Goal: Task Accomplishment & Management: Complete application form

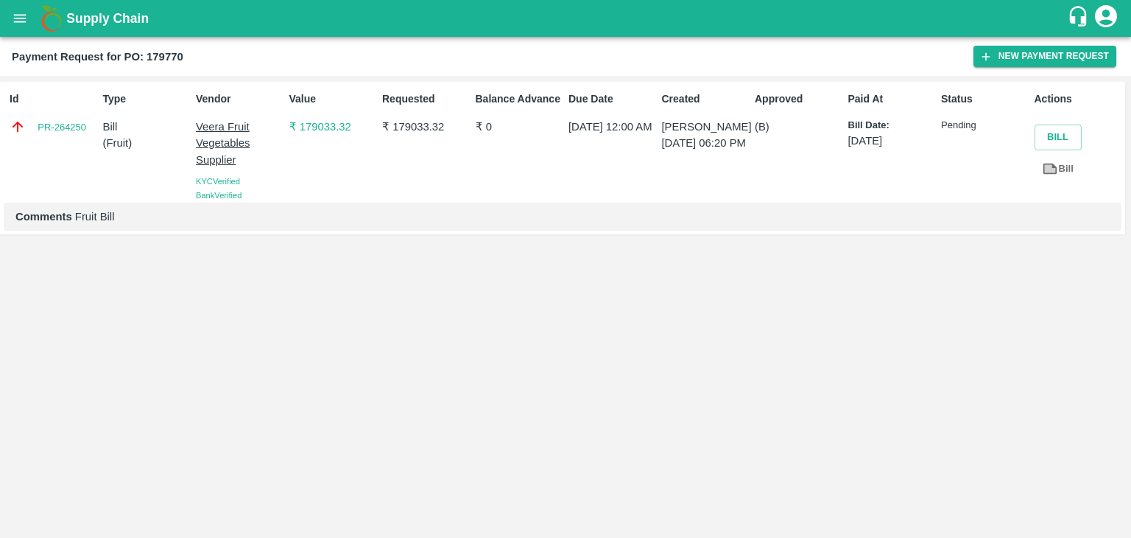
click at [17, 30] on button "open drawer" at bounding box center [20, 18] width 34 height 34
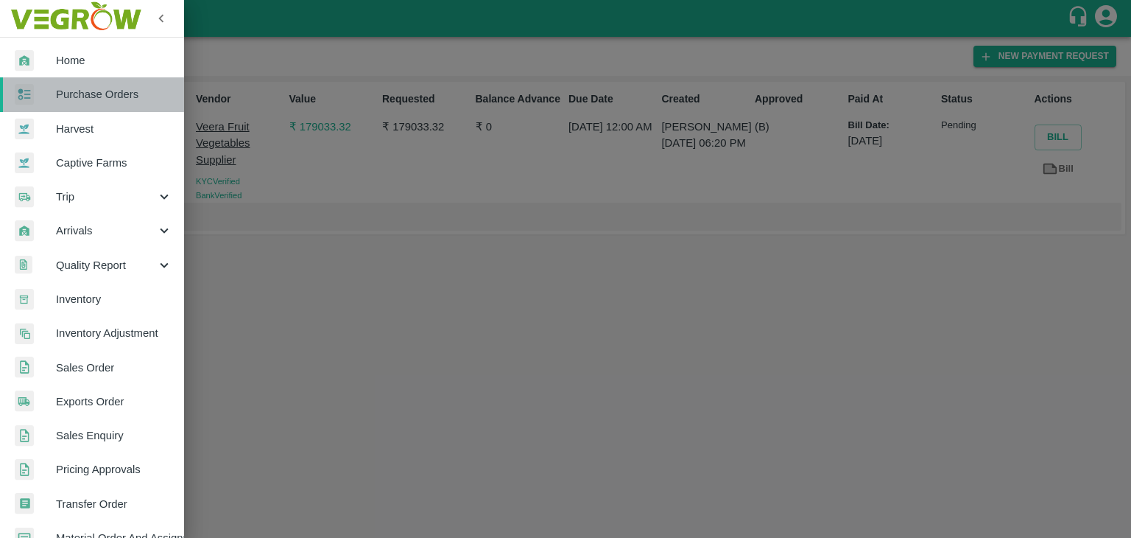
click at [105, 88] on span "Purchase Orders" at bounding box center [114, 94] width 116 height 16
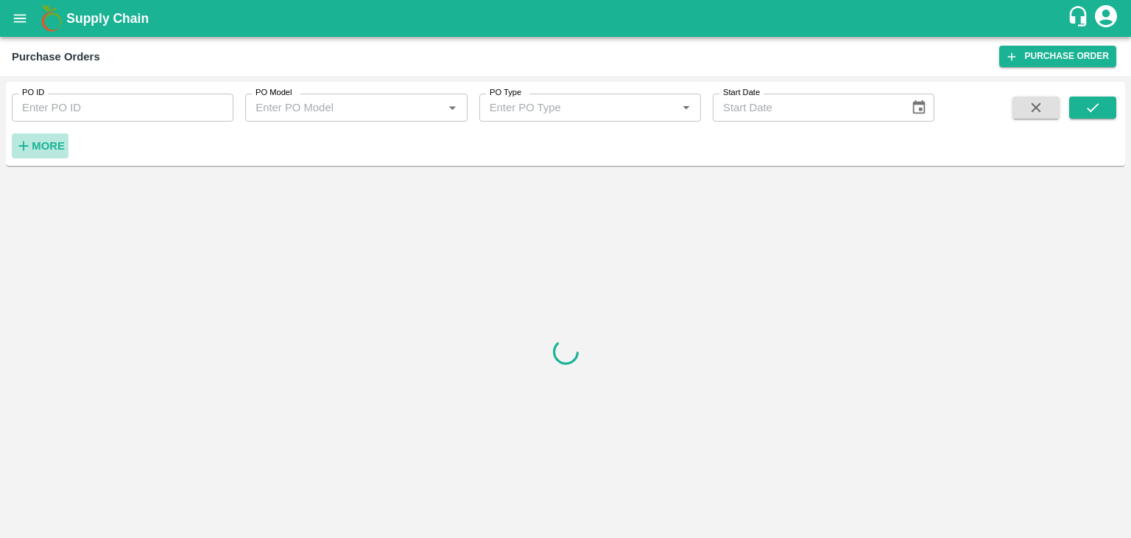
click at [48, 152] on h6 "More" at bounding box center [48, 145] width 33 height 19
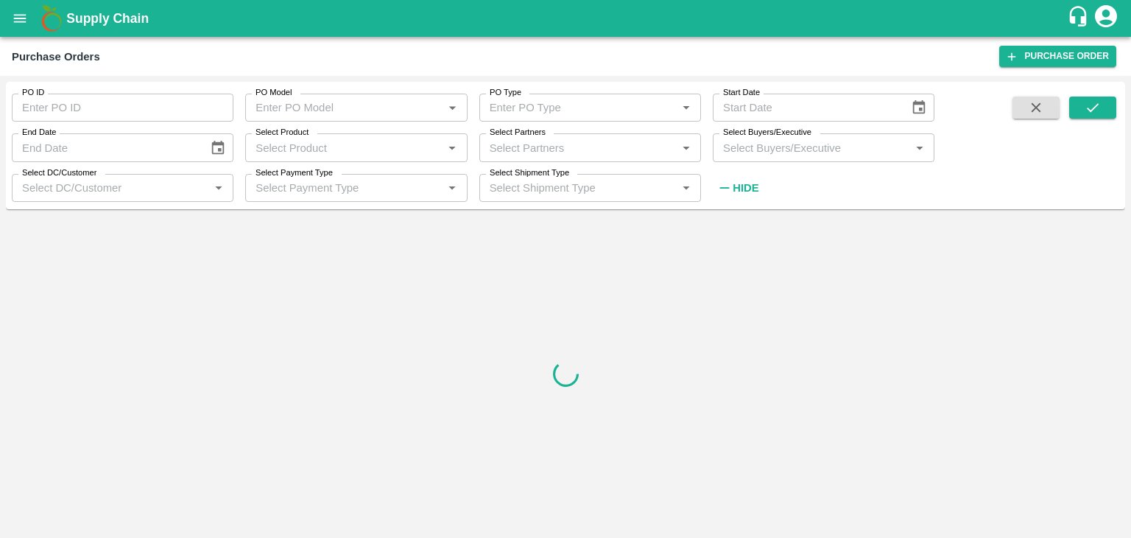
click at [572, 135] on div "Select Partners   *" at bounding box center [590, 147] width 222 height 28
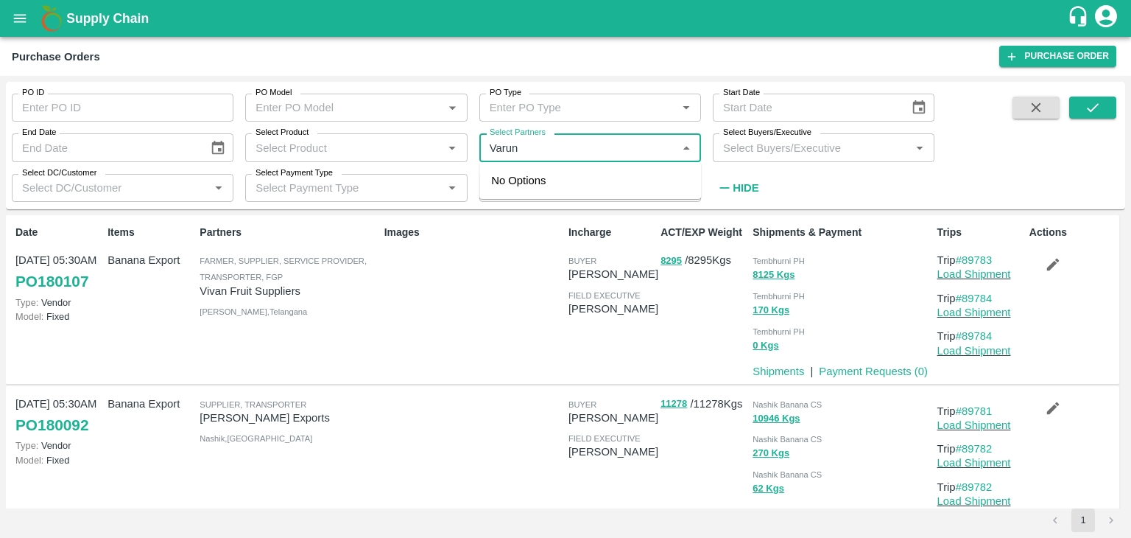
type input "Varun R"
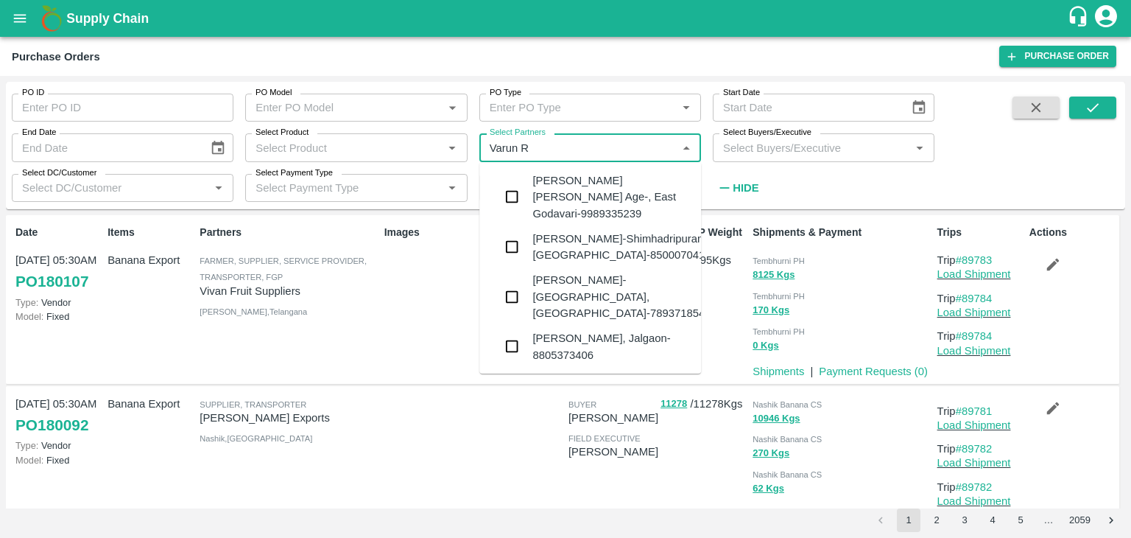
click at [647, 330] on div "VARUN RAMESHWAR AGRAWAL-Raver, Jalgaon-8805373406" at bounding box center [610, 346] width 157 height 33
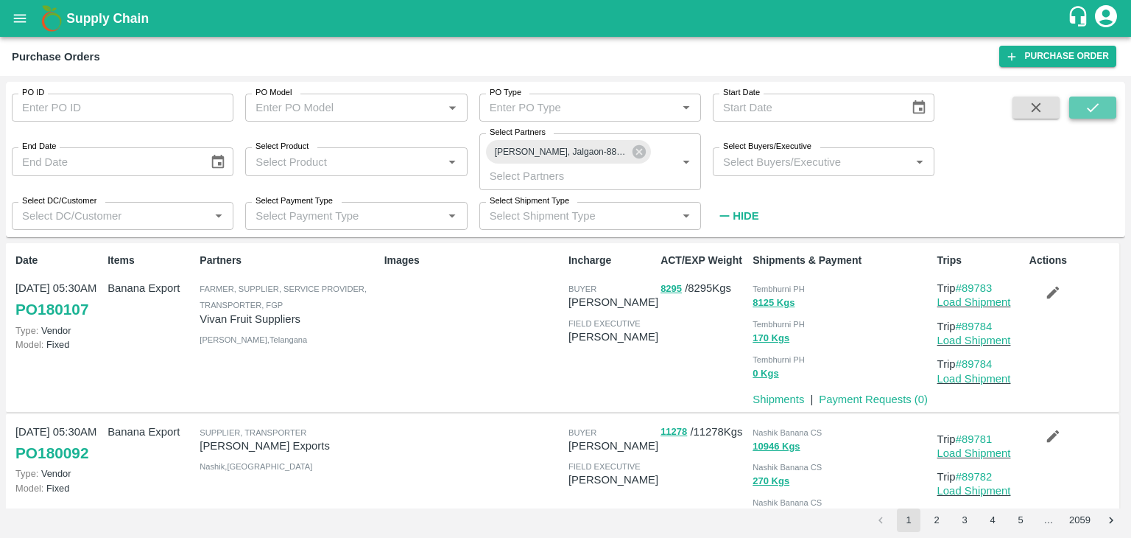
click at [700, 106] on button "submit" at bounding box center [1092, 107] width 47 height 22
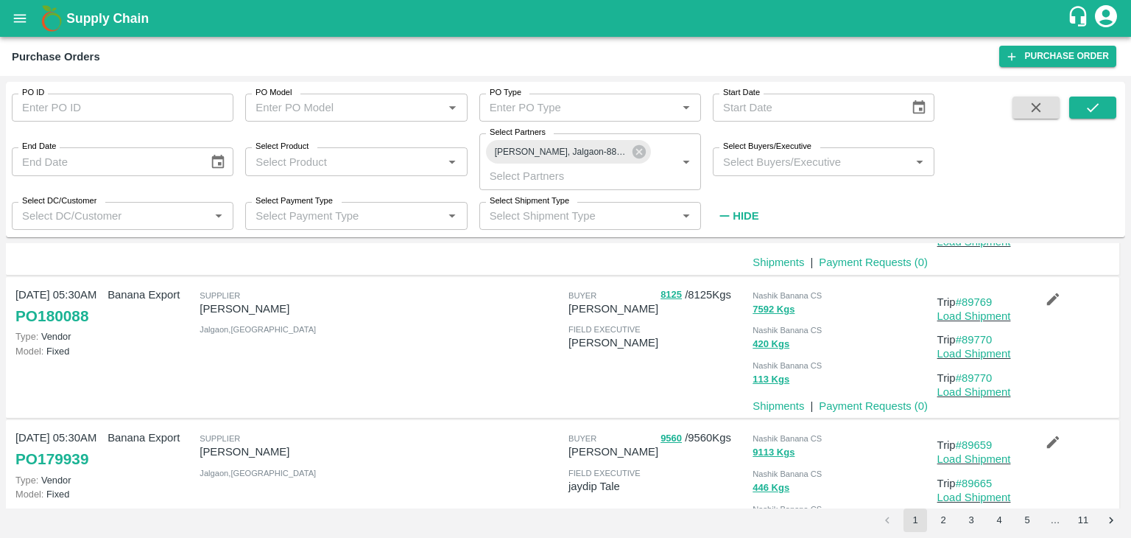
scroll to position [138, 0]
click at [700, 295] on link "#89769" at bounding box center [974, 301] width 37 height 12
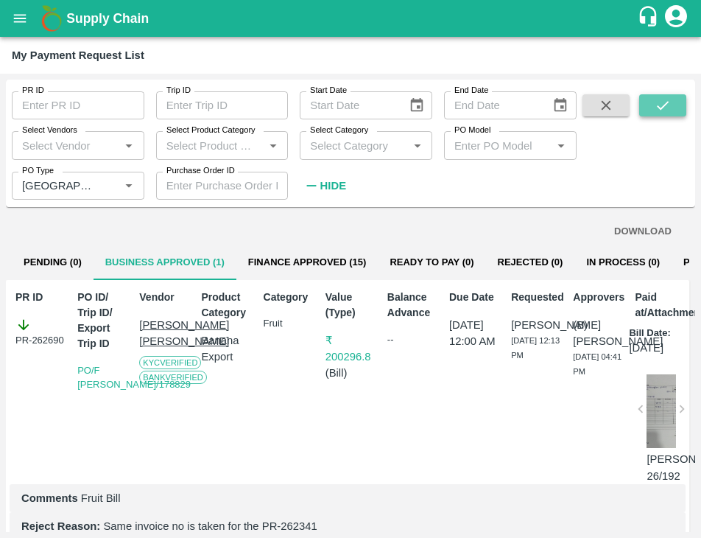
click at [676, 96] on button "submit" at bounding box center [662, 105] width 47 height 22
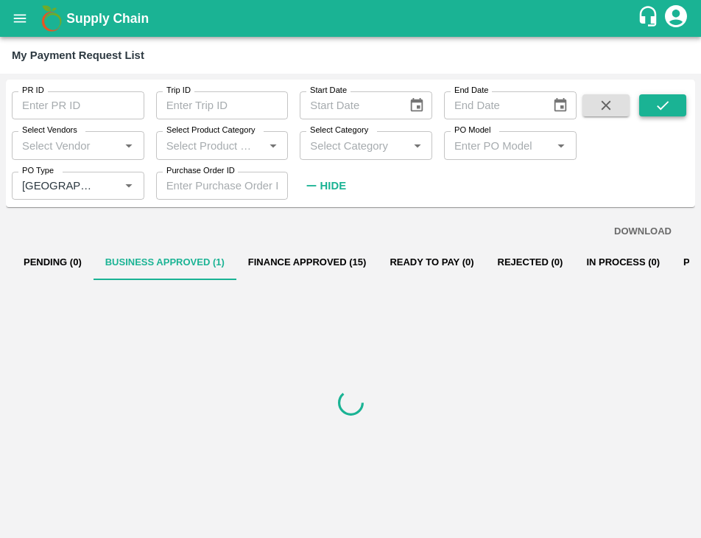
click at [676, 95] on button "submit" at bounding box center [662, 105] width 47 height 22
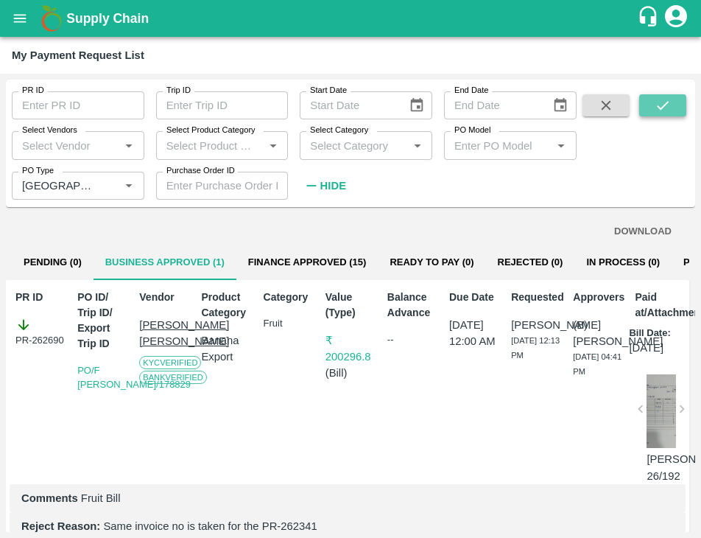
click at [676, 95] on button "submit" at bounding box center [662, 105] width 47 height 22
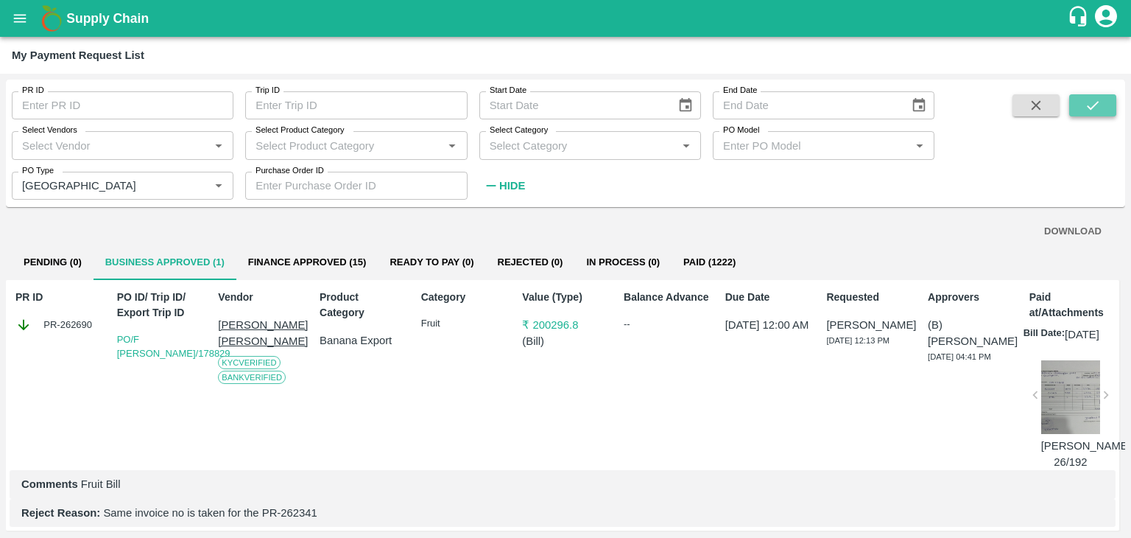
click at [700, 109] on button "submit" at bounding box center [1092, 105] width 47 height 22
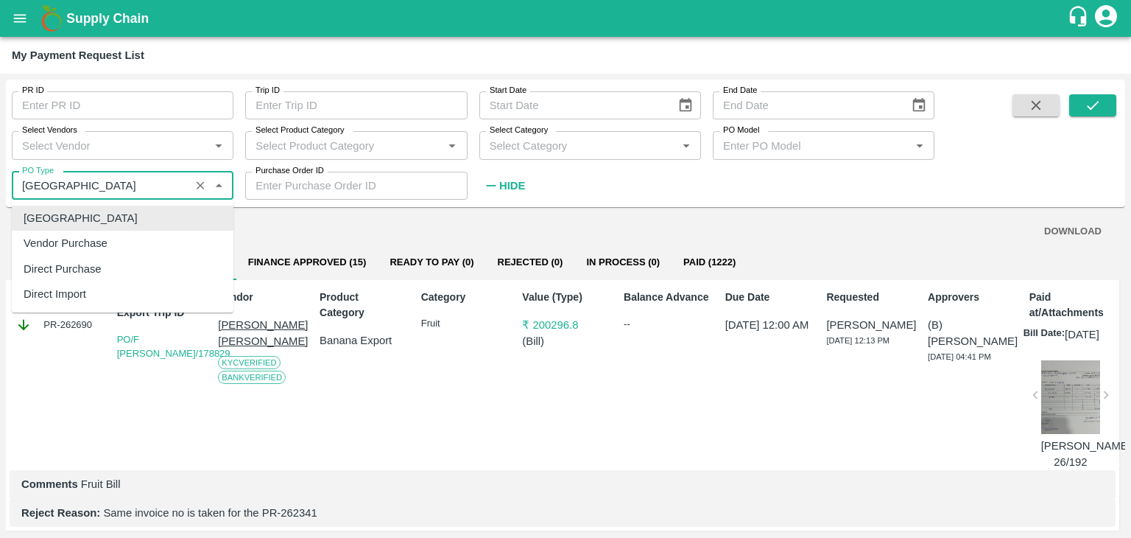
click at [115, 186] on input "PO Type" at bounding box center [100, 185] width 169 height 19
click at [189, 188] on div "PO Type   *" at bounding box center [123, 186] width 222 height 28
click at [203, 183] on icon "Clear" at bounding box center [201, 185] width 8 height 8
click at [700, 113] on button "submit" at bounding box center [1092, 105] width 47 height 22
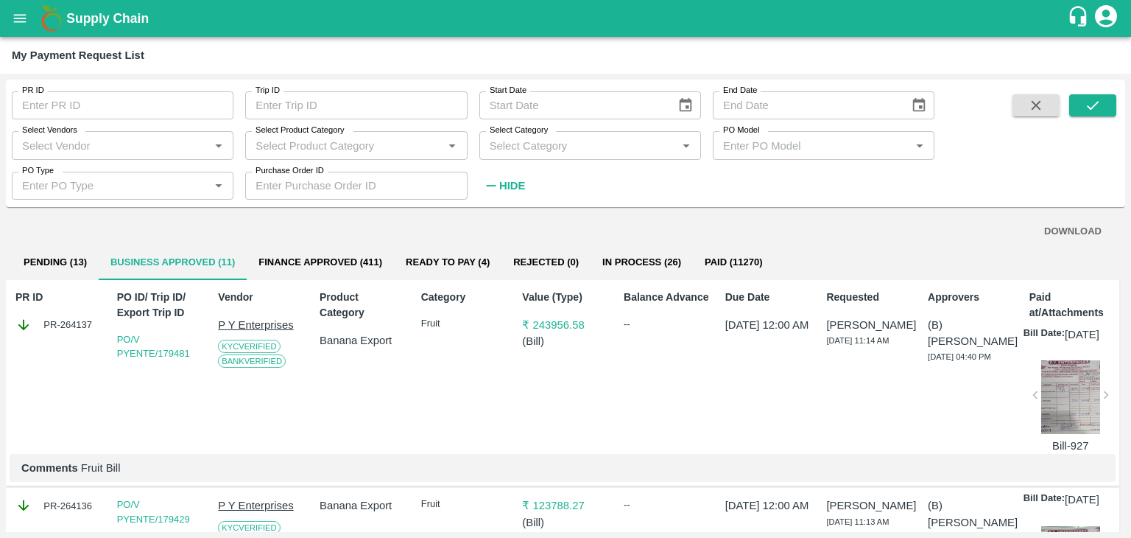
click at [10, 35] on div "Supply Chain" at bounding box center [565, 18] width 1131 height 37
click at [21, 19] on icon "open drawer" at bounding box center [20, 18] width 16 height 16
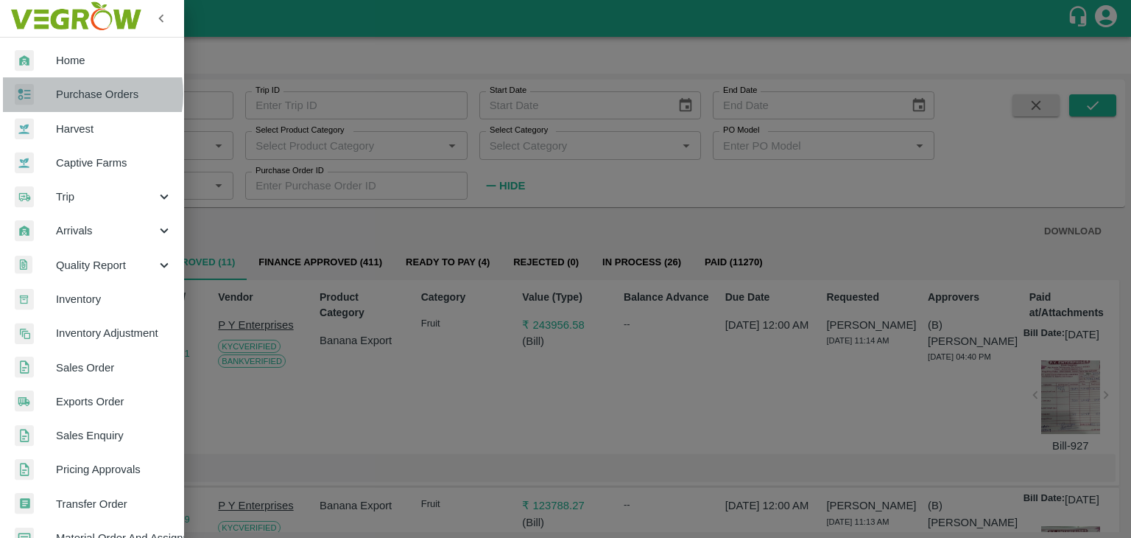
click at [80, 94] on span "Purchase Orders" at bounding box center [114, 94] width 116 height 16
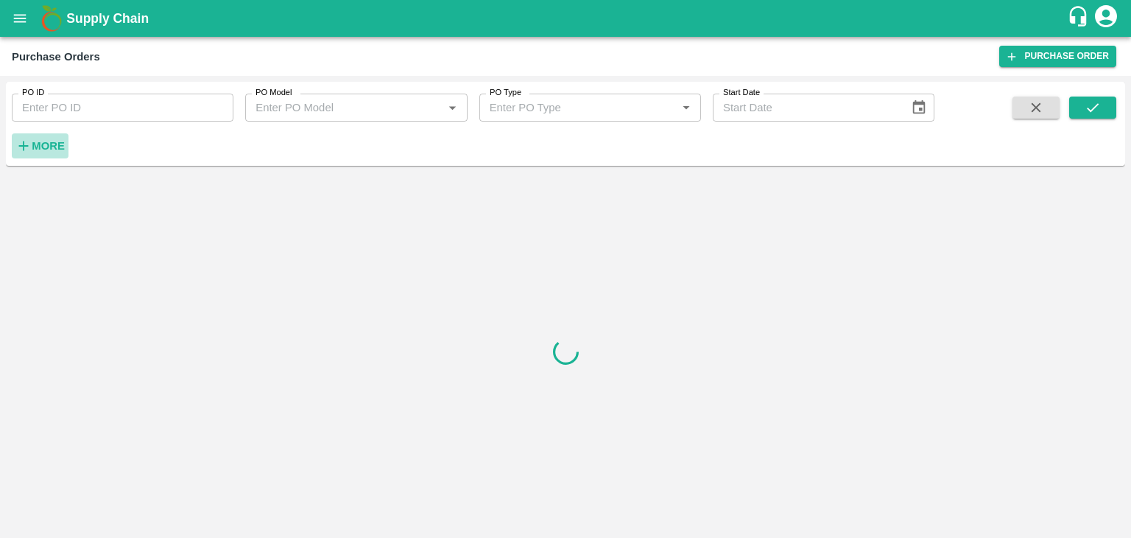
click at [47, 149] on strong "More" at bounding box center [48, 146] width 33 height 12
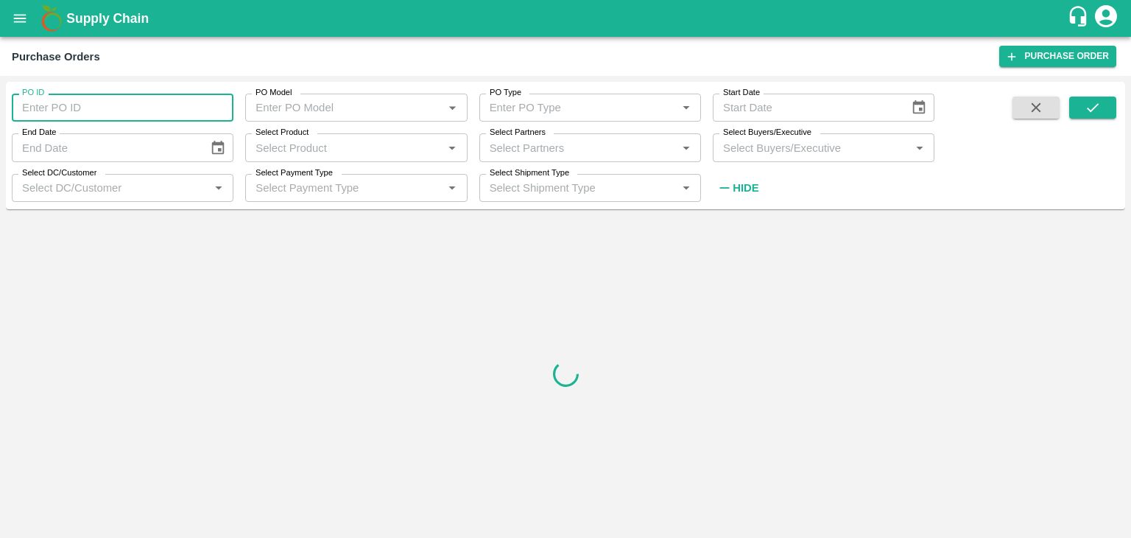
click at [154, 117] on input "PO ID" at bounding box center [123, 108] width 222 height 28
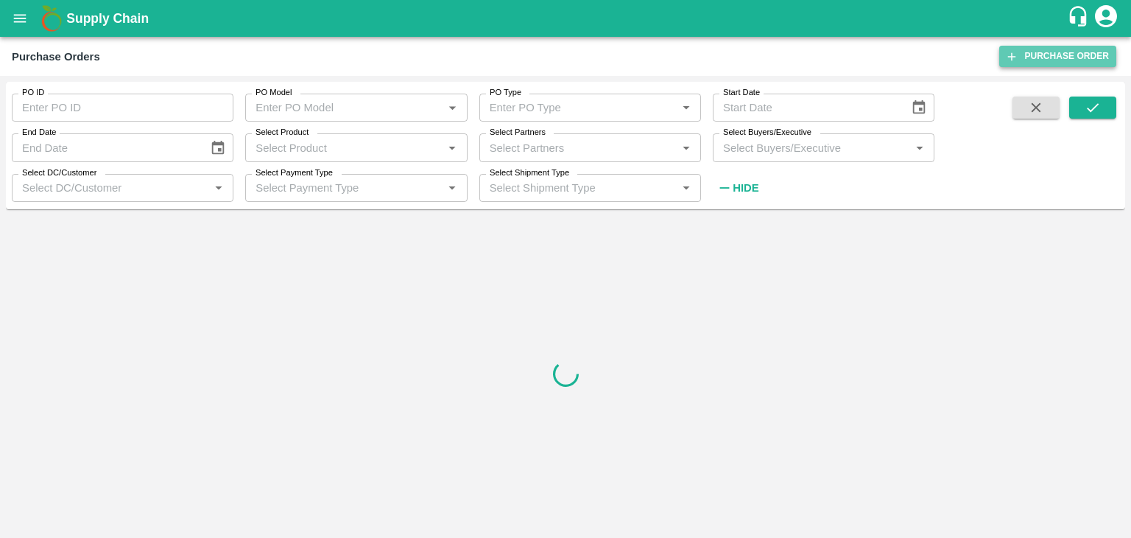
click at [700, 56] on link "Purchase Order" at bounding box center [1057, 56] width 117 height 21
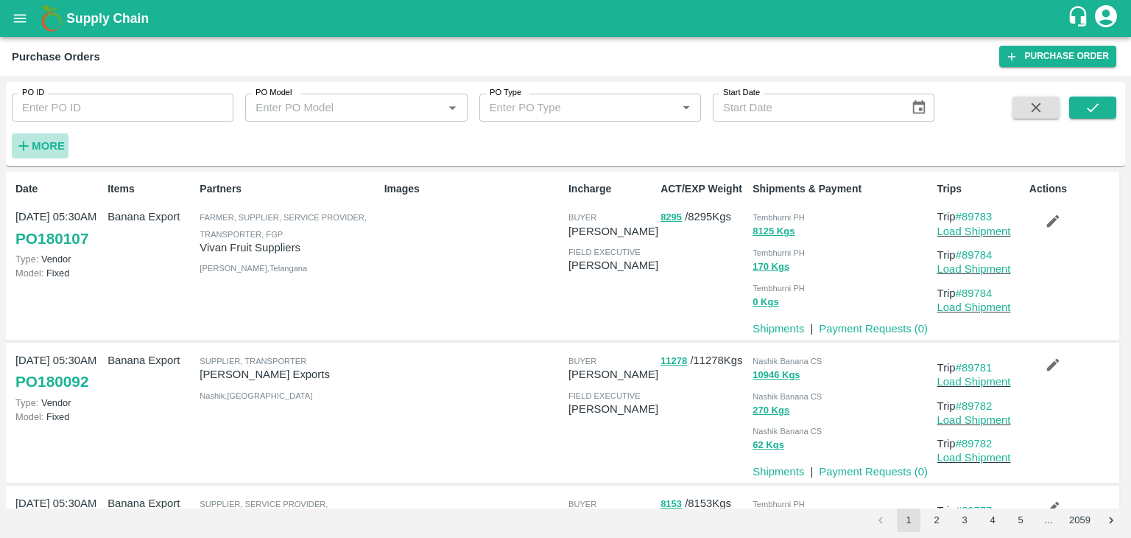
click at [58, 138] on h6 "More" at bounding box center [48, 145] width 33 height 19
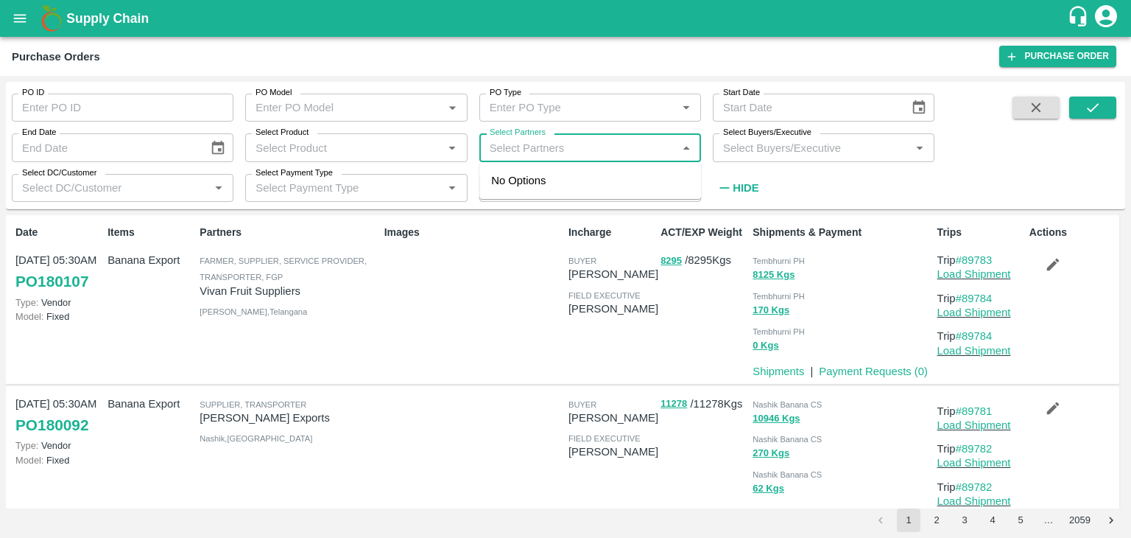
click at [563, 142] on input "Select Partners" at bounding box center [578, 147] width 189 height 19
type input "[PERSON_NAME] E"
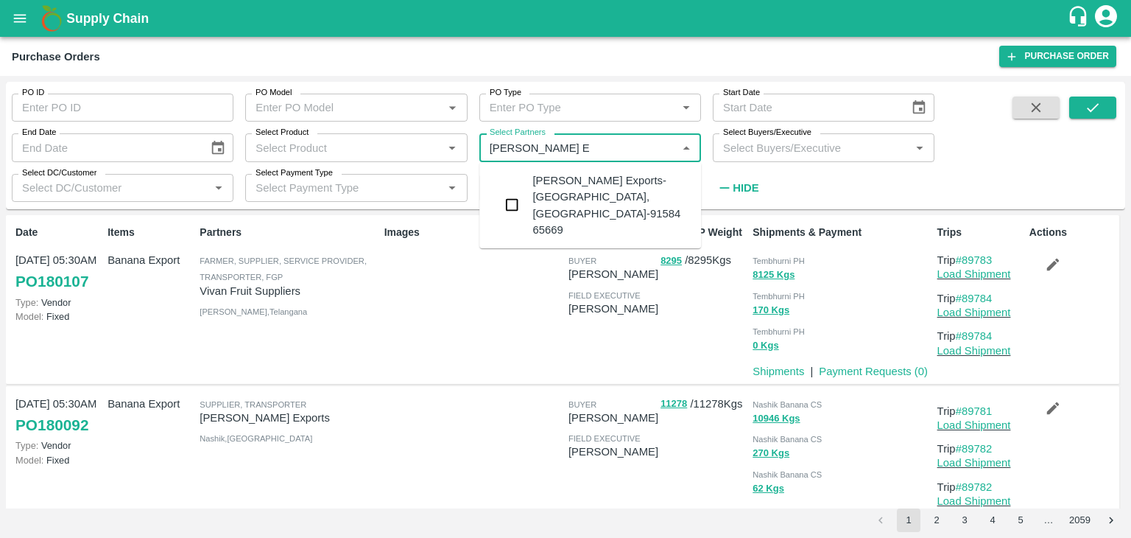
click at [623, 179] on div "[PERSON_NAME] Exports-[GEOGRAPHIC_DATA], [GEOGRAPHIC_DATA]-91584 65669" at bounding box center [610, 205] width 157 height 66
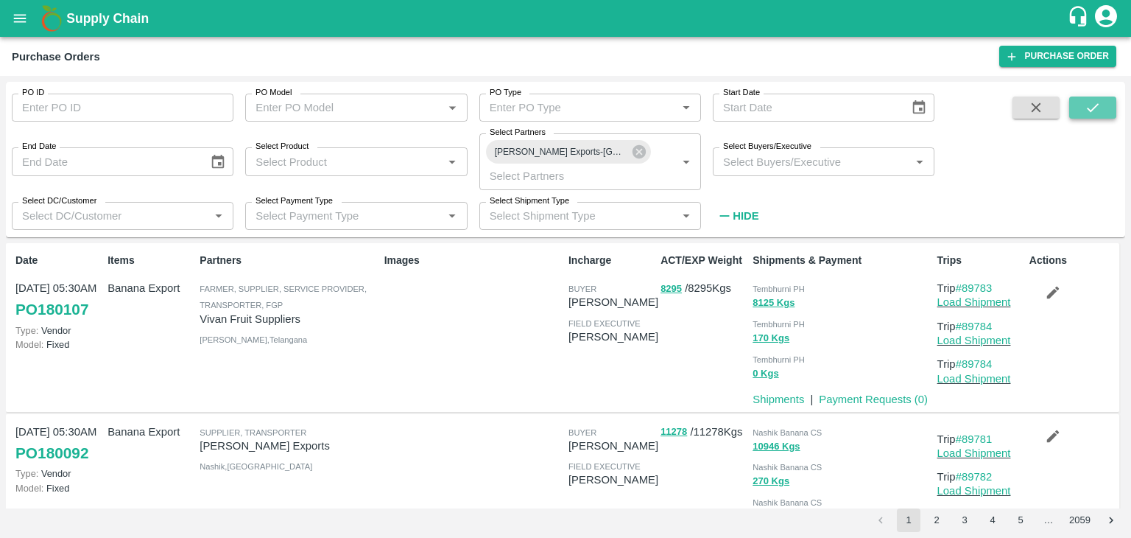
click at [1088, 108] on icon "submit" at bounding box center [1093, 107] width 12 height 9
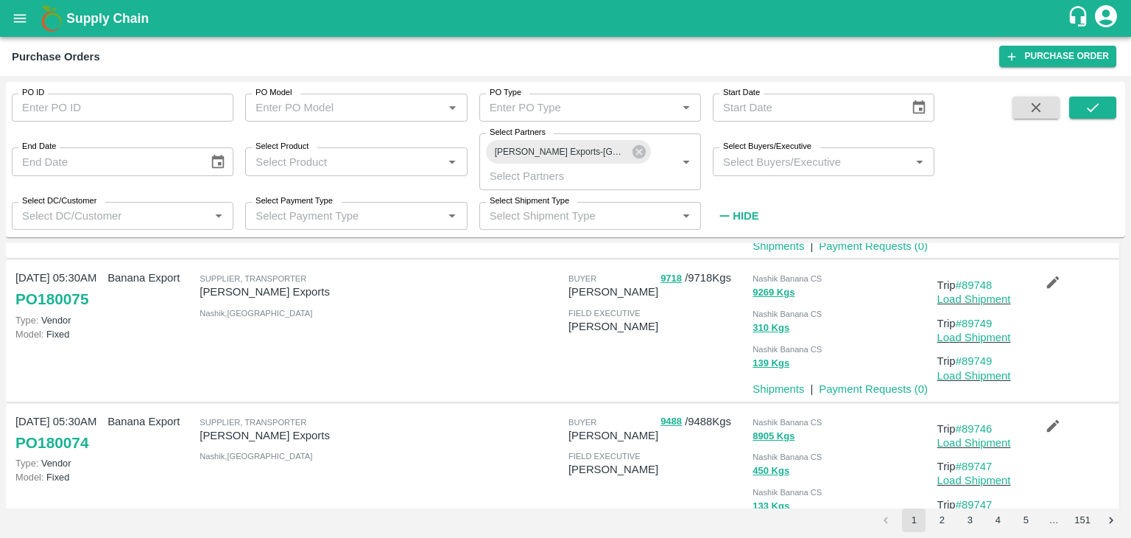
scroll to position [298, 0]
click at [987, 280] on link "#89748" at bounding box center [974, 284] width 37 height 12
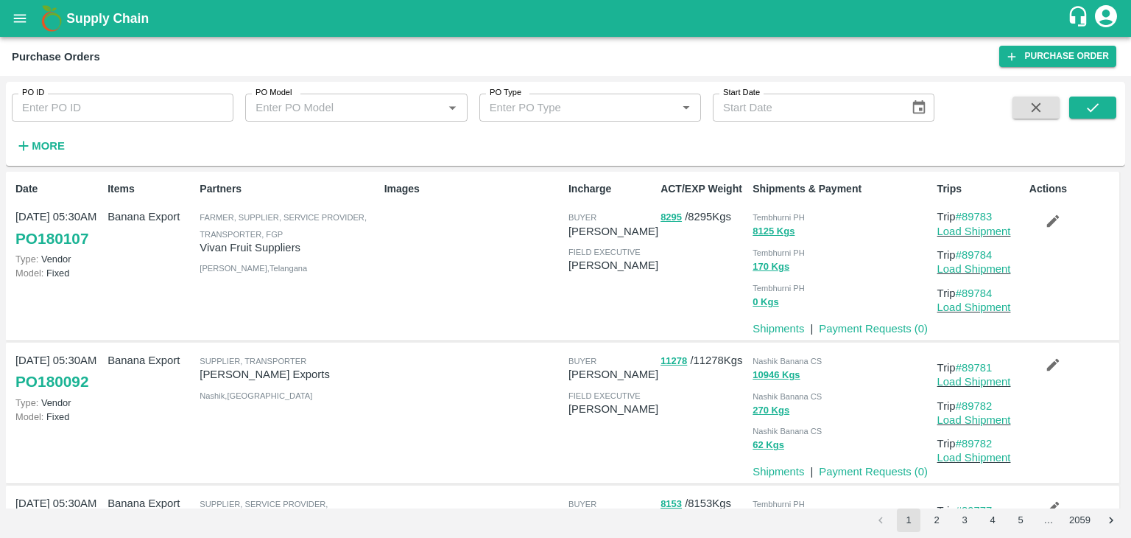
click at [63, 148] on strong "More" at bounding box center [48, 146] width 33 height 12
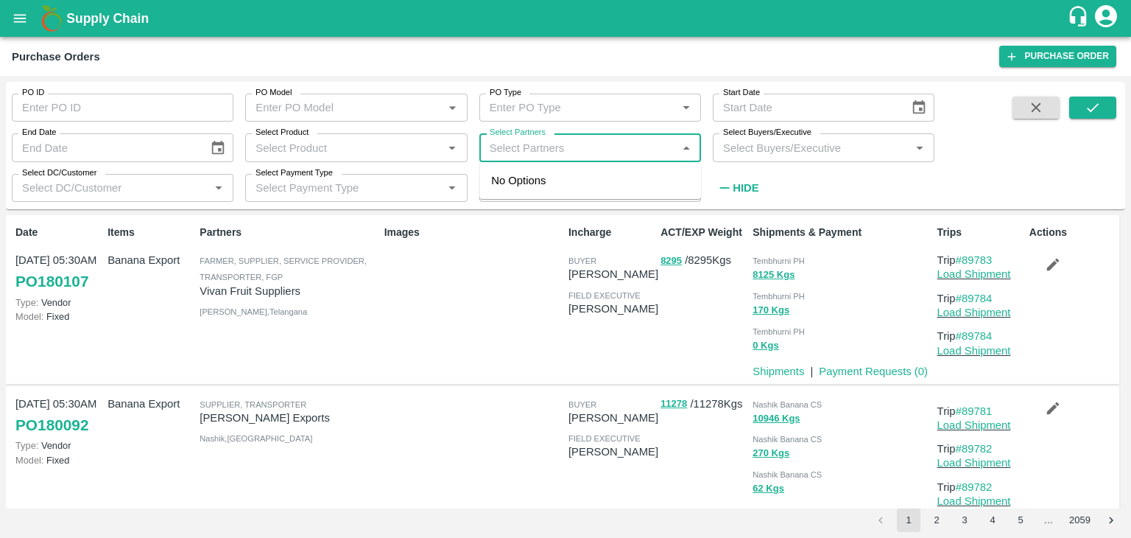
click at [595, 148] on input "Select Partners" at bounding box center [578, 147] width 189 height 19
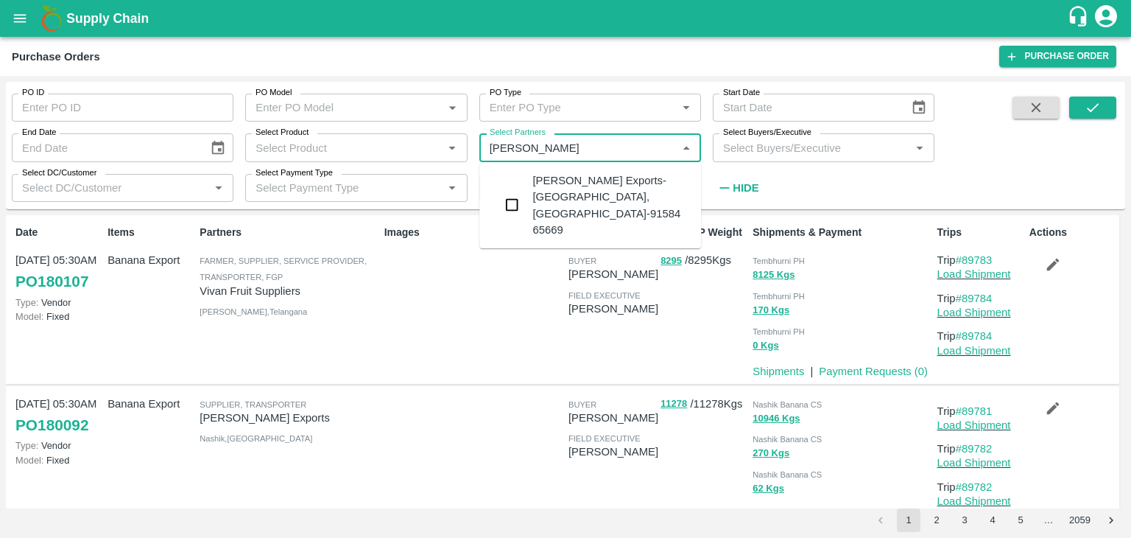
type input "Shreyansh E"
click at [622, 189] on div "Shreyansh Exports-Nashik, Nashik-91584 65669" at bounding box center [610, 205] width 157 height 66
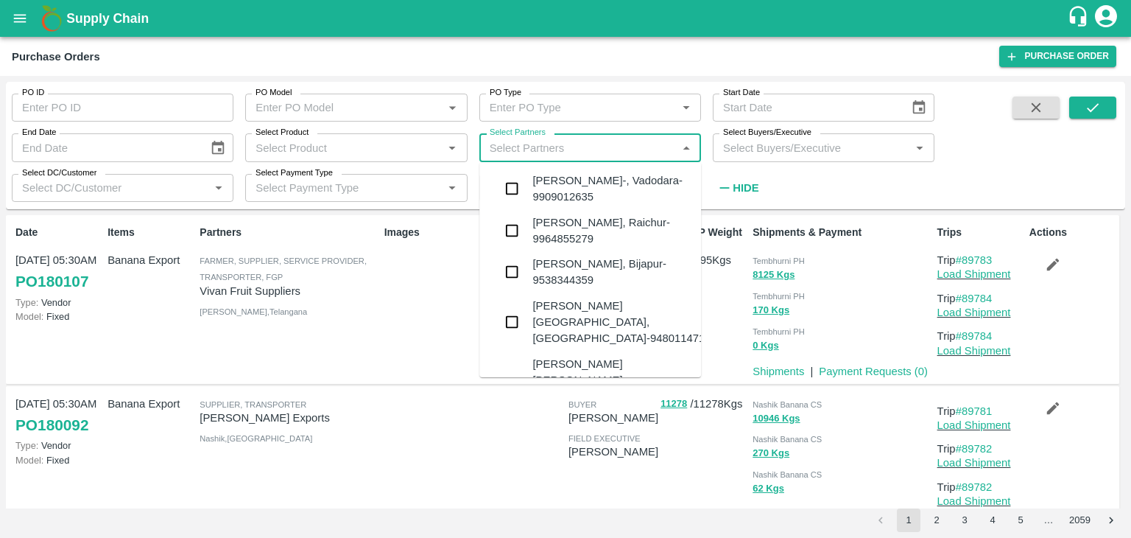
click at [648, 143] on input "Select Partners" at bounding box center [578, 147] width 189 height 19
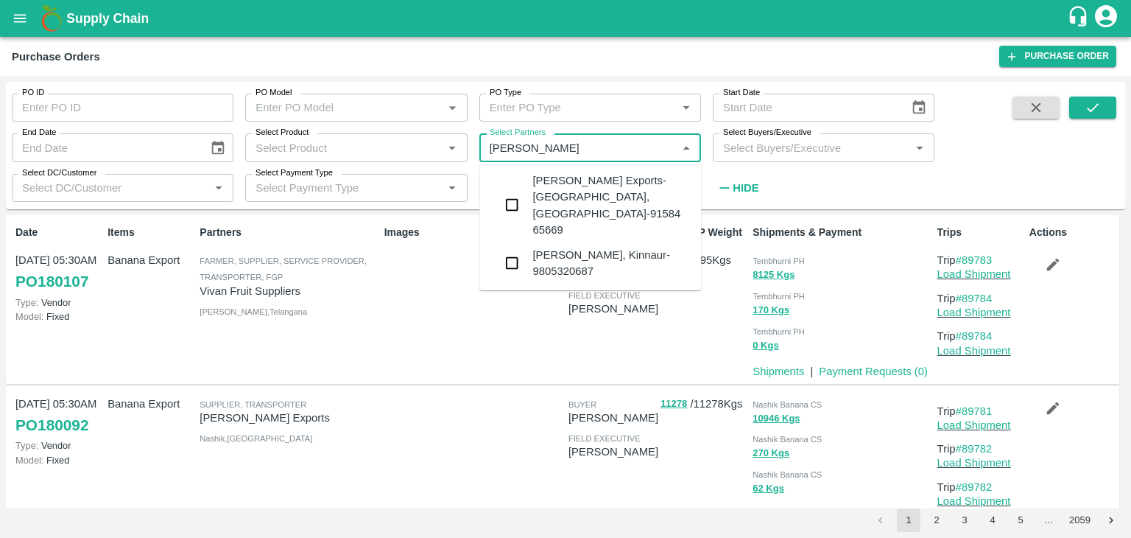
type input "Shreyansh"
click at [554, 193] on div "[PERSON_NAME] Exports-[GEOGRAPHIC_DATA], [GEOGRAPHIC_DATA]-91584 65669" at bounding box center [610, 205] width 157 height 66
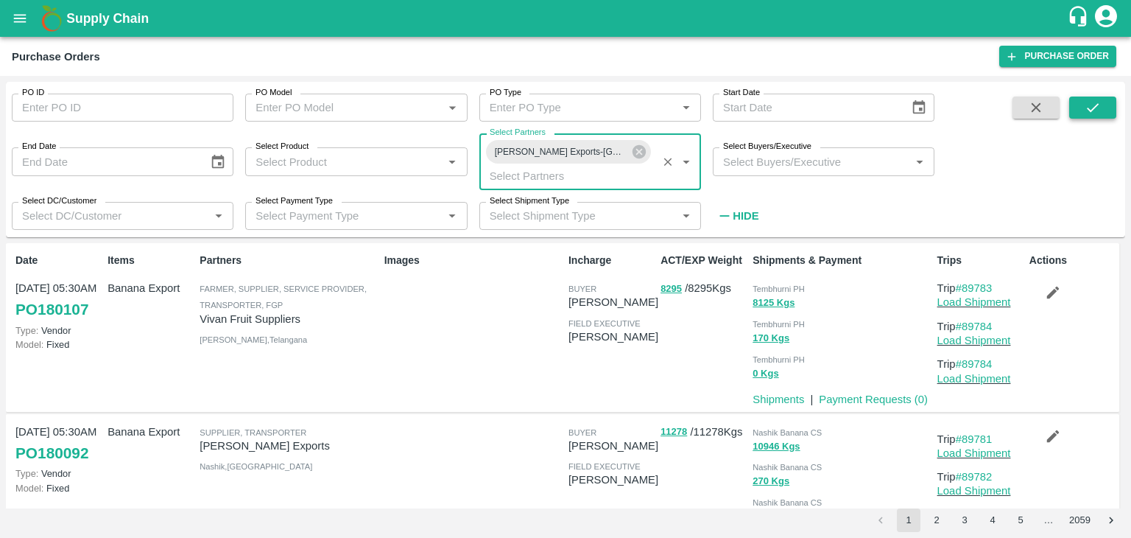
click at [1092, 112] on icon "submit" at bounding box center [1093, 107] width 16 height 16
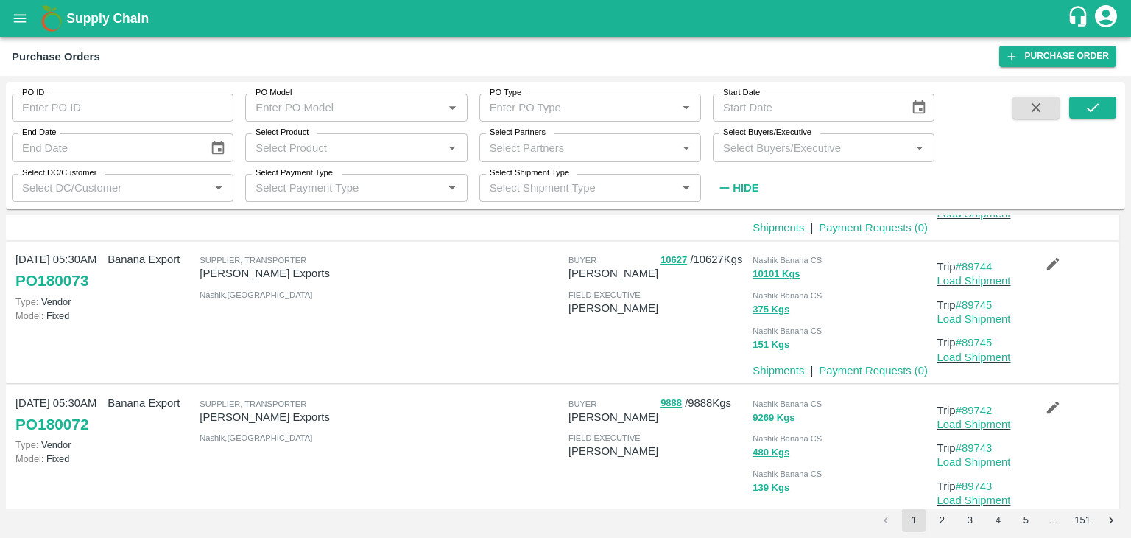
scroll to position [577, 0]
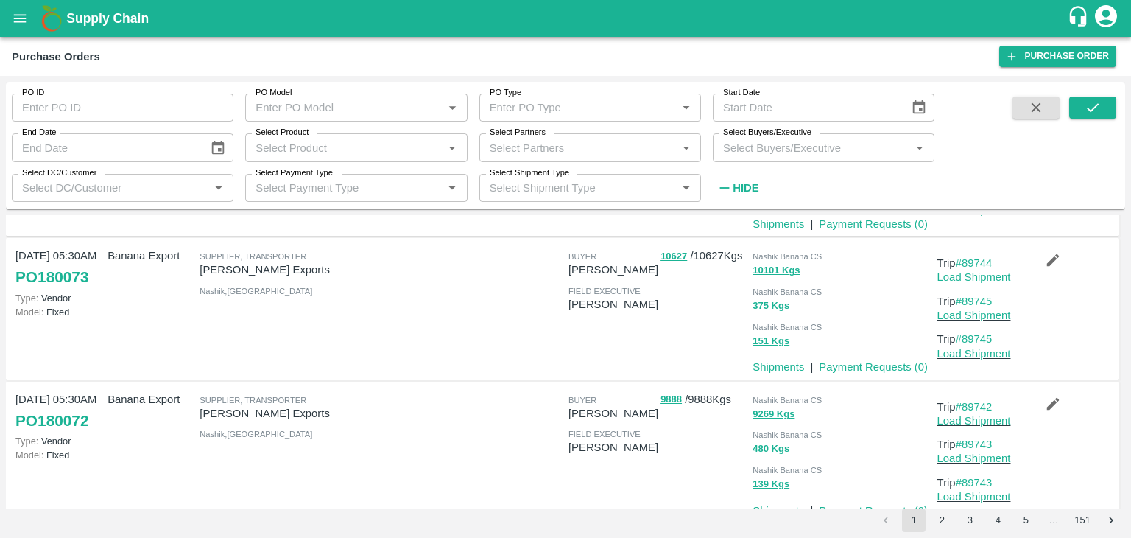
click at [982, 260] on link "#89744" at bounding box center [974, 263] width 37 height 12
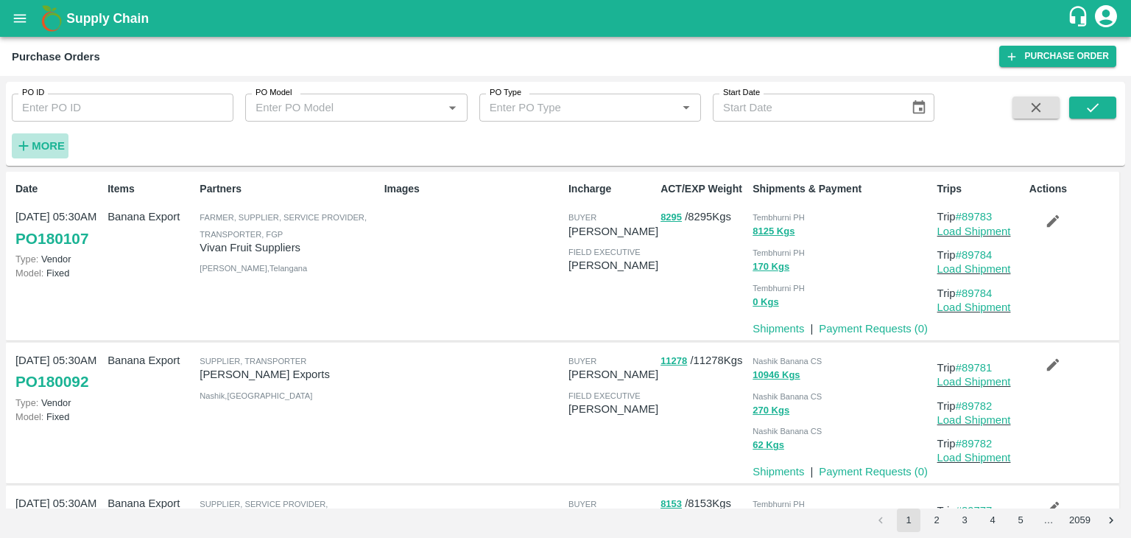
click at [55, 144] on strong "More" at bounding box center [48, 146] width 33 height 12
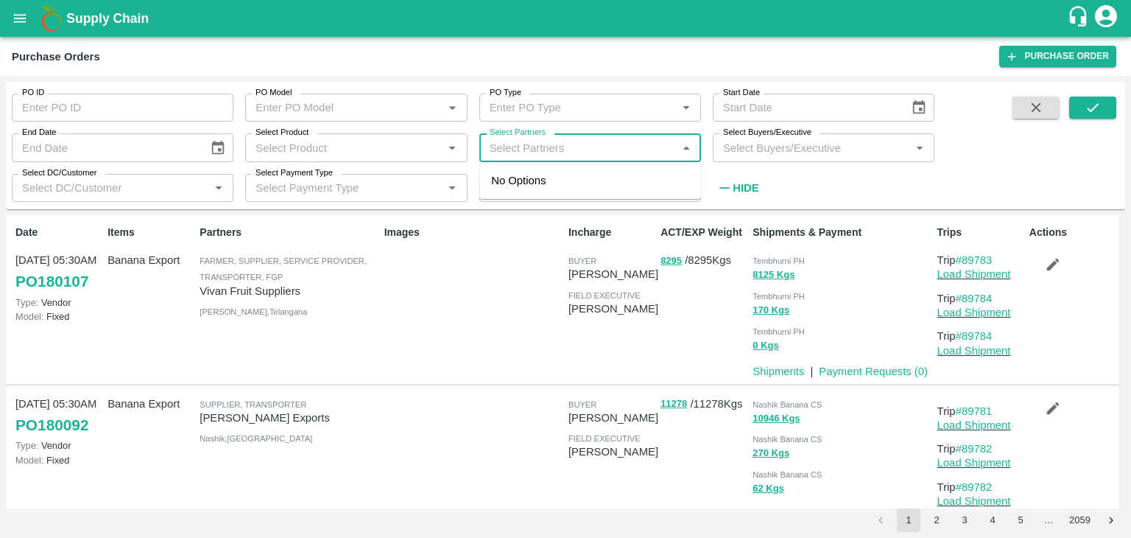
click at [528, 142] on input "Select Partners" at bounding box center [578, 147] width 189 height 19
type input "Shreyansh E"
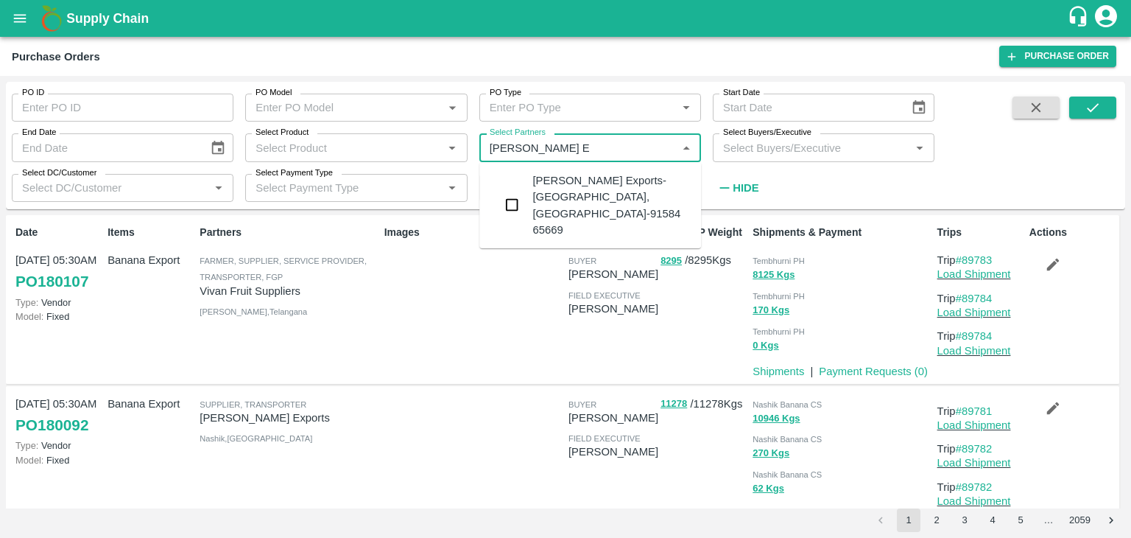
click at [595, 182] on div "Shreyansh Exports-Nashik, Nashik-91584 65669" at bounding box center [610, 205] width 157 height 66
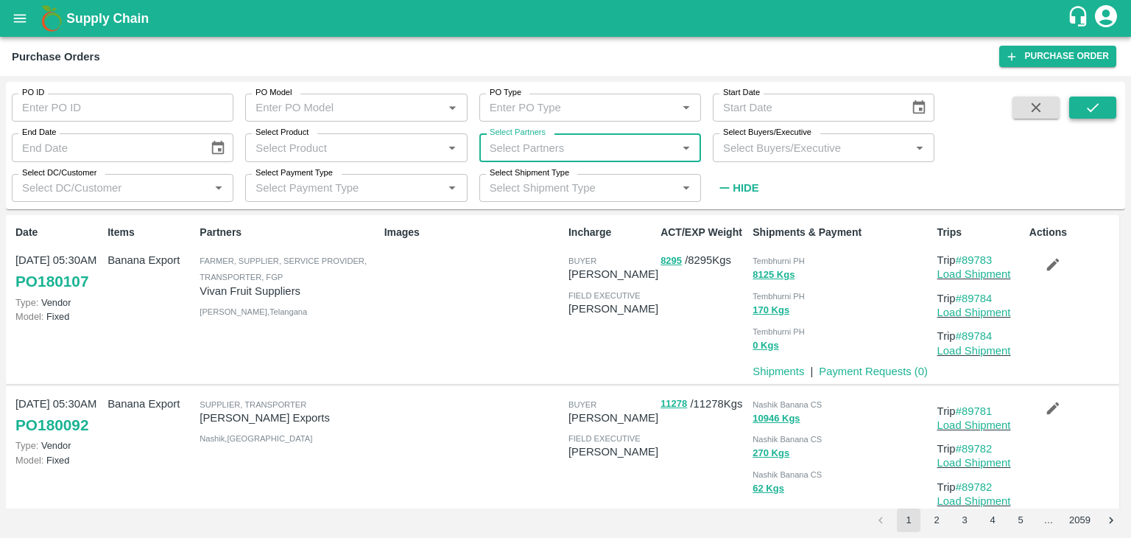
click at [1077, 100] on button "submit" at bounding box center [1092, 107] width 47 height 22
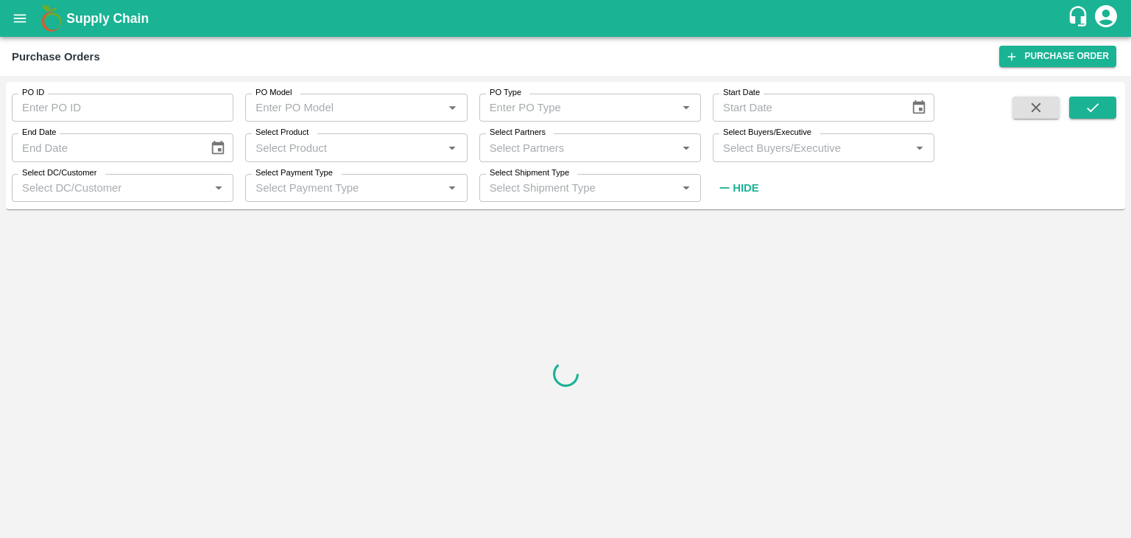
click at [653, 146] on input "Select Partners" at bounding box center [578, 147] width 189 height 19
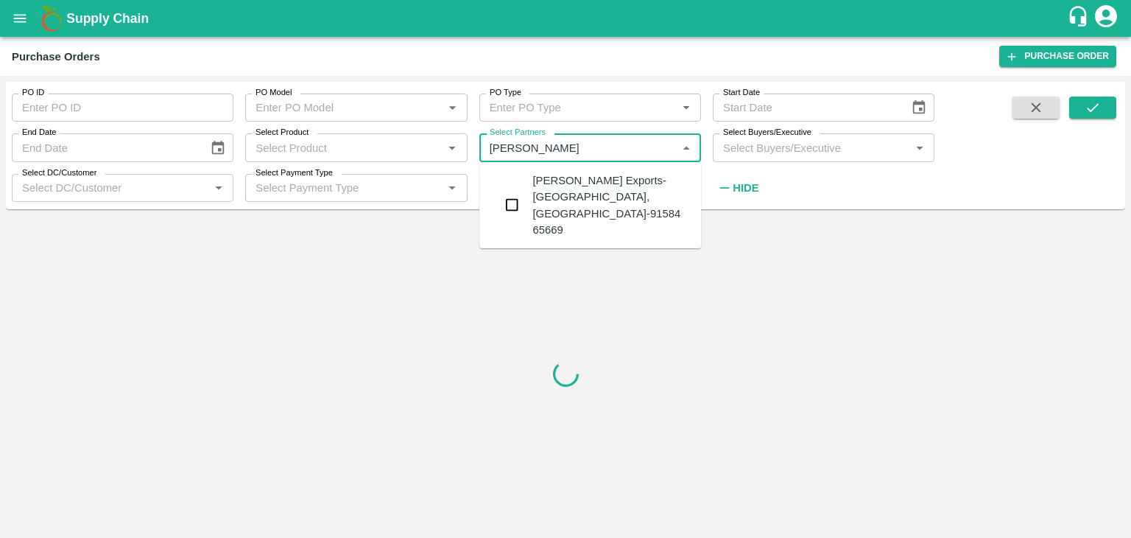
type input "Shreyansh"
click at [575, 177] on div "Shreyansh Exports-Nashik, Nashik-91584 65669" at bounding box center [610, 205] width 157 height 66
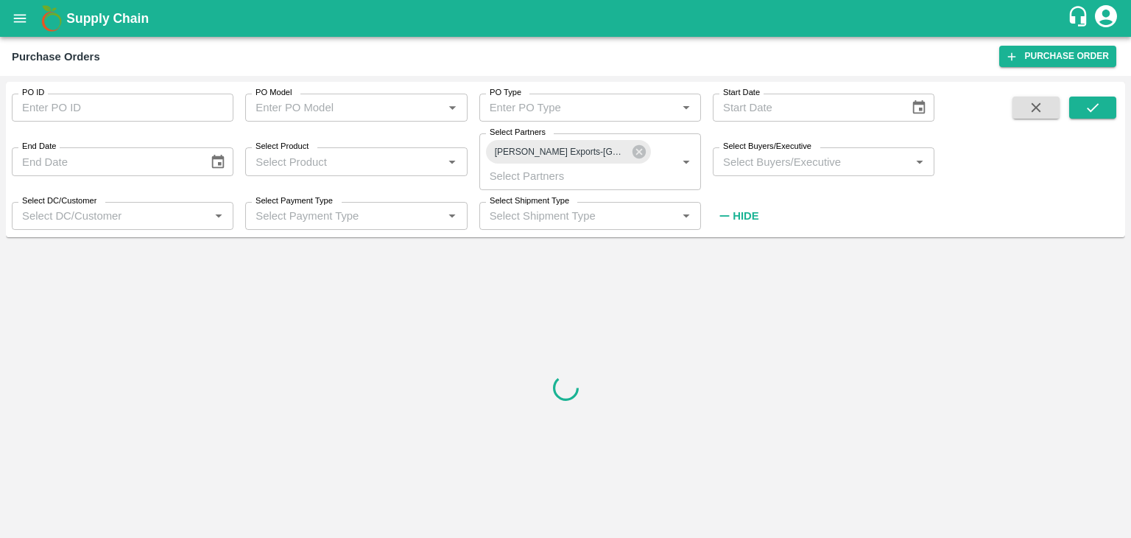
click at [1084, 119] on span at bounding box center [1092, 162] width 47 height 132
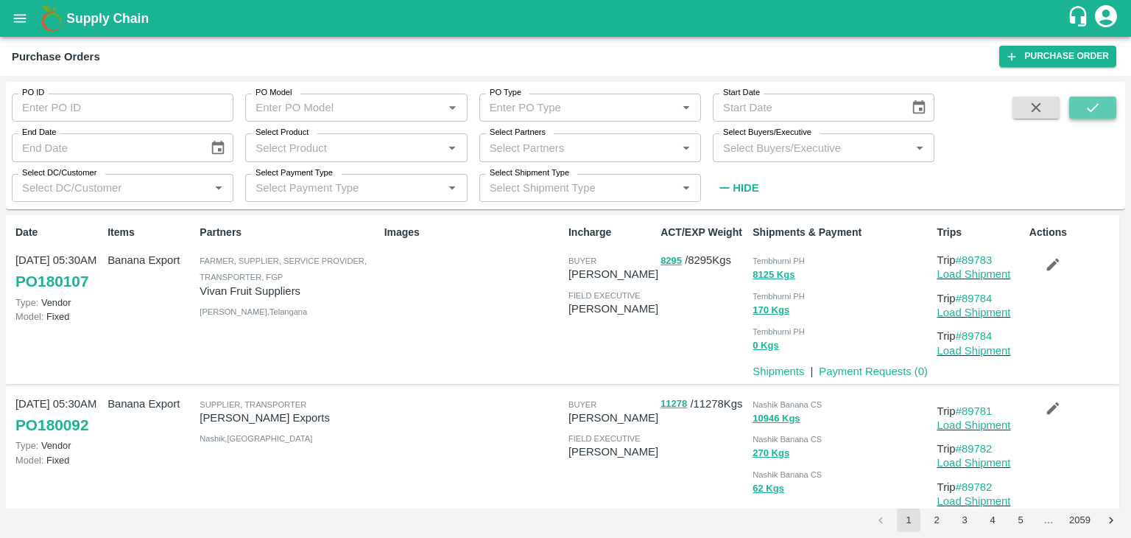
click at [1091, 113] on icon "submit" at bounding box center [1093, 107] width 16 height 16
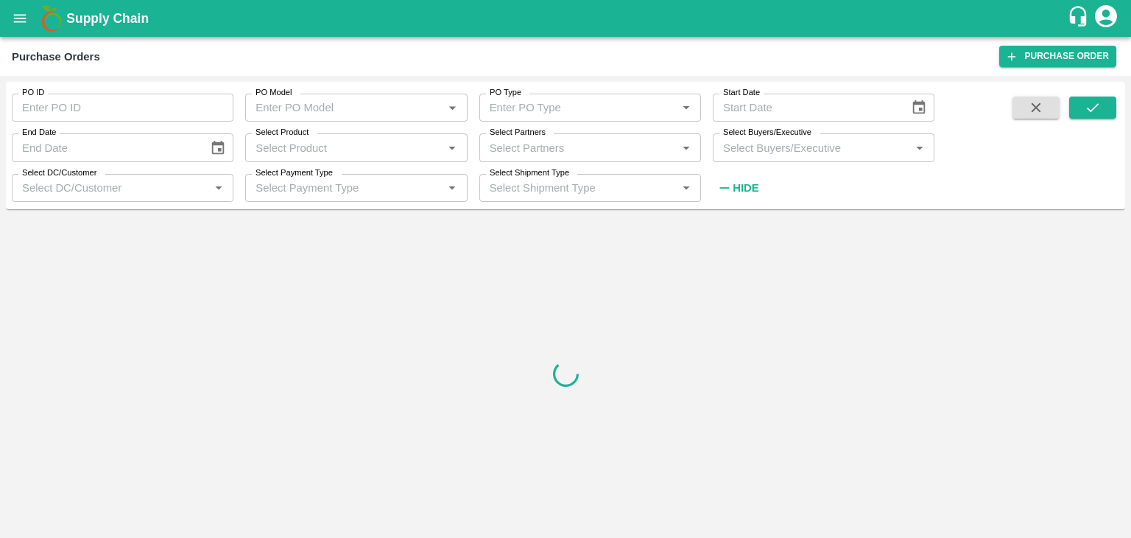
click at [605, 137] on div "Select Partners   *" at bounding box center [590, 147] width 222 height 28
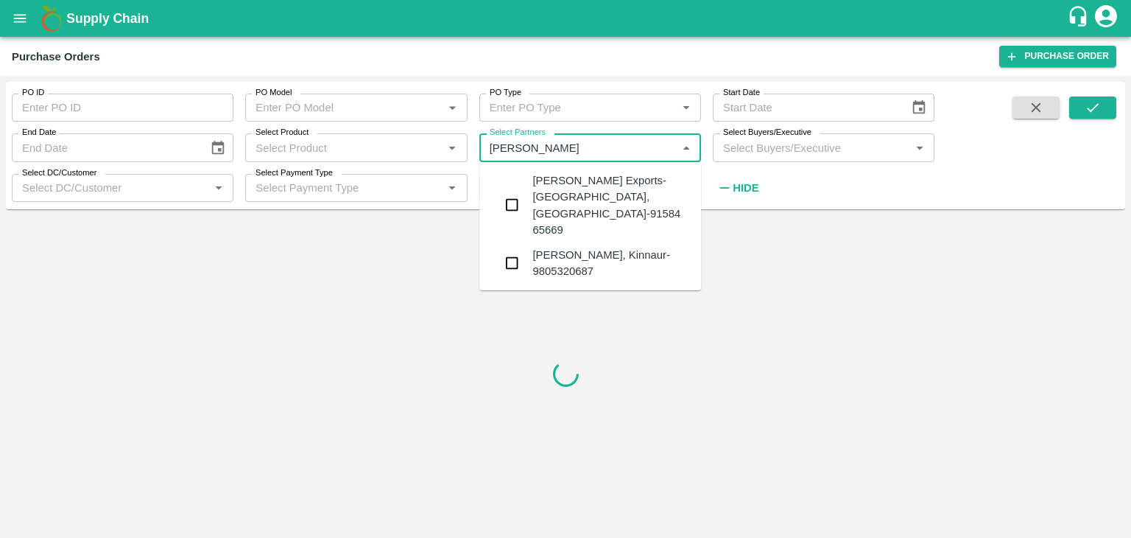
type input "Shreyansh"
click at [513, 190] on input "checkbox" at bounding box center [511, 204] width 29 height 29
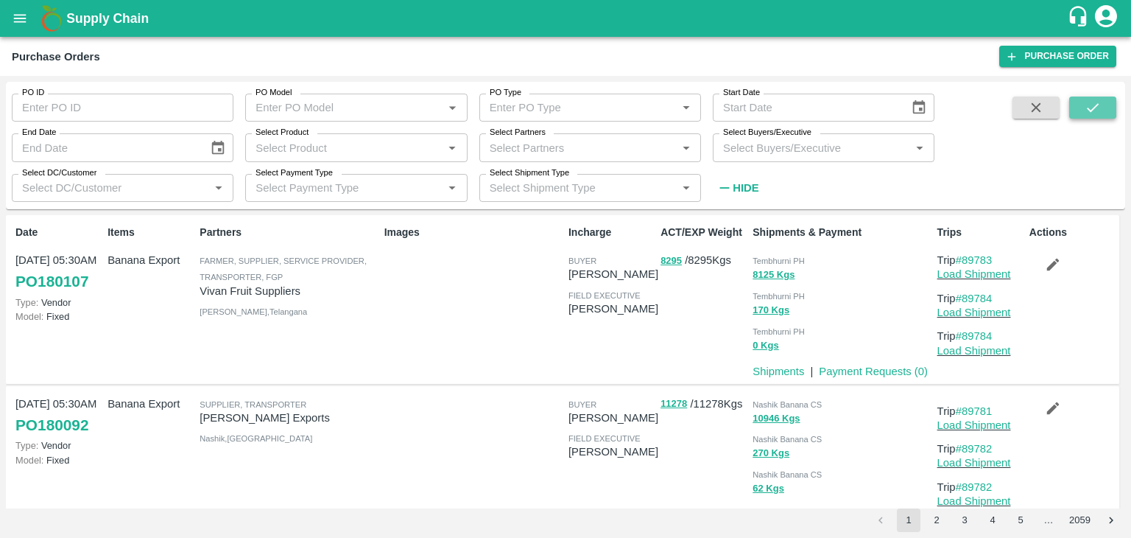
click at [1102, 99] on button "submit" at bounding box center [1092, 107] width 47 height 22
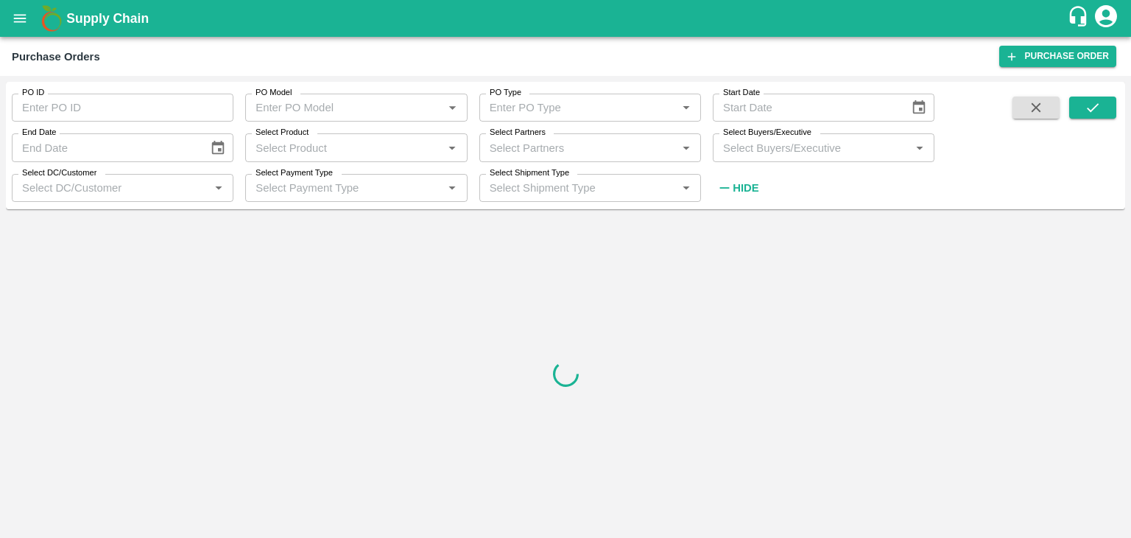
click at [581, 137] on div "Select Partners   *" at bounding box center [590, 147] width 222 height 28
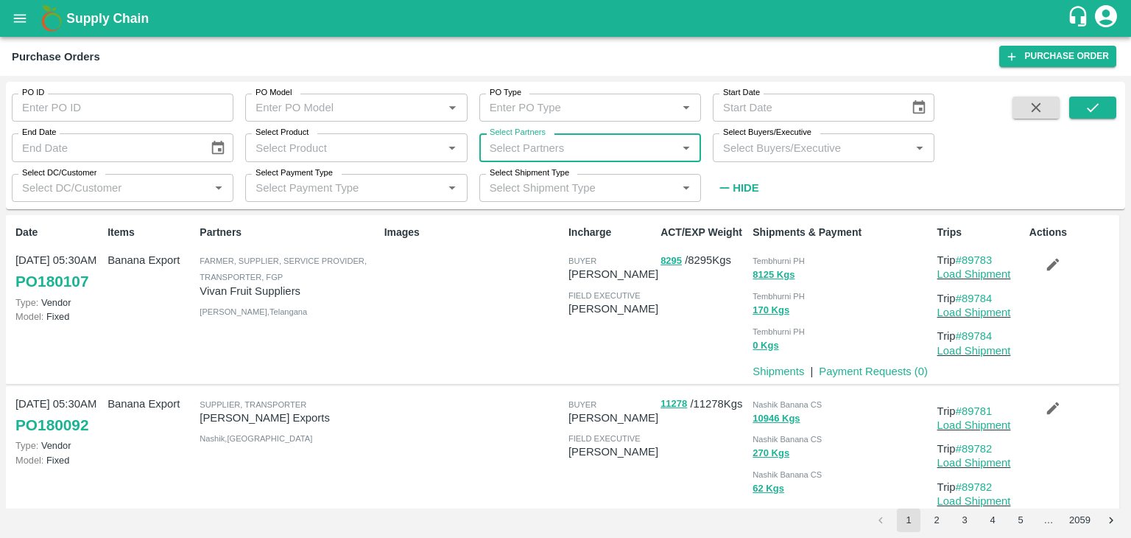
click at [576, 141] on input "Select Partners" at bounding box center [578, 147] width 189 height 19
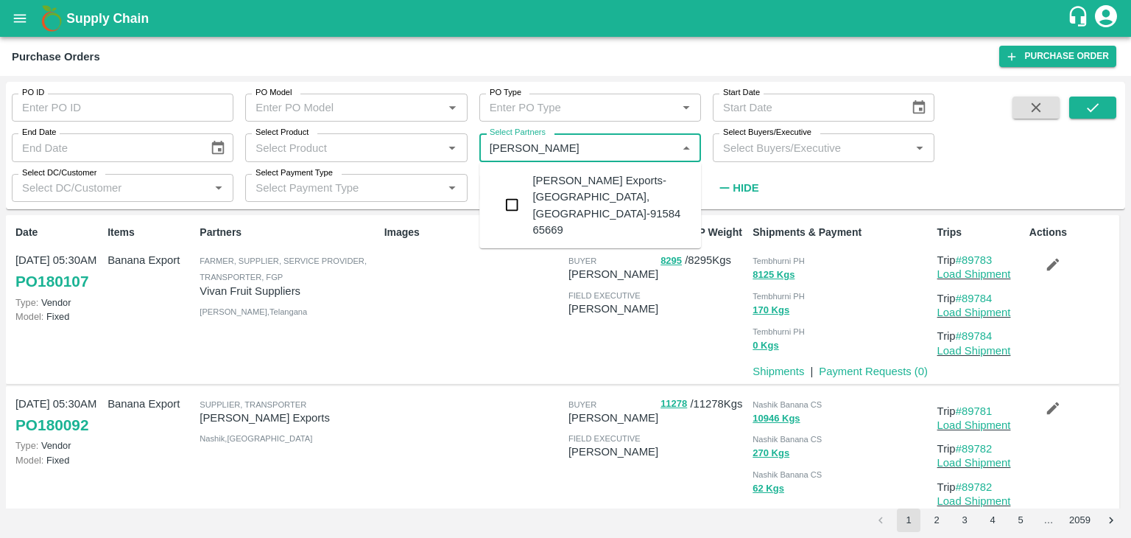
type input "Shreyansh E"
click at [512, 190] on input "checkbox" at bounding box center [511, 204] width 29 height 29
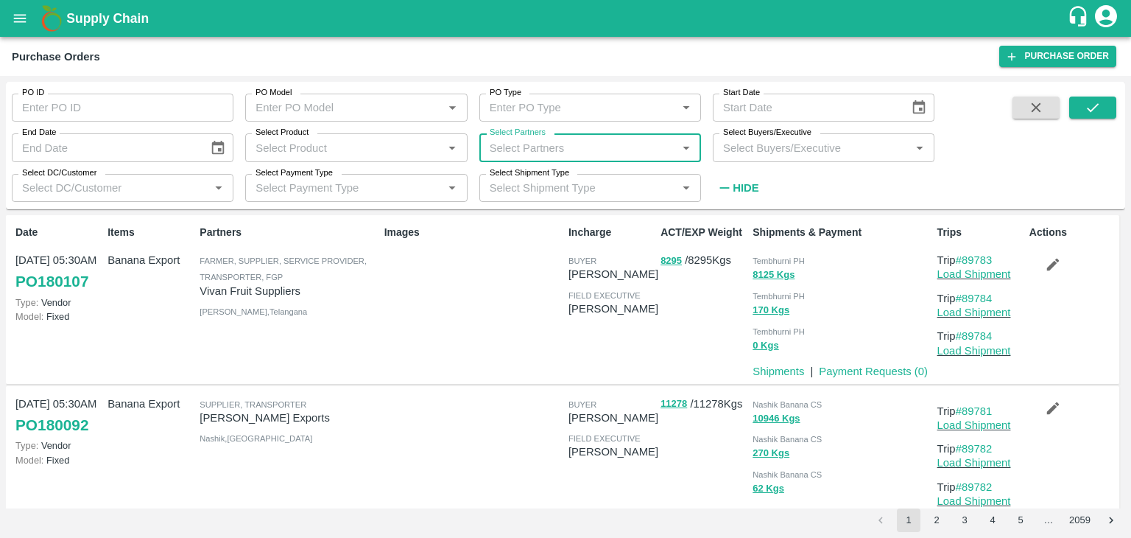
click at [569, 147] on input "Select Partners" at bounding box center [578, 147] width 189 height 19
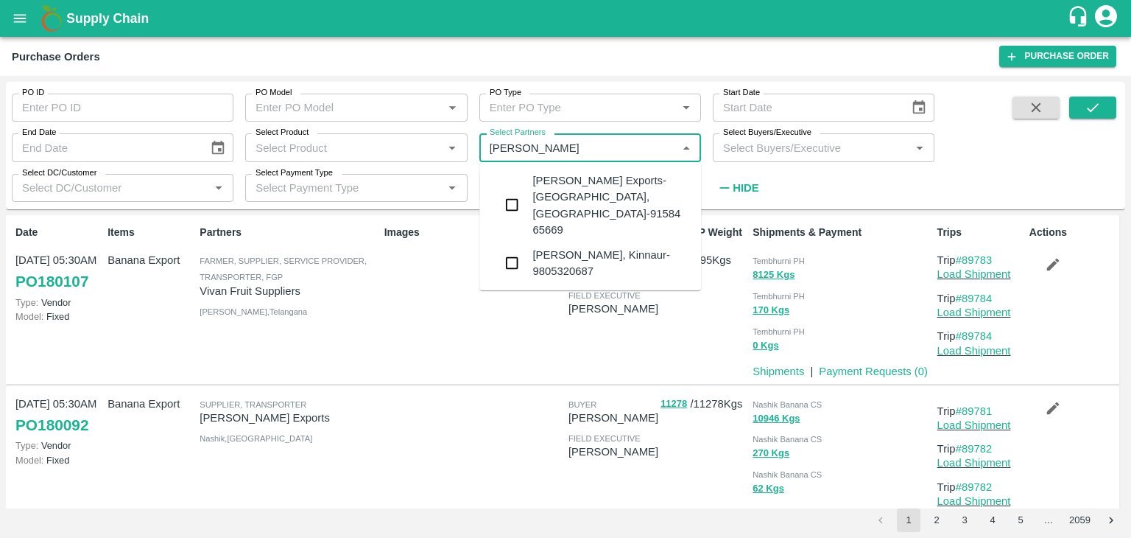
type input "Shreyansh"
click at [512, 190] on input "checkbox" at bounding box center [511, 204] width 29 height 29
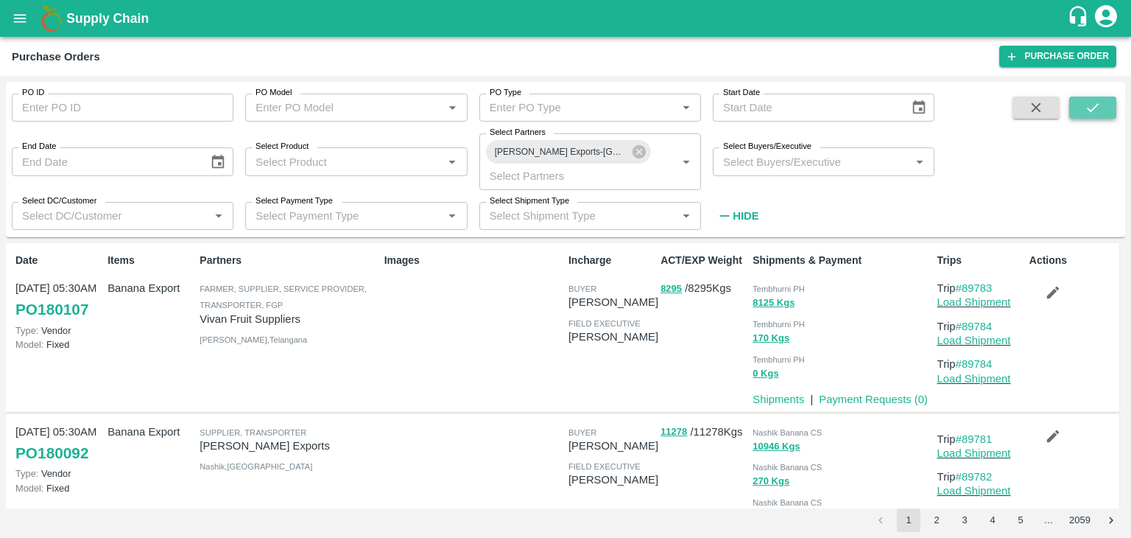
click at [1096, 105] on icon "submit" at bounding box center [1093, 107] width 16 height 16
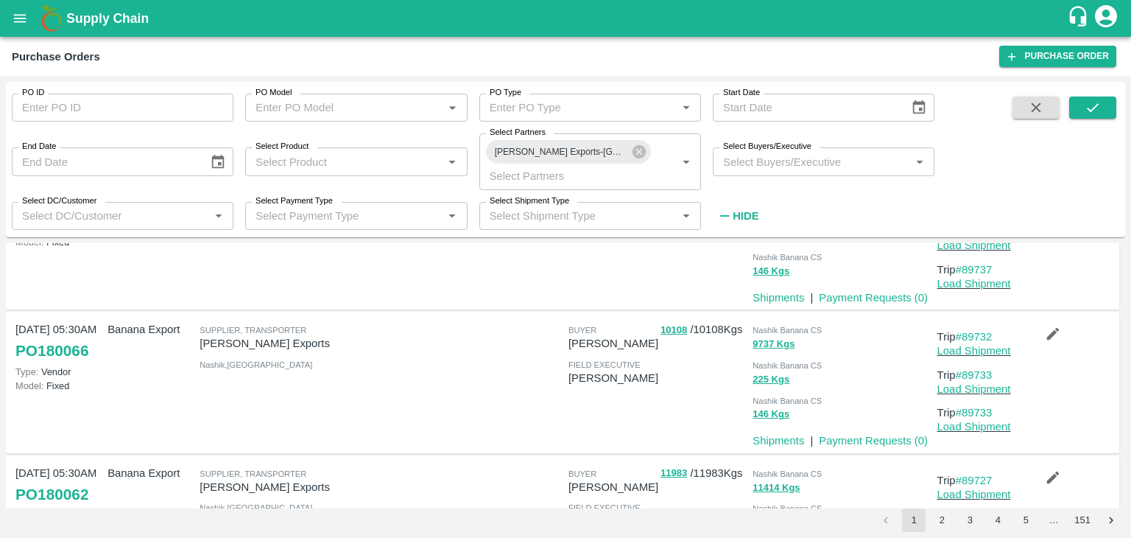
scroll to position [1207, 0]
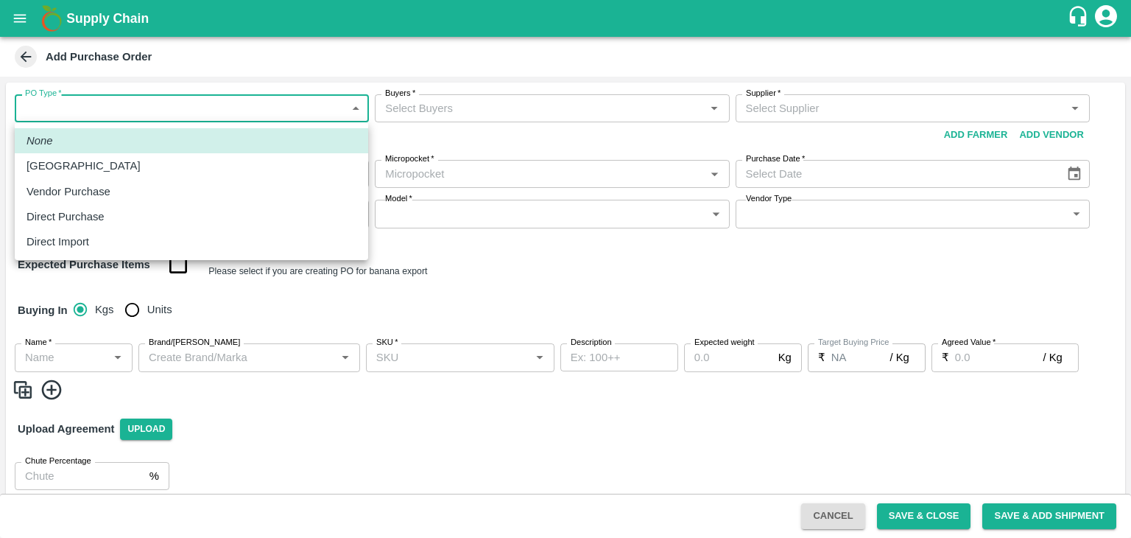
drag, startPoint x: 75, startPoint y: 112, endPoint x: 85, endPoint y: 162, distance: 51.0
click at [85, 162] on body "Supply Chain Add Purchase Order PO Type   * ​ PO Type Buyers   * Buyers   * Sup…" at bounding box center [565, 269] width 1131 height 538
click at [85, 162] on div "[GEOGRAPHIC_DATA]" at bounding box center [88, 166] width 122 height 16
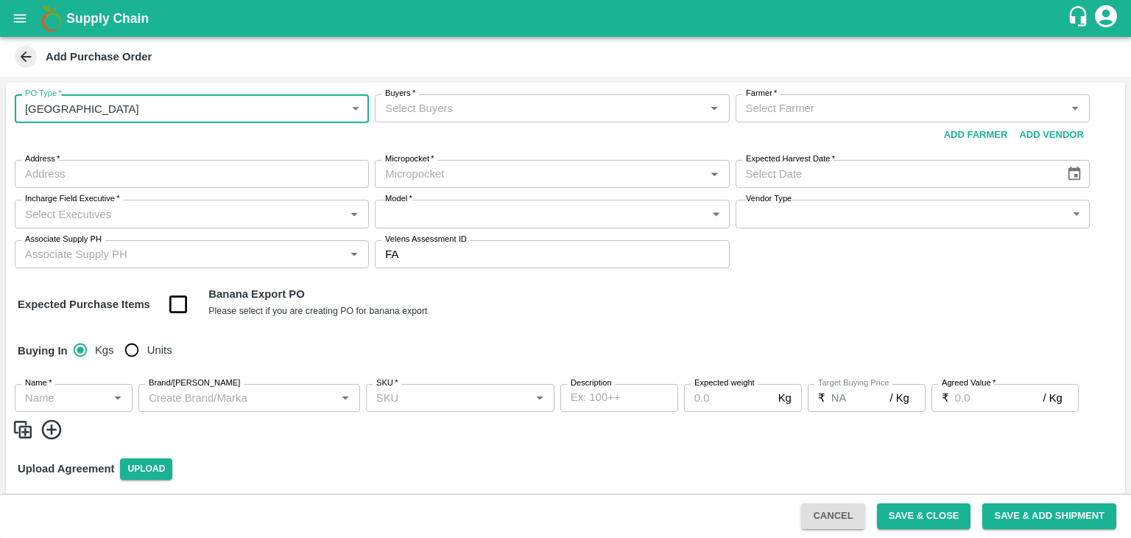
type input "1"
click at [878, 104] on input "Farmer   *" at bounding box center [900, 108] width 321 height 19
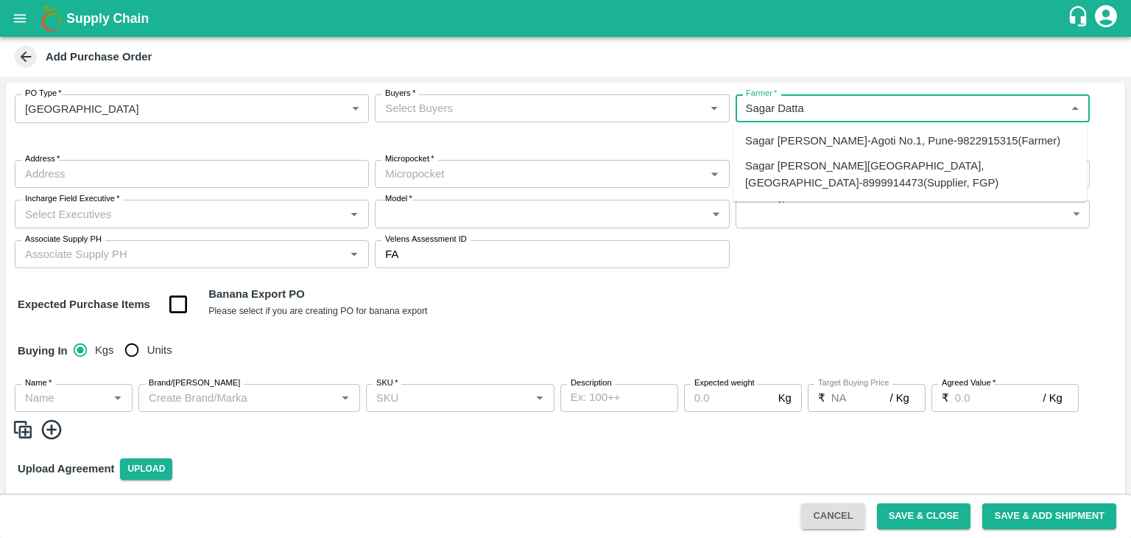
click at [899, 169] on div "Sagar [PERSON_NAME][GEOGRAPHIC_DATA], [GEOGRAPHIC_DATA]-8999914473(Supplier, FG…" at bounding box center [910, 174] width 330 height 33
type input "Sagar [PERSON_NAME][GEOGRAPHIC_DATA], [GEOGRAPHIC_DATA]-8999914473(Supplier, FG…"
type input "[GEOGRAPHIC_DATA], [GEOGRAPHIC_DATA], [GEOGRAPHIC_DATA], [GEOGRAPHIC_DATA]"
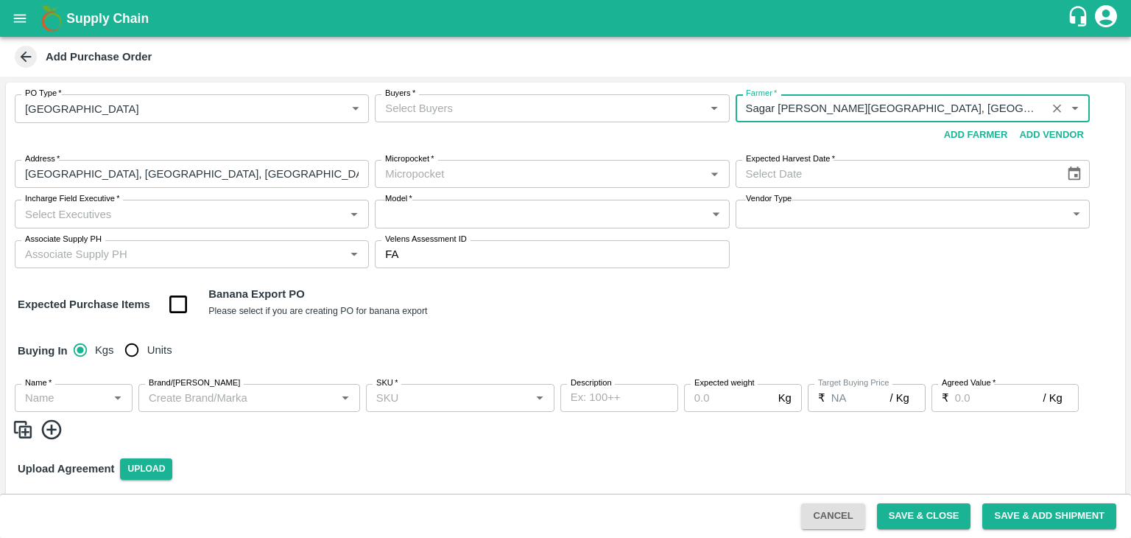
type input "Sagar [PERSON_NAME][GEOGRAPHIC_DATA], [GEOGRAPHIC_DATA]-8999914473(Supplier, FG…"
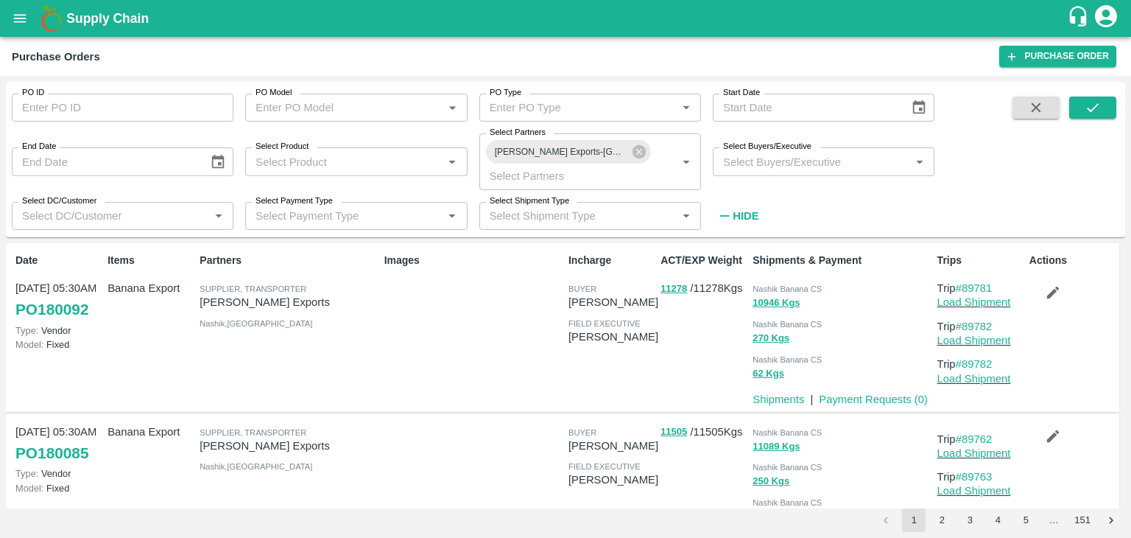
click at [82, 105] on input "PO ID" at bounding box center [123, 108] width 222 height 28
click at [642, 147] on icon at bounding box center [639, 151] width 13 height 13
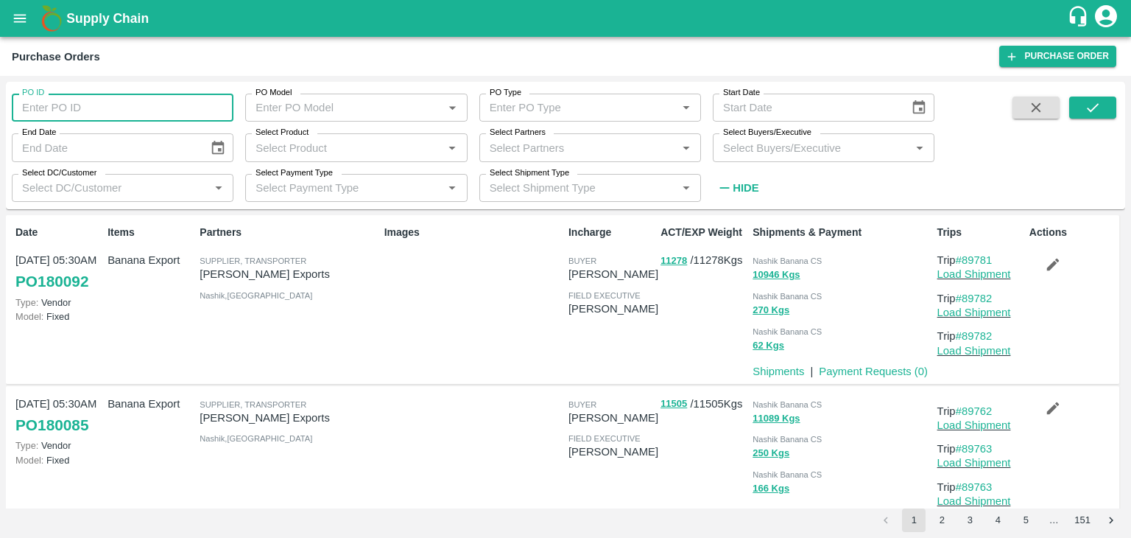
click at [150, 104] on input "PO ID" at bounding box center [123, 108] width 222 height 28
paste input "179487"
type input "179487"
click at [1084, 113] on button "submit" at bounding box center [1092, 107] width 47 height 22
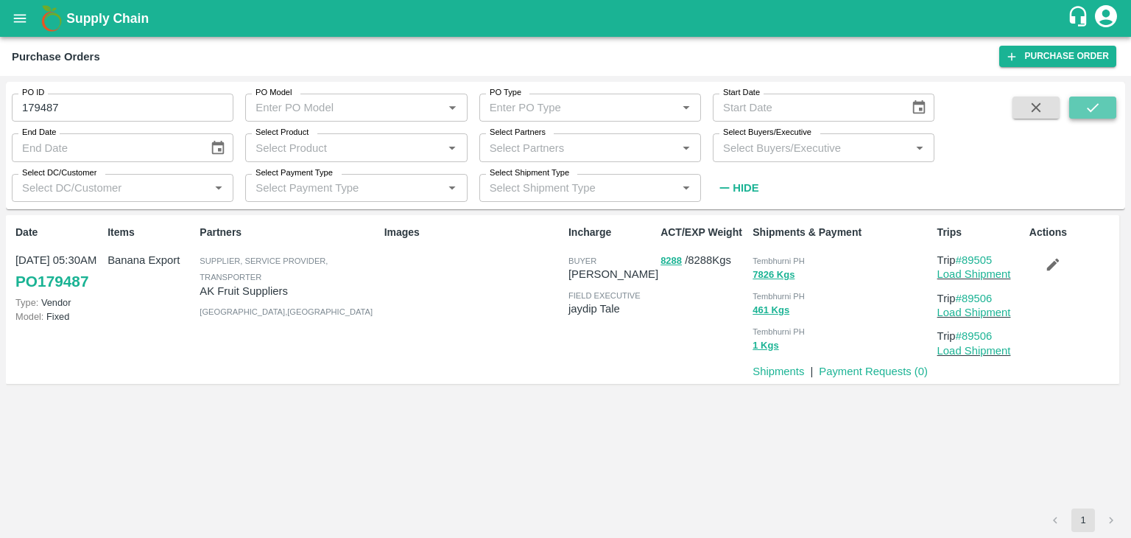
click at [1084, 113] on button "submit" at bounding box center [1092, 107] width 47 height 22
click at [837, 370] on link "Payment Requests ( 0 )" at bounding box center [873, 371] width 109 height 12
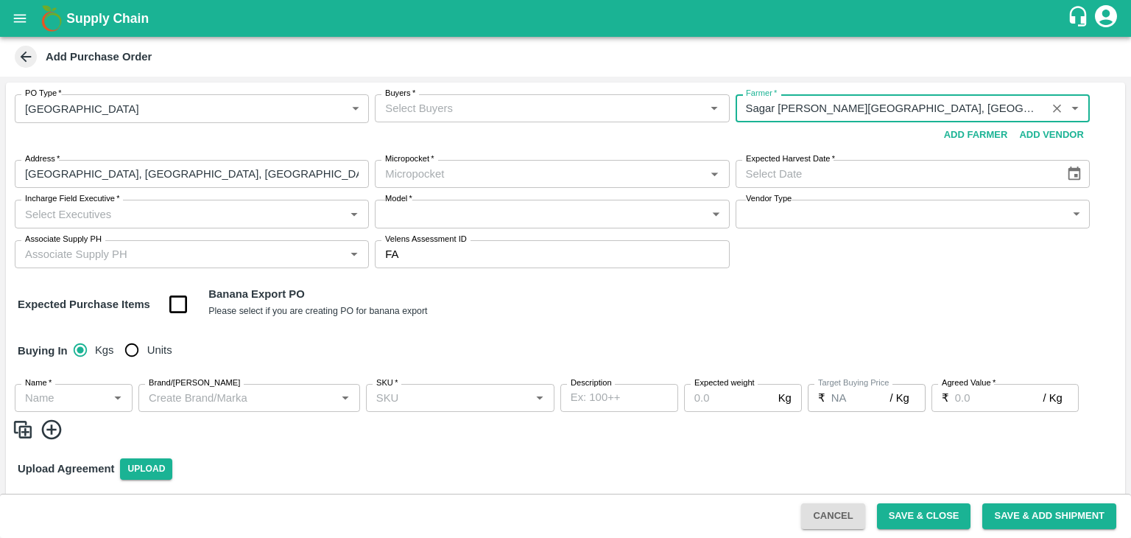
click at [21, 21] on icon "open drawer" at bounding box center [20, 18] width 13 height 8
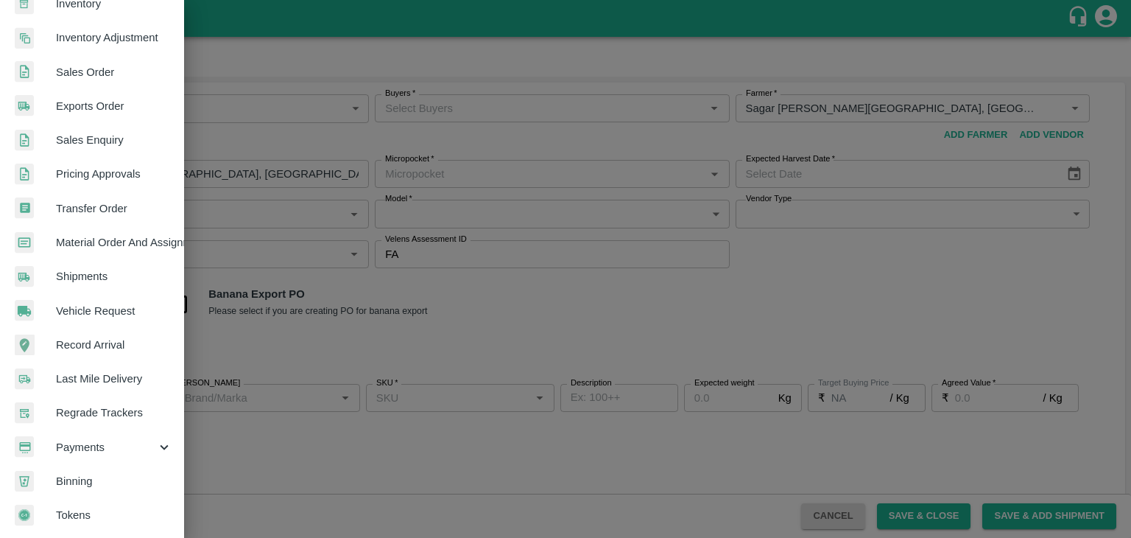
scroll to position [300, 0]
click at [116, 439] on span "Payments" at bounding box center [106, 447] width 100 height 16
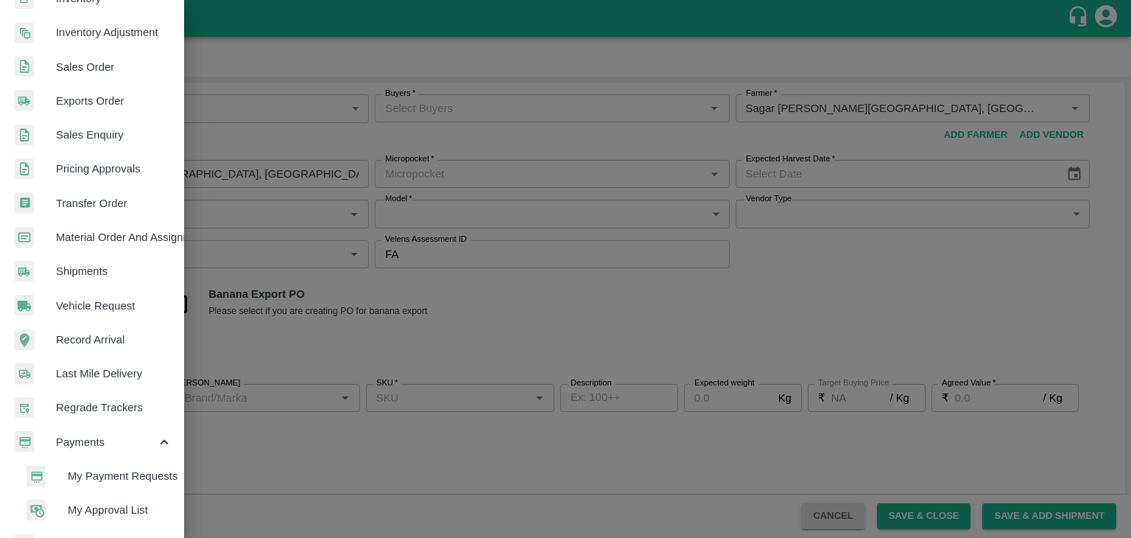
click at [127, 468] on span "My Payment Requests" at bounding box center [120, 476] width 105 height 16
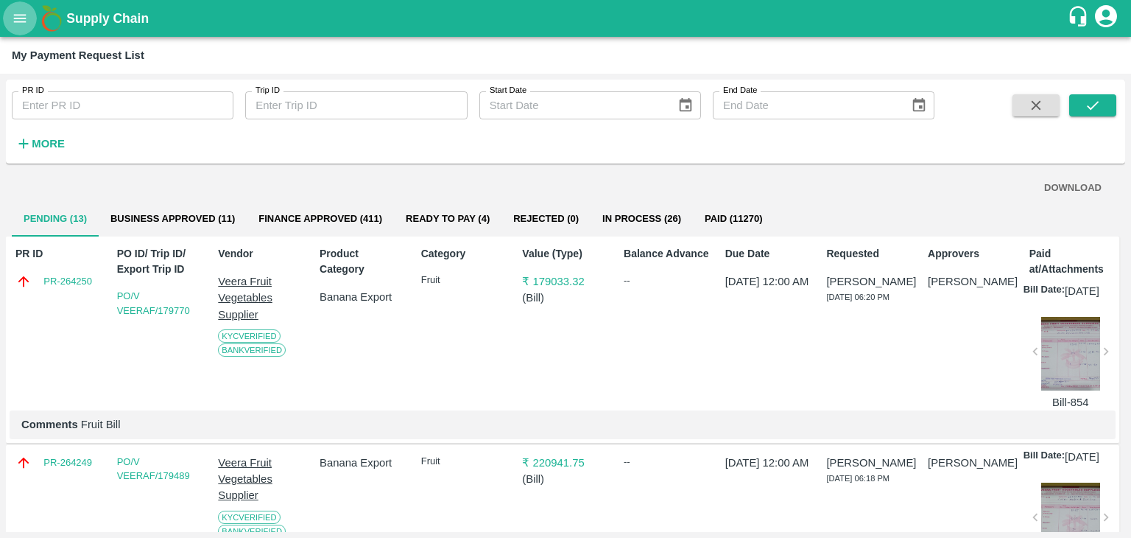
click at [21, 22] on icon "open drawer" at bounding box center [20, 18] width 16 height 16
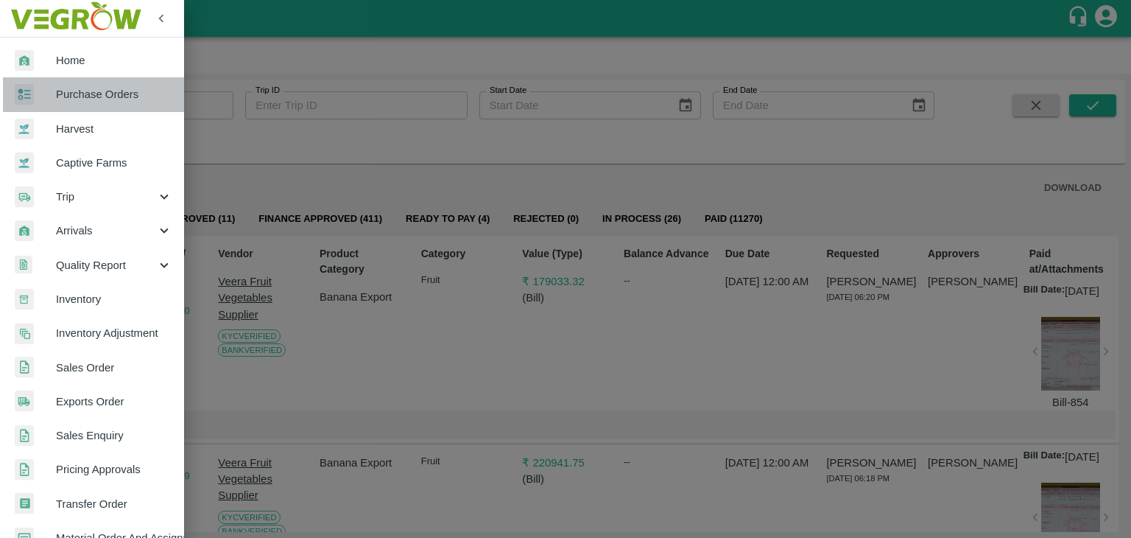
click at [100, 95] on span "Purchase Orders" at bounding box center [114, 94] width 116 height 16
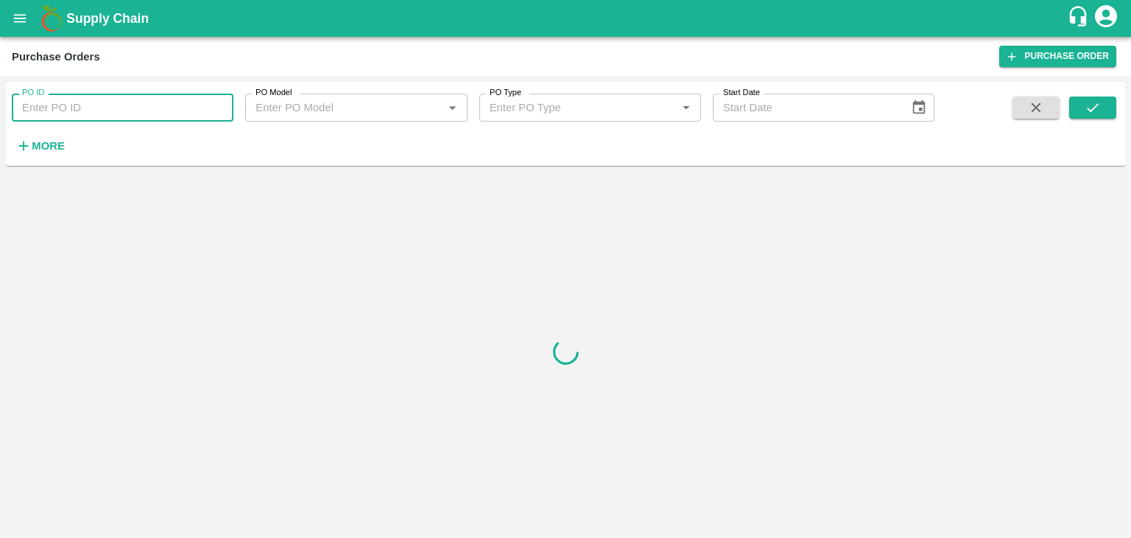
click at [208, 111] on input "PO ID" at bounding box center [123, 108] width 222 height 28
paste input "179933"
type input "179933"
click at [1100, 99] on icon "submit" at bounding box center [1093, 107] width 16 height 16
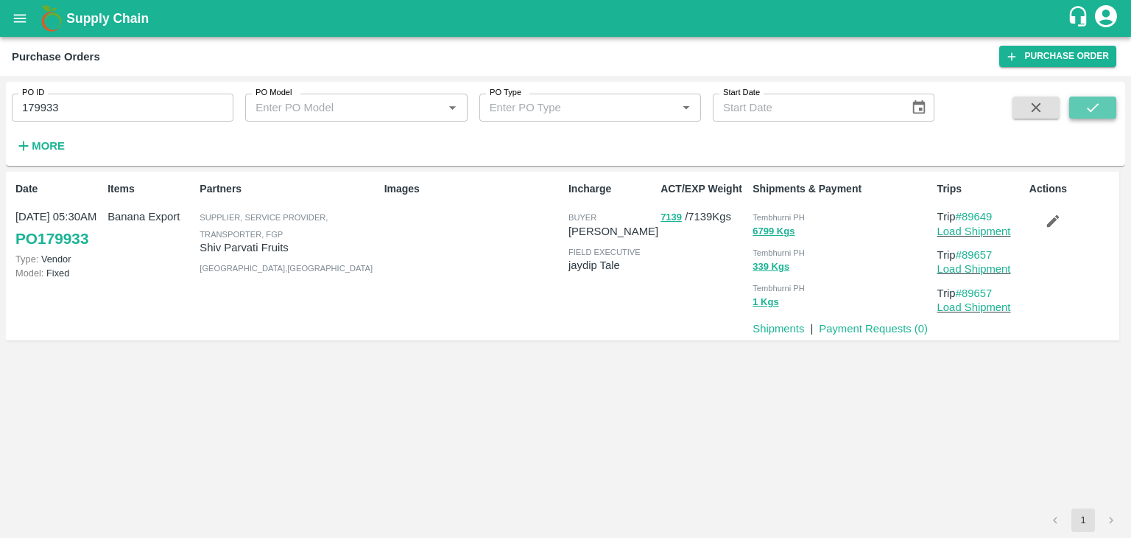
click at [1100, 99] on icon "submit" at bounding box center [1093, 107] width 16 height 16
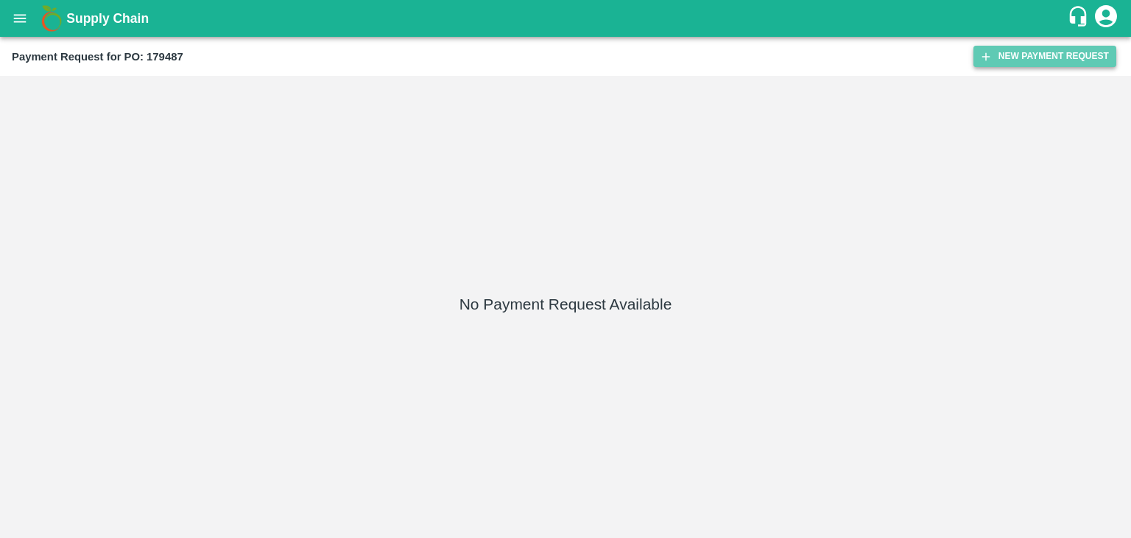
click at [1019, 57] on button "New Payment Request" at bounding box center [1045, 56] width 143 height 21
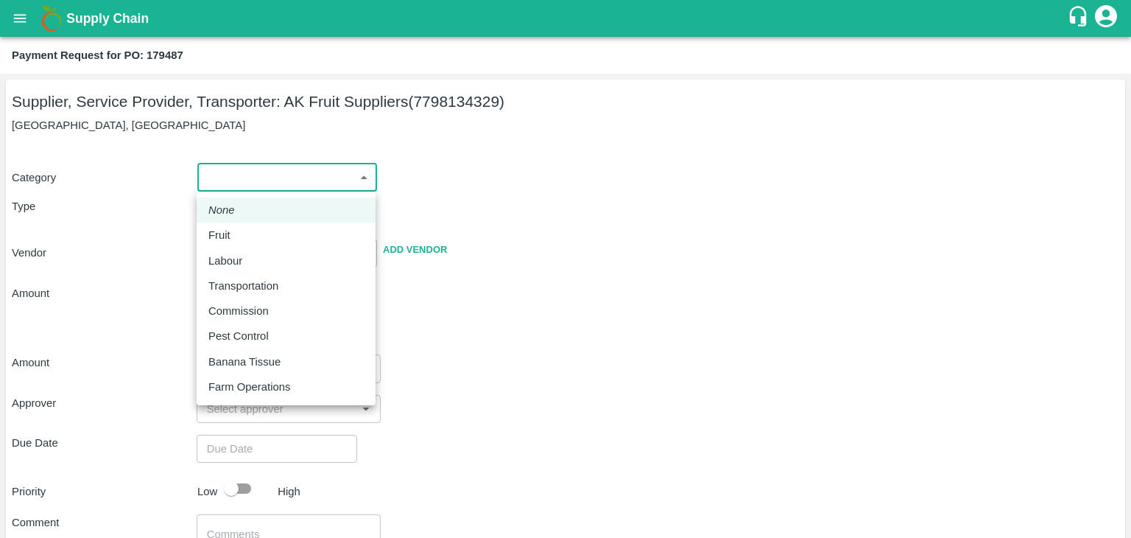
drag, startPoint x: 225, startPoint y: 172, endPoint x: 233, endPoint y: 242, distance: 69.7
click at [233, 242] on body "Supply Chain Payment Request for PO: 179487 Supplier, Service Provider, Transpo…" at bounding box center [565, 269] width 1131 height 538
click at [233, 242] on div "Fruit" at bounding box center [222, 235] width 29 height 16
type input "1"
type input "AK Fruit Suppliers - 7798134329(Supplier, Service Provider, Transporter)"
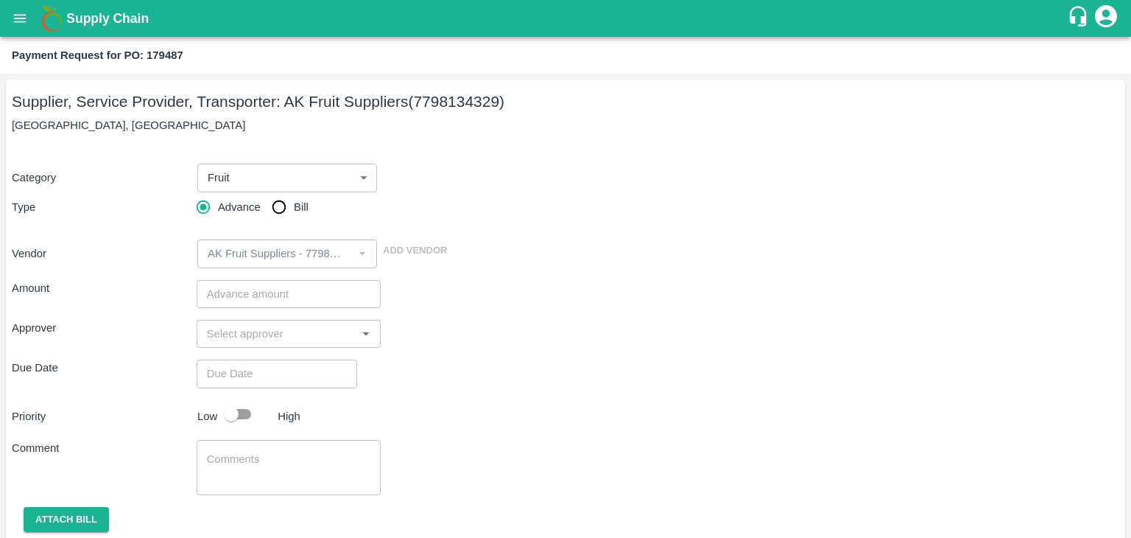
click at [261, 215] on div "Advance Bill" at bounding box center [289, 206] width 185 height 29
click at [276, 210] on input "Bill" at bounding box center [278, 206] width 29 height 29
radio input "true"
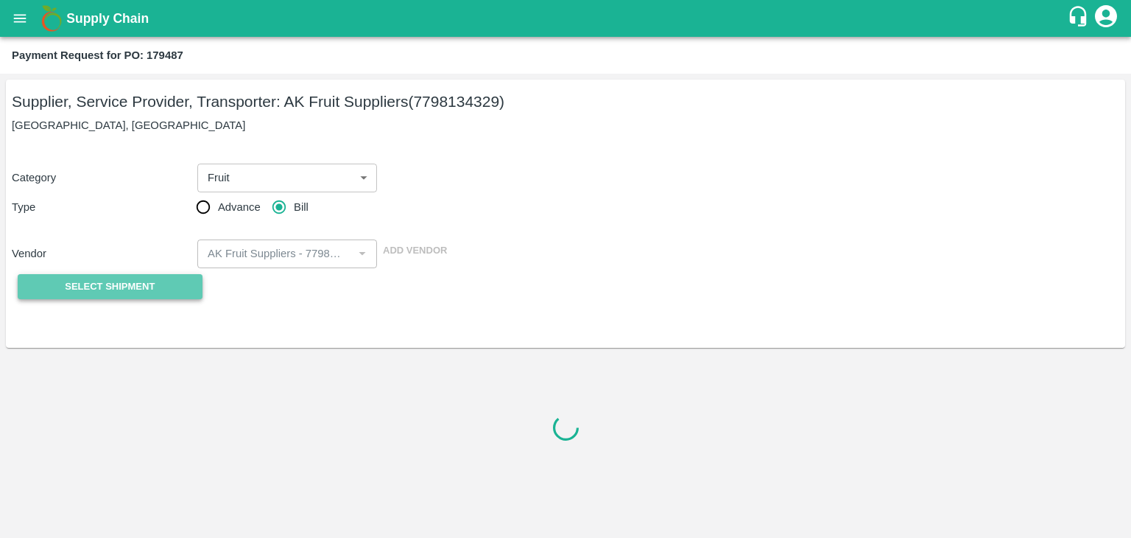
click at [80, 292] on span "Select Shipment" at bounding box center [110, 286] width 90 height 17
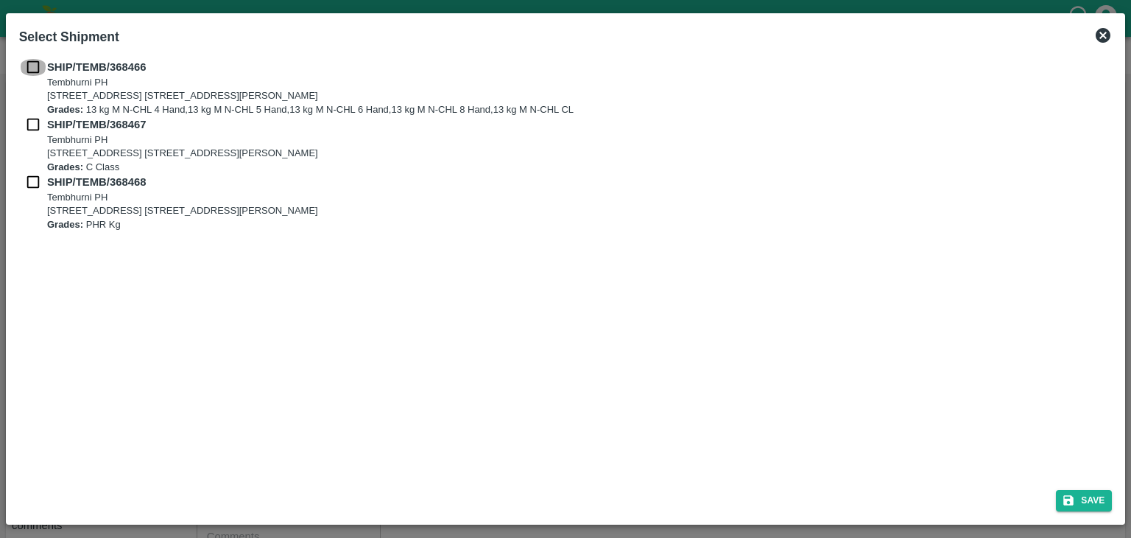
click at [27, 63] on input "checkbox" at bounding box center [33, 67] width 28 height 16
checkbox input "true"
click at [29, 125] on input "checkbox" at bounding box center [33, 124] width 28 height 16
checkbox input "true"
click at [33, 172] on div "SHIP/TEMB/368467 Tembhurni PH Tembhurni PH 205, PLOT NO. E-5, YASHSHREE INDUSTR…" at bounding box center [566, 144] width 1094 height 57
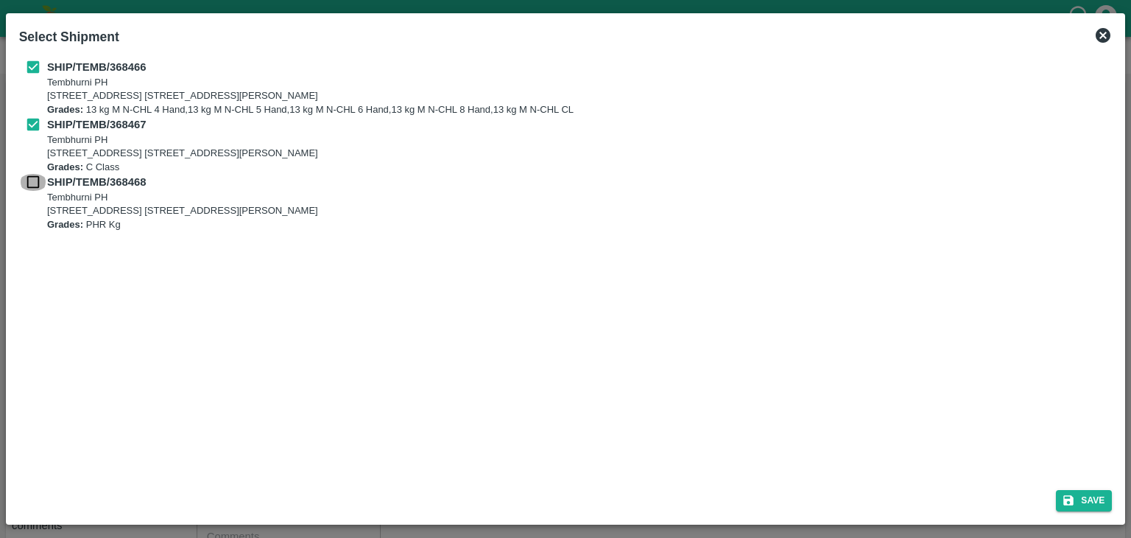
click at [32, 179] on input "checkbox" at bounding box center [33, 182] width 28 height 16
checkbox input "true"
click at [1069, 490] on button "Save" at bounding box center [1084, 500] width 56 height 21
type input "06/10/2025"
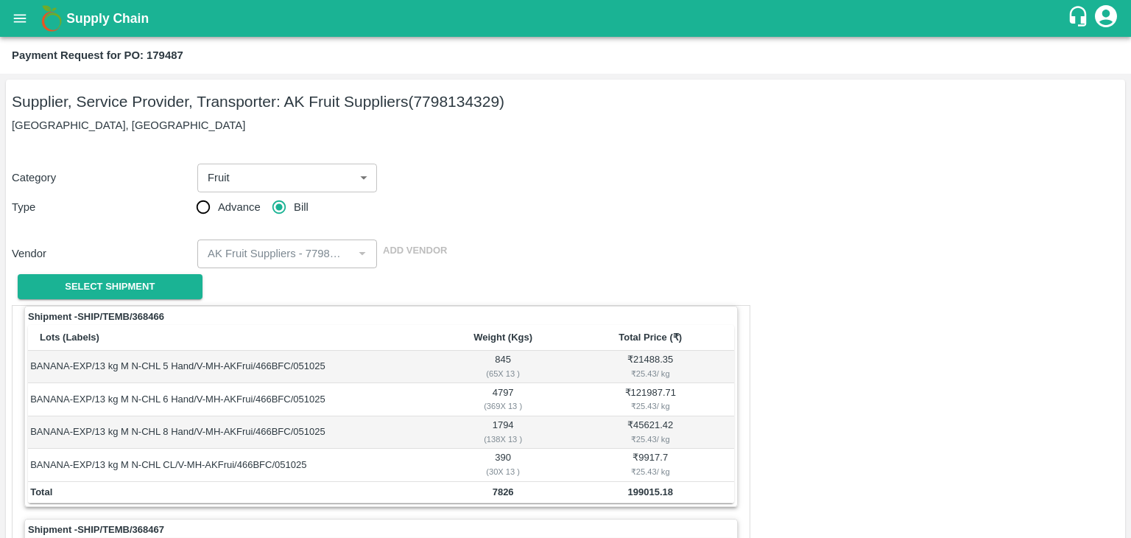
scroll to position [689, 0]
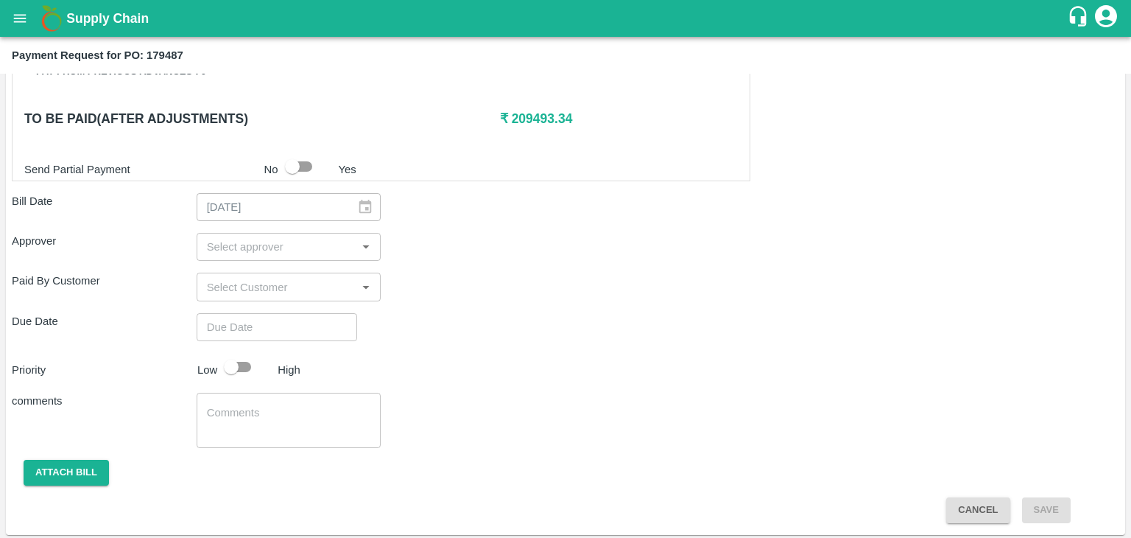
click at [264, 254] on div "​" at bounding box center [289, 247] width 185 height 28
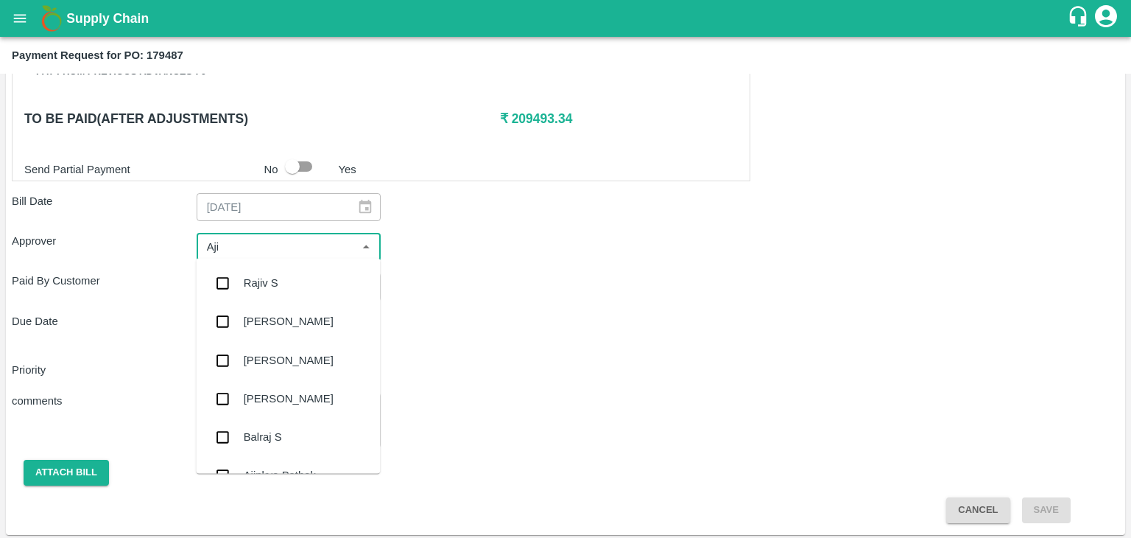
type input "Ajit"
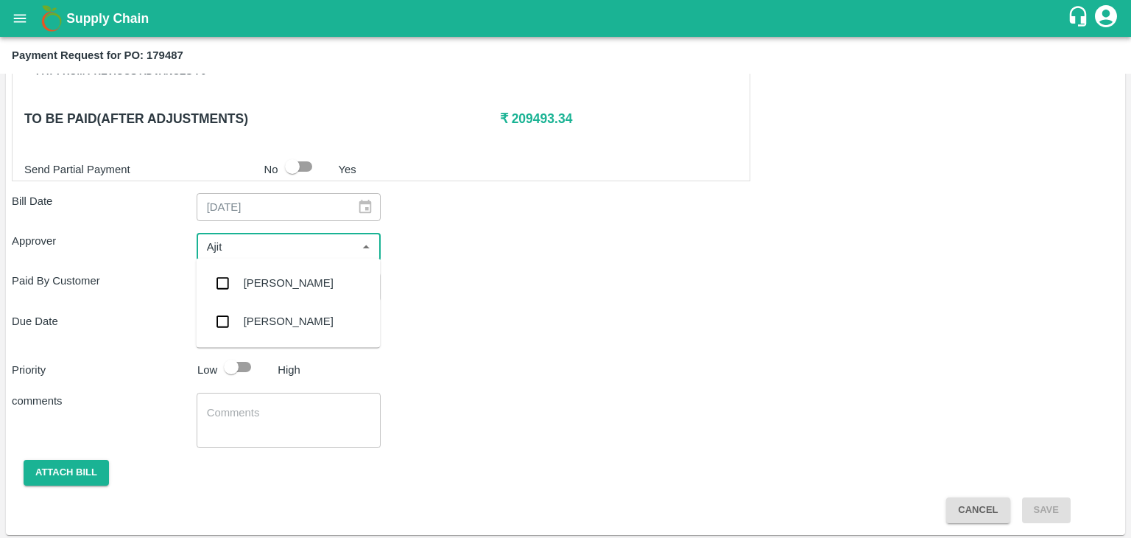
click at [281, 278] on div "[PERSON_NAME]" at bounding box center [289, 283] width 90 height 16
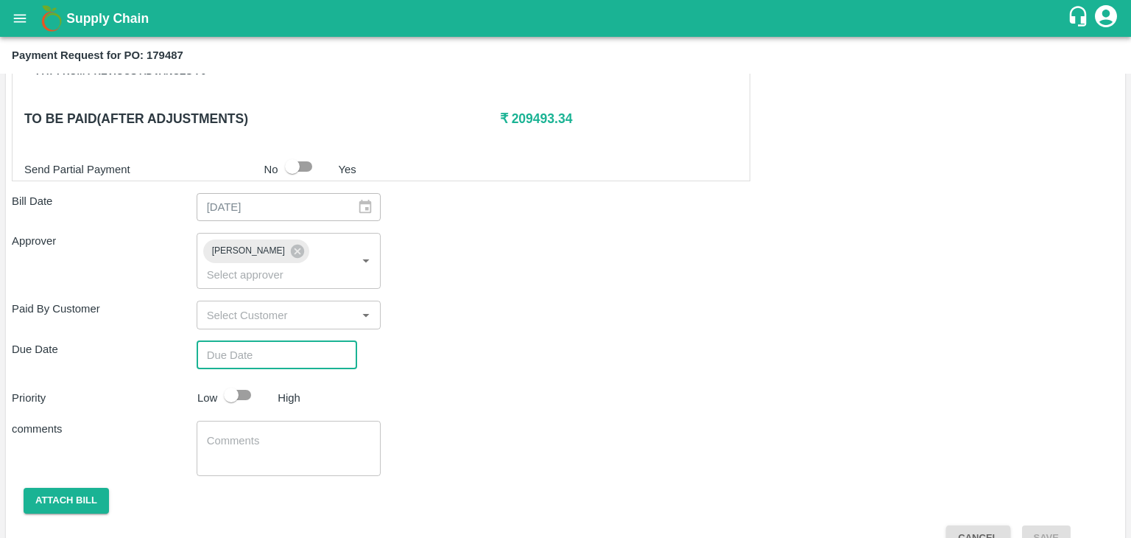
type input "DD/MM/YYYY hh:mm aa"
click at [314, 341] on input "DD/MM/YYYY hh:mm aa" at bounding box center [272, 355] width 150 height 28
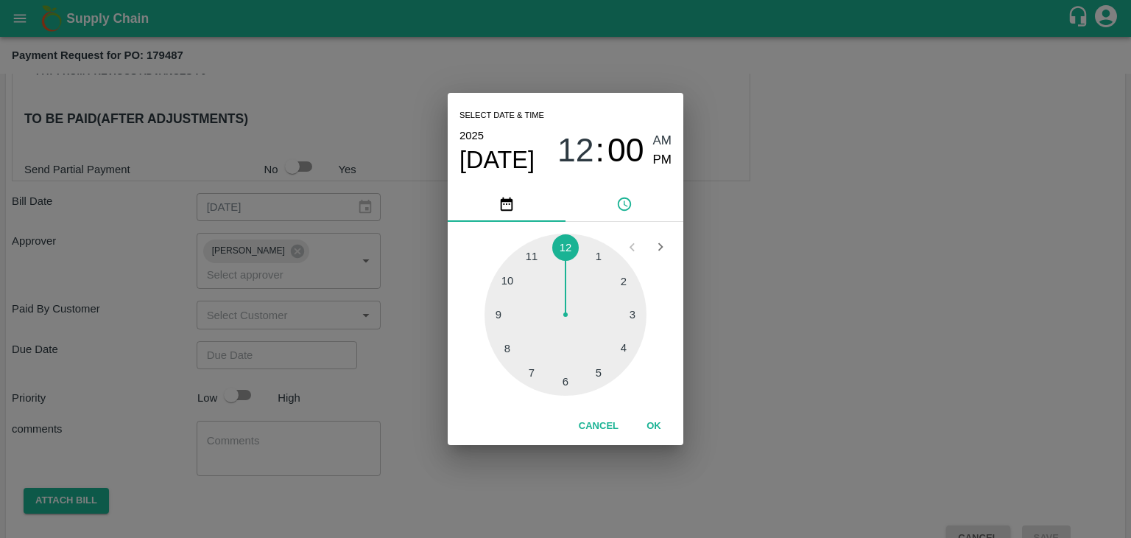
type input "[DATE] 12:00 AM"
click at [660, 428] on button "OK" at bounding box center [653, 426] width 47 height 26
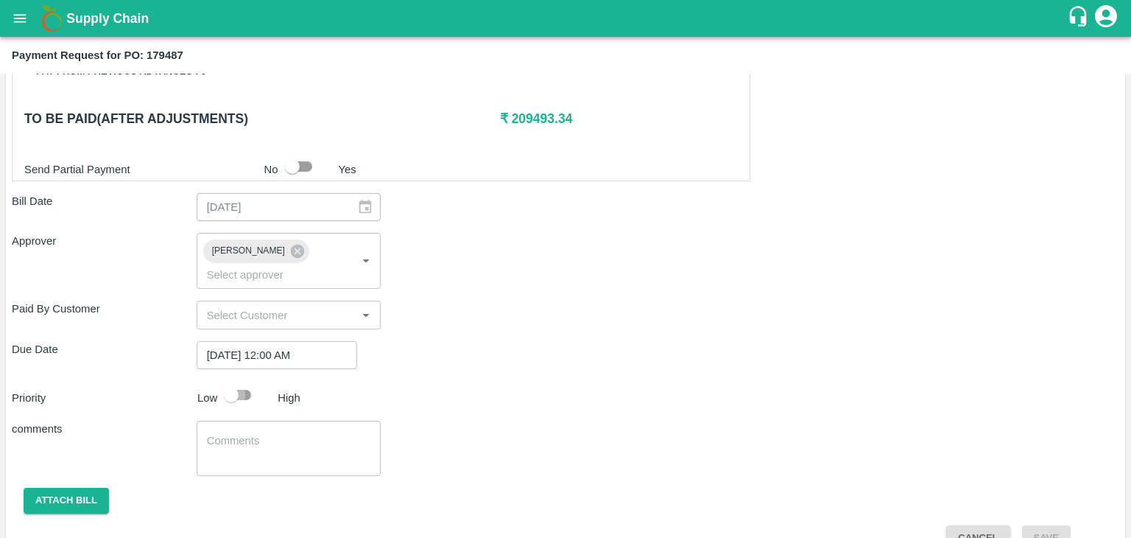
click at [244, 381] on input "checkbox" at bounding box center [231, 395] width 84 height 28
checkbox input "true"
click at [280, 433] on textarea at bounding box center [289, 448] width 164 height 31
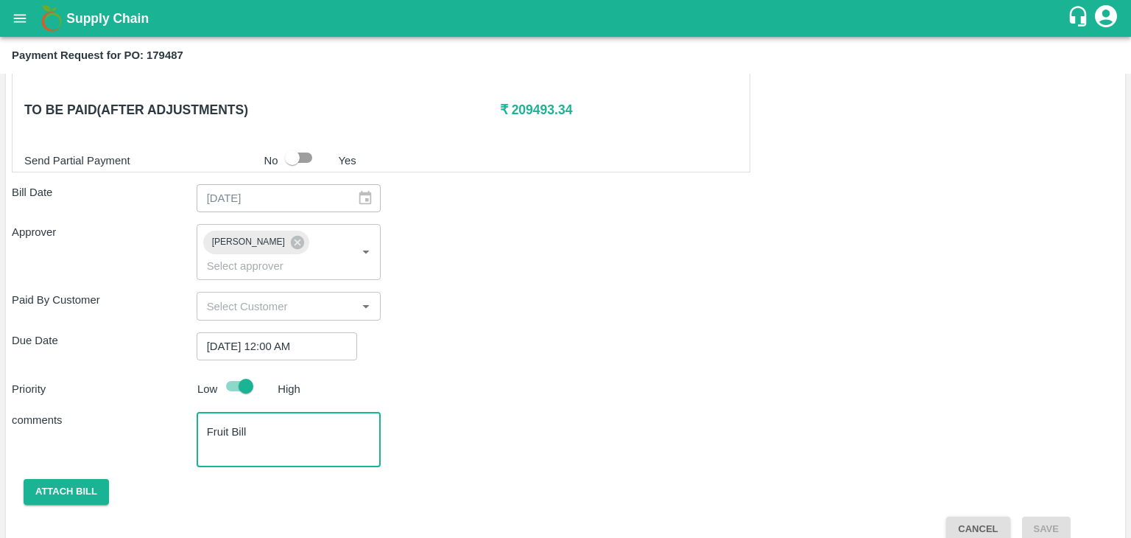
type textarea "Fruit Bill"
click at [63, 479] on button "Attach bill" at bounding box center [66, 492] width 85 height 26
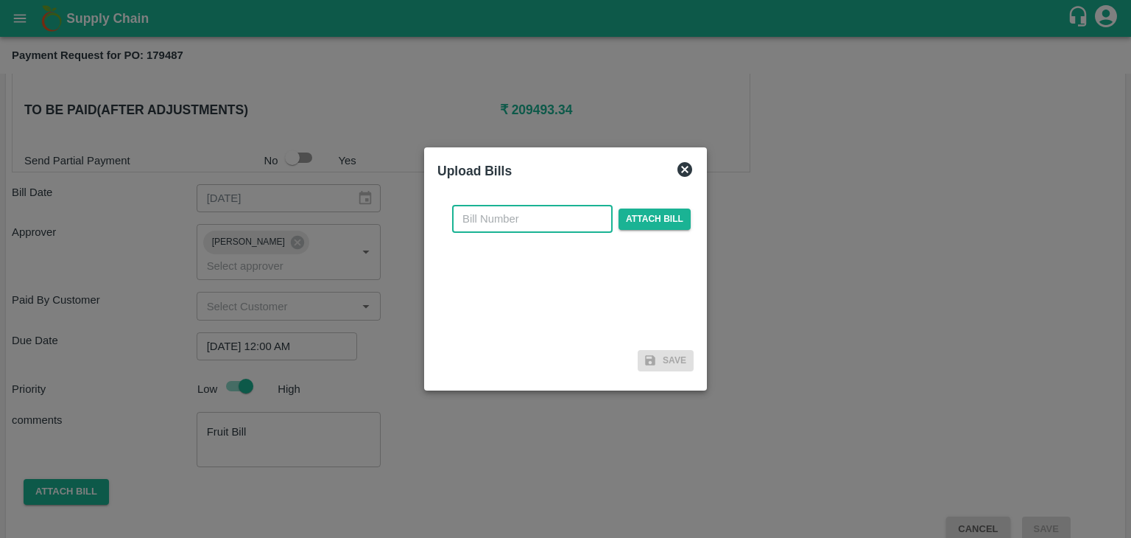
click at [533, 228] on input "text" at bounding box center [532, 219] width 161 height 28
type input "9"
type input "682"
click at [613, 221] on div "682 ​ Attach bill" at bounding box center [571, 219] width 245 height 28
click at [639, 219] on span "Attach bill" at bounding box center [655, 218] width 72 height 21
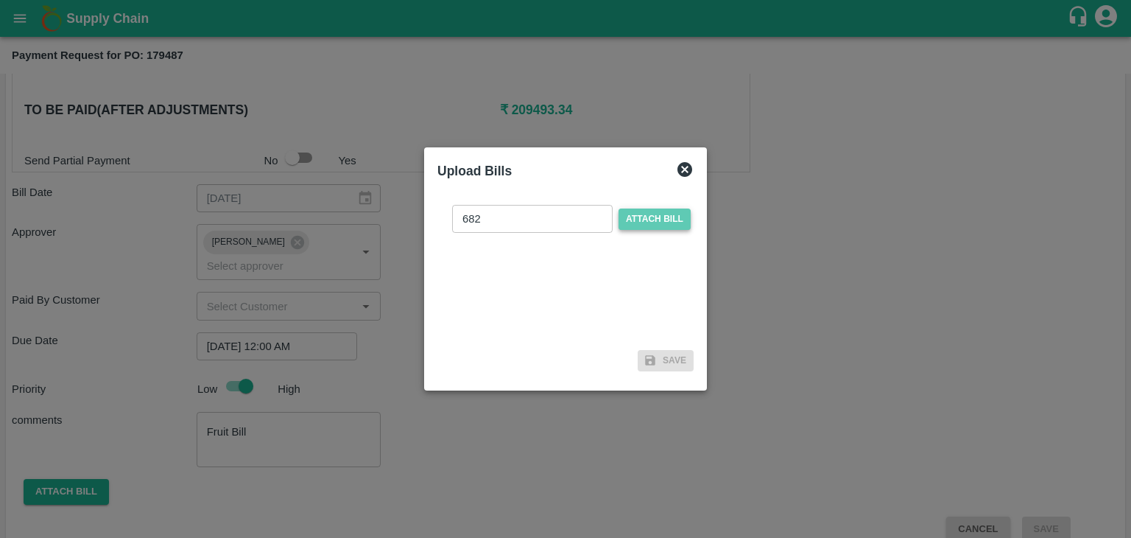
click at [0, 0] on input "Attach bill" at bounding box center [0, 0] width 0 height 0
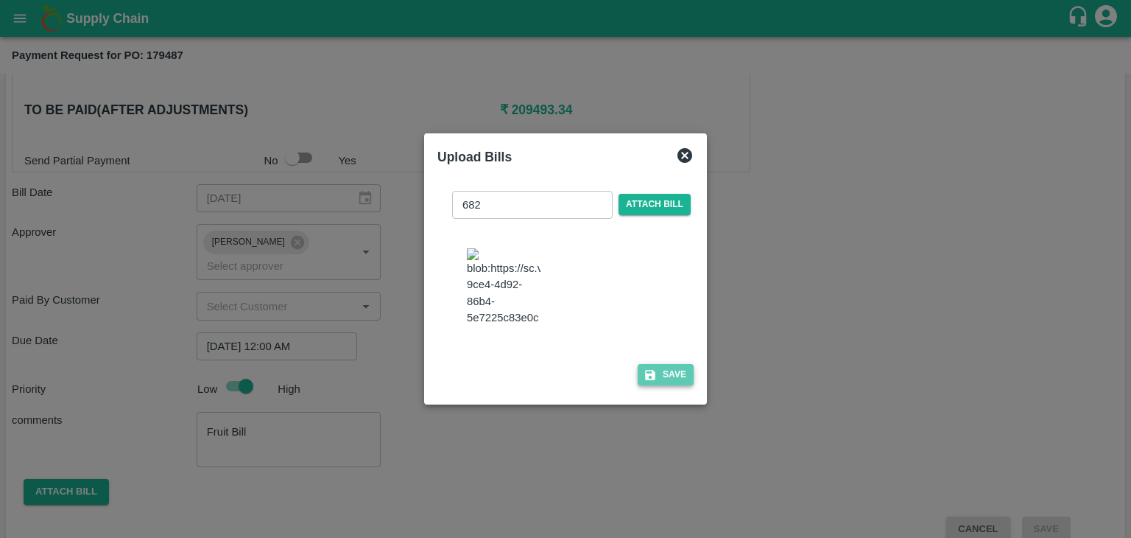
click at [672, 385] on button "Save" at bounding box center [666, 374] width 56 height 21
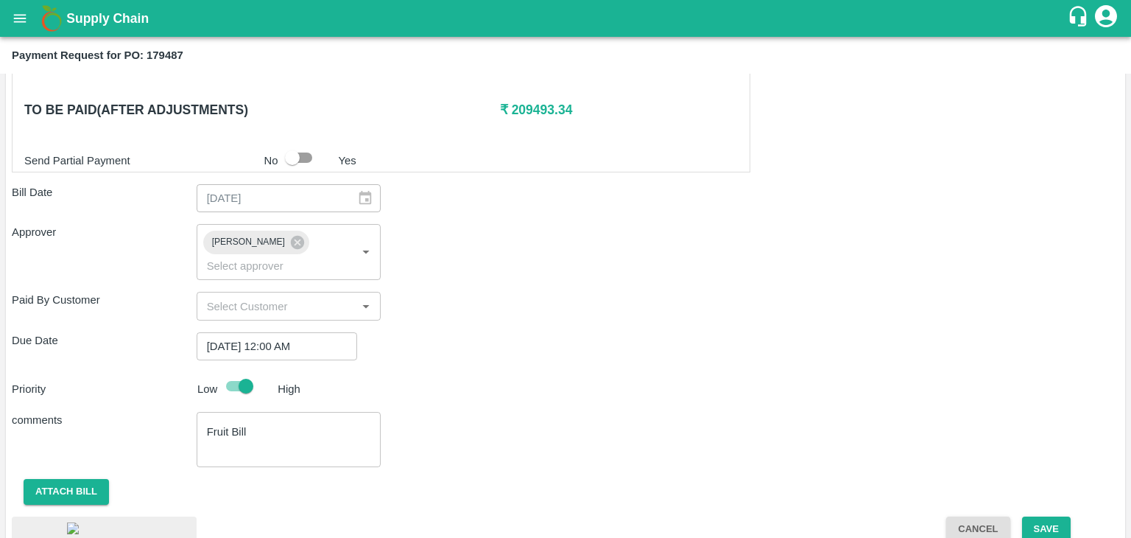
scroll to position [792, 0]
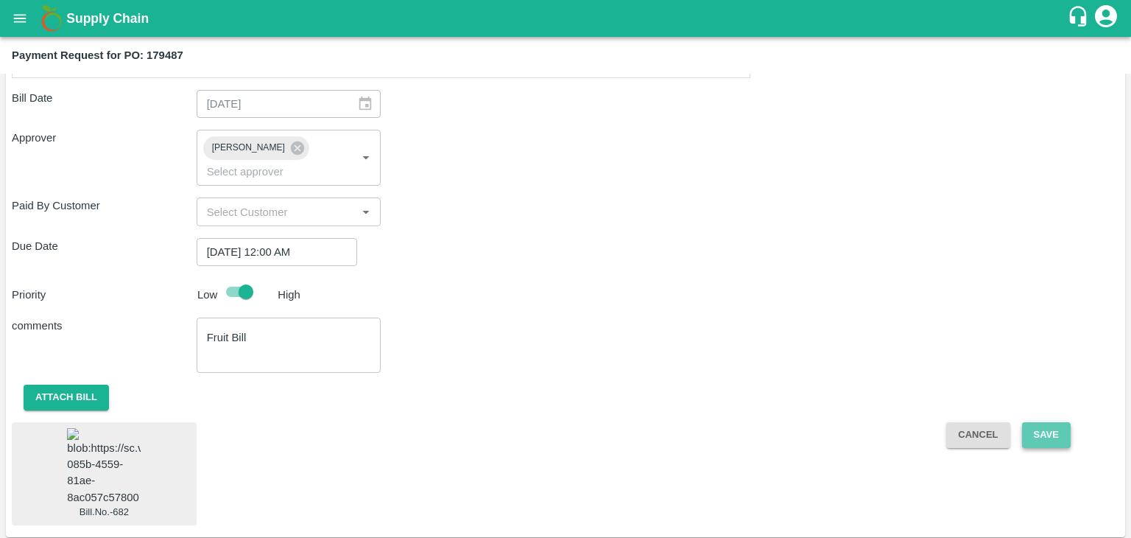
click at [1052, 422] on button "Save" at bounding box center [1046, 435] width 49 height 26
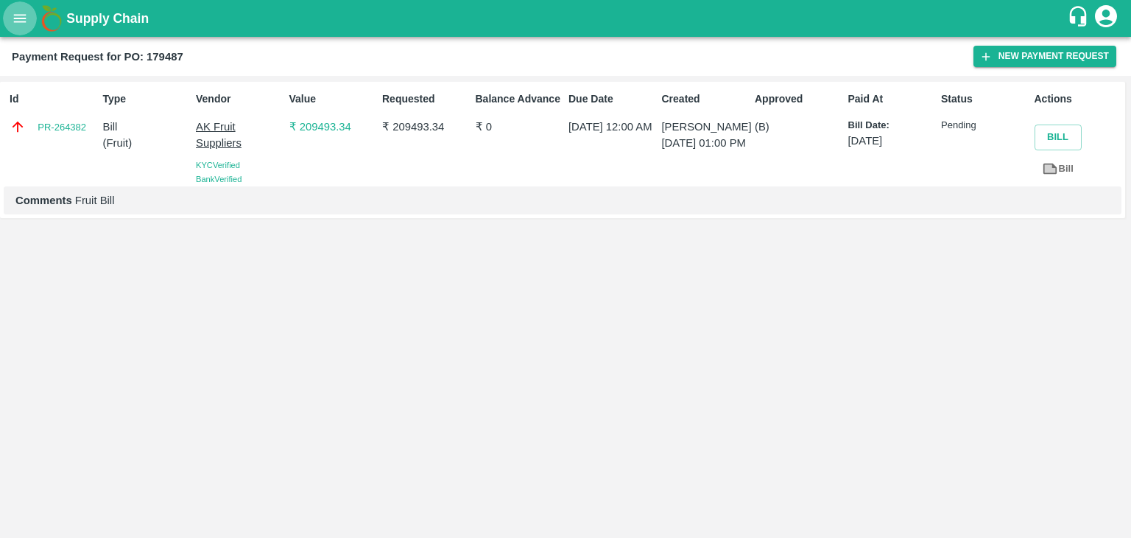
click at [22, 18] on icon "open drawer" at bounding box center [20, 18] width 13 height 8
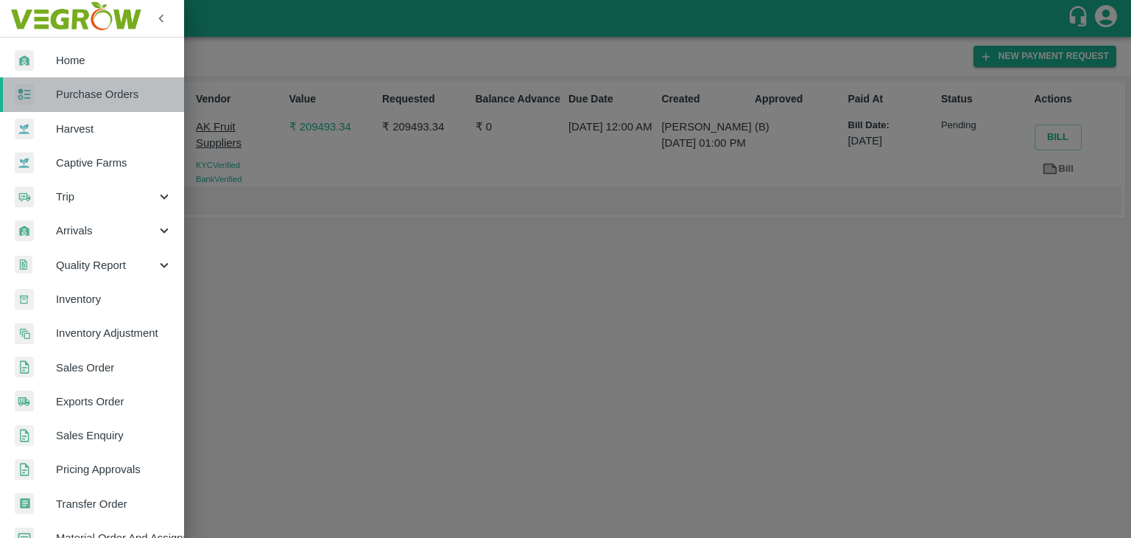
click at [99, 80] on link "Purchase Orders" at bounding box center [92, 94] width 184 height 34
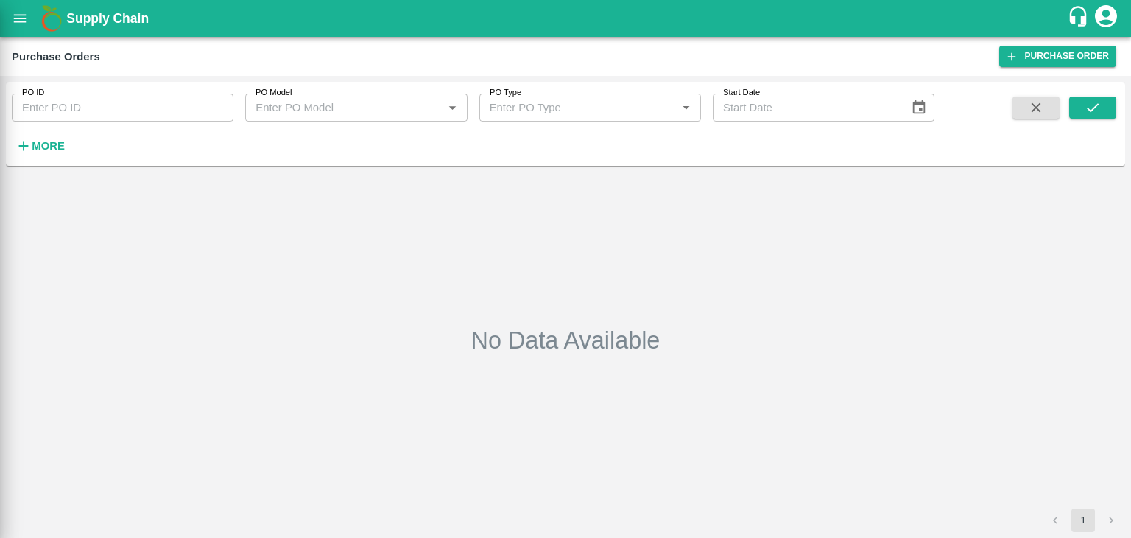
click at [207, 106] on div at bounding box center [565, 269] width 1131 height 538
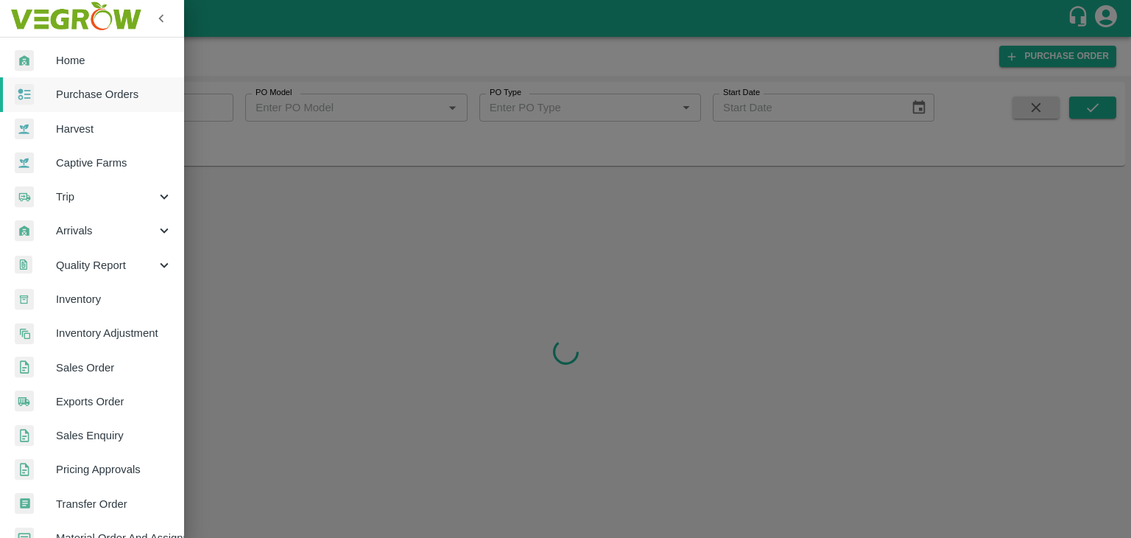
click at [217, 107] on div at bounding box center [565, 269] width 1131 height 538
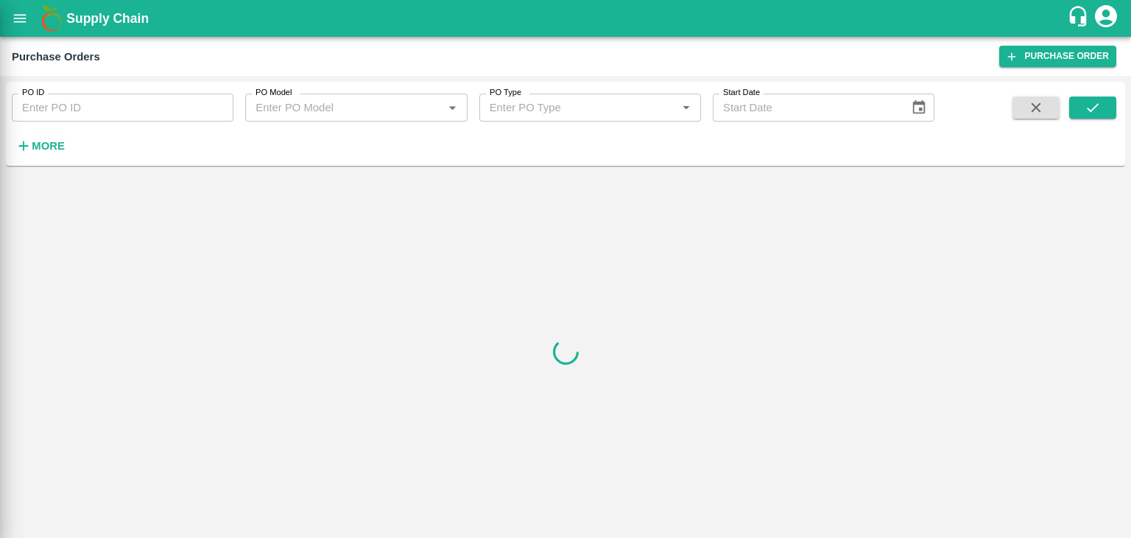
click at [217, 107] on div at bounding box center [565, 269] width 1131 height 538
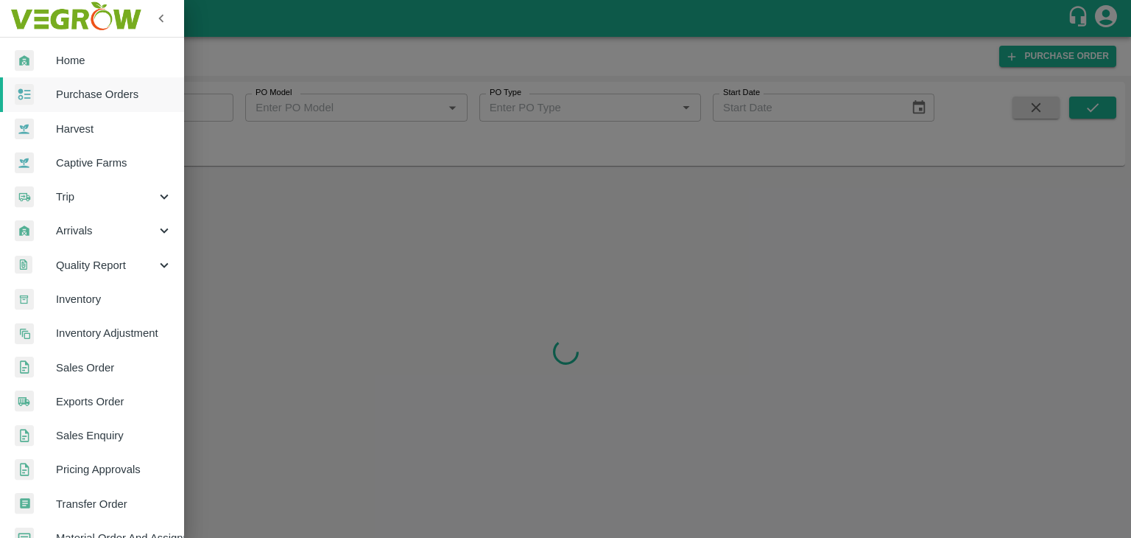
click at [212, 105] on div at bounding box center [565, 269] width 1131 height 538
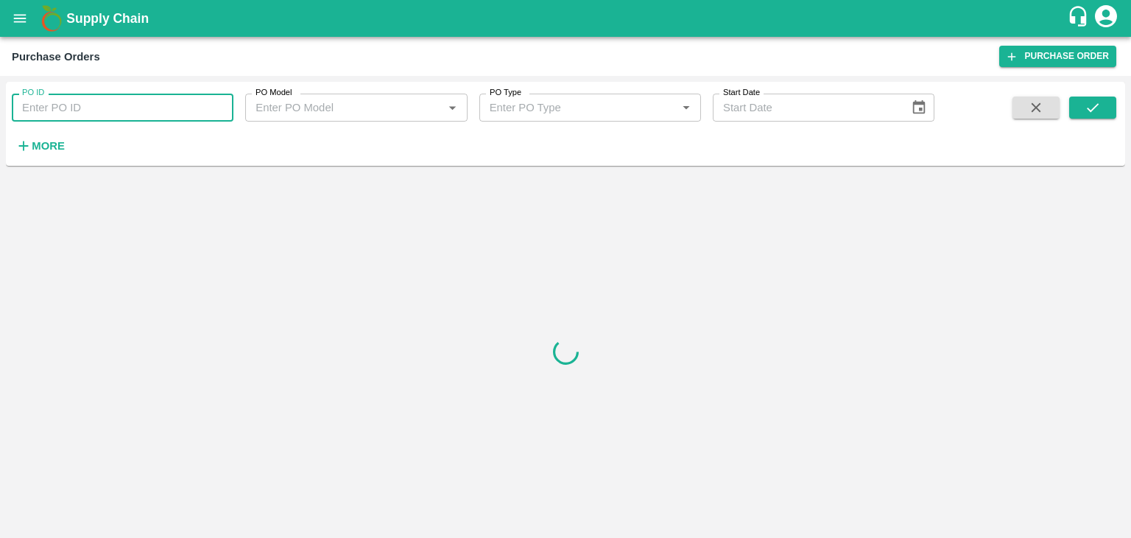
click at [212, 105] on input "PO ID" at bounding box center [123, 108] width 222 height 28
paste input "179610"
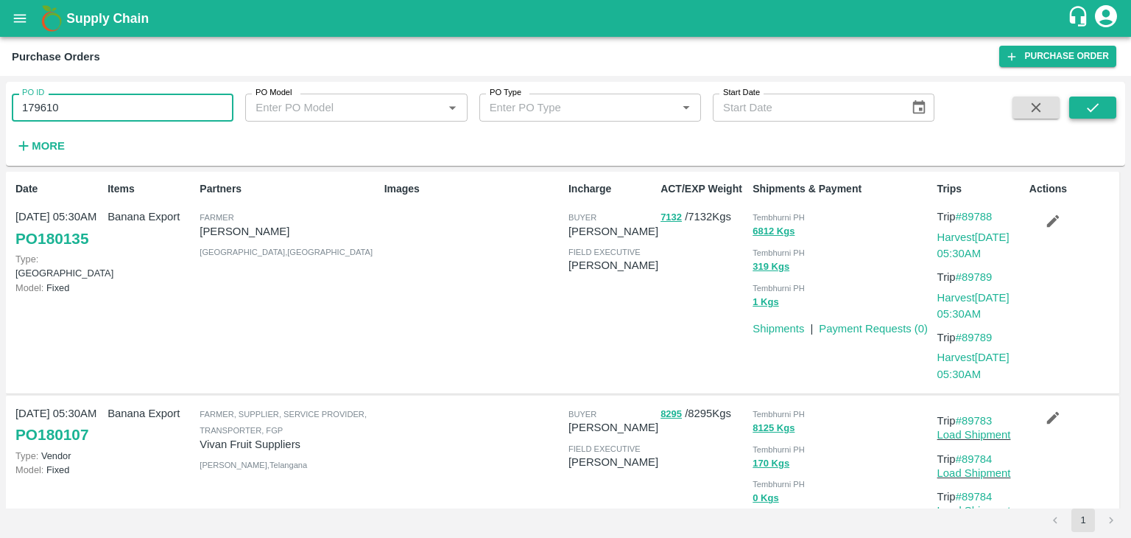
type input "179610"
click at [1082, 116] on button "submit" at bounding box center [1092, 107] width 47 height 22
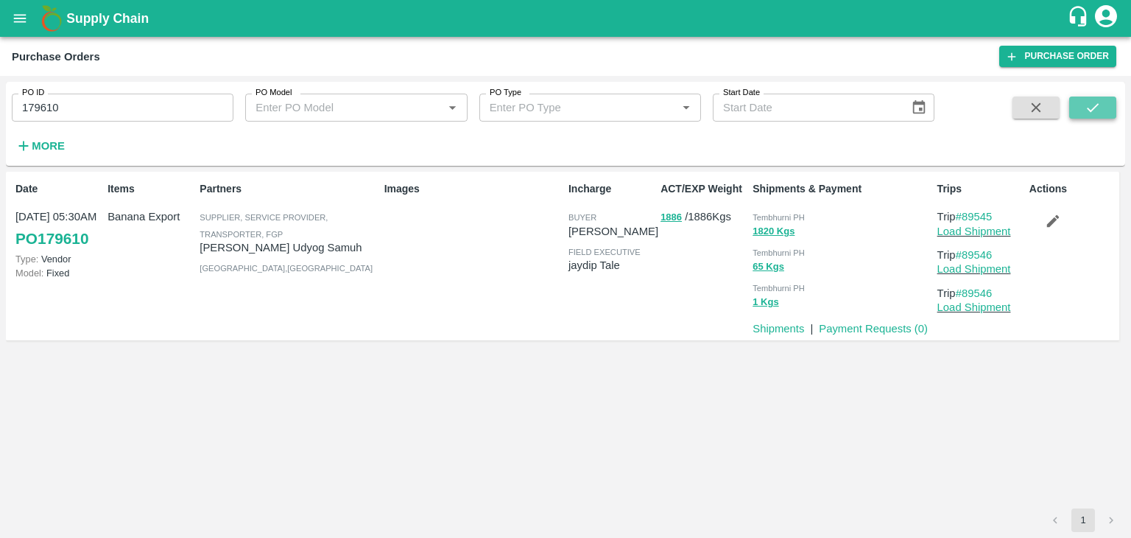
click at [1082, 116] on button "submit" at bounding box center [1092, 107] width 47 height 22
click at [852, 334] on link "Payment Requests ( 0 )" at bounding box center [873, 329] width 109 height 12
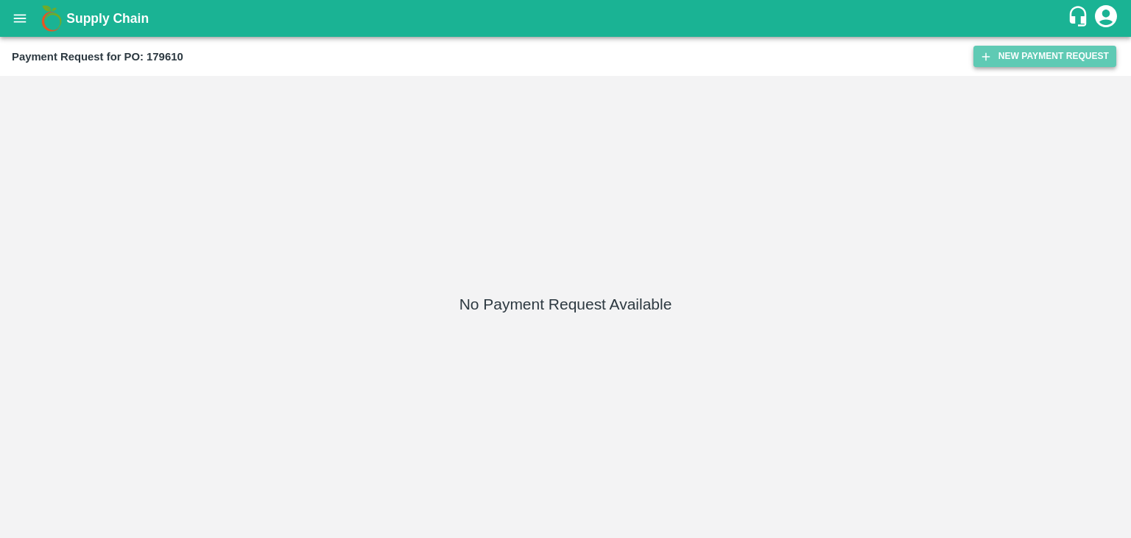
click at [1016, 52] on button "New Payment Request" at bounding box center [1045, 56] width 143 height 21
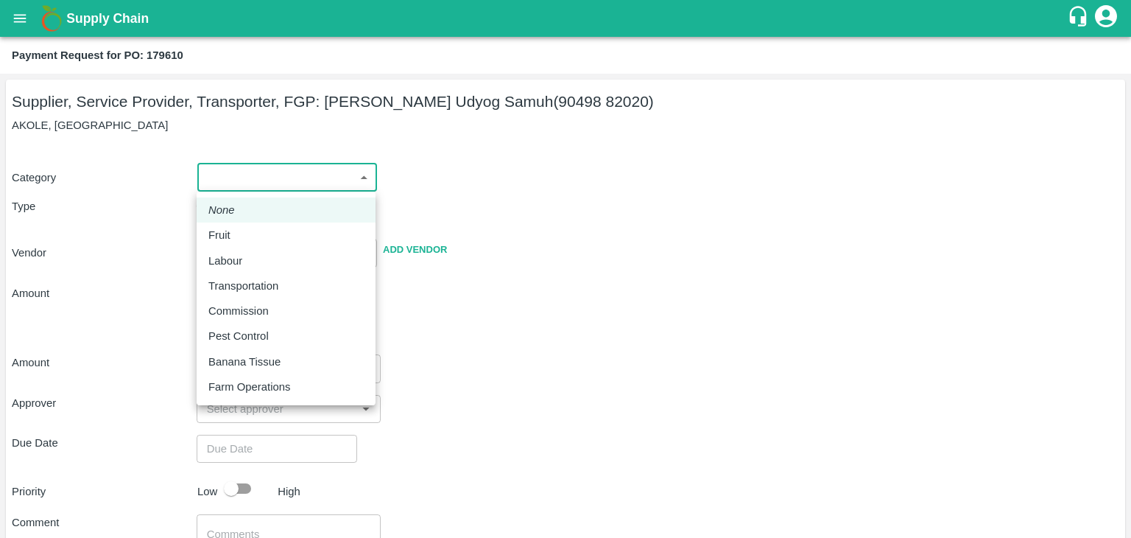
click at [228, 176] on body "Supply Chain Payment Request for PO: 179610 Supplier, Service Provider, Transpo…" at bounding box center [565, 269] width 1131 height 538
click at [235, 235] on div "Fruit" at bounding box center [222, 235] width 29 height 16
type input "1"
type input "Chatrapati Shivray Udyog Samuh - 90498 82020(Supplier, Service Provider, Transp…"
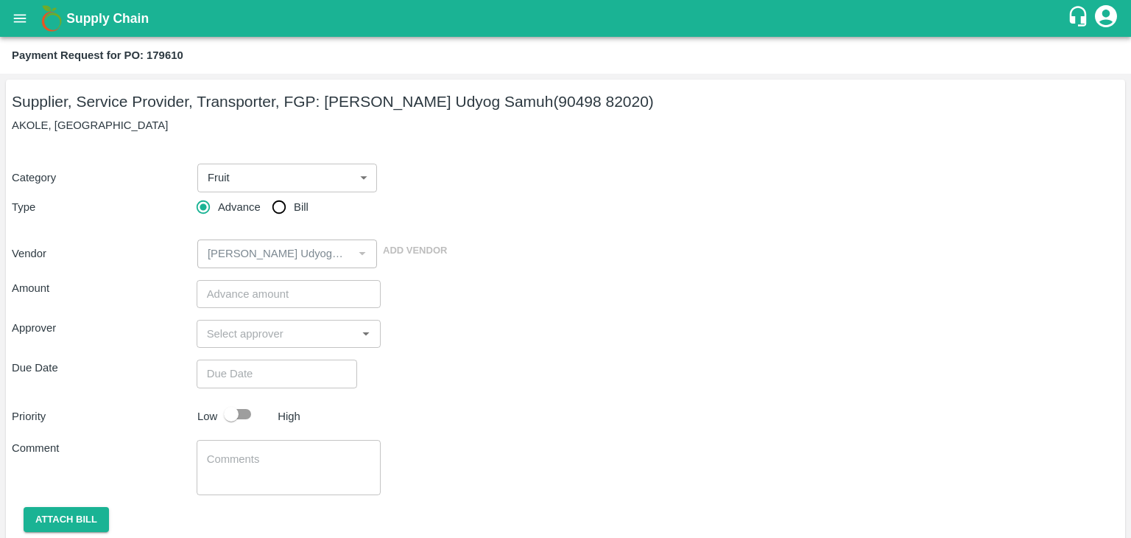
click at [295, 208] on span "Bill" at bounding box center [301, 207] width 15 height 16
click at [294, 208] on input "Bill" at bounding box center [278, 206] width 29 height 29
radio input "true"
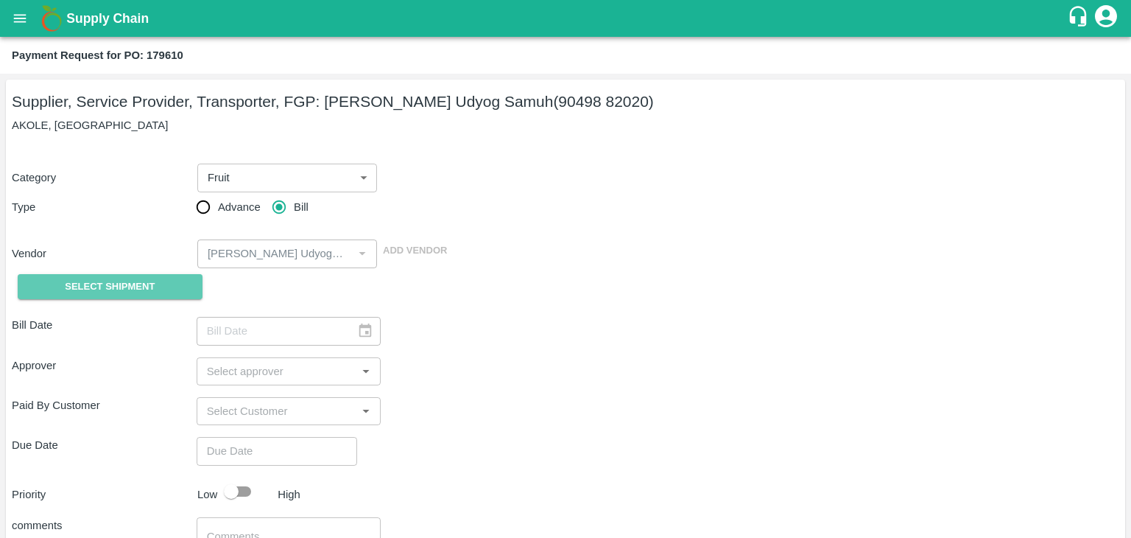
click at [135, 274] on button "Select Shipment" at bounding box center [110, 287] width 185 height 26
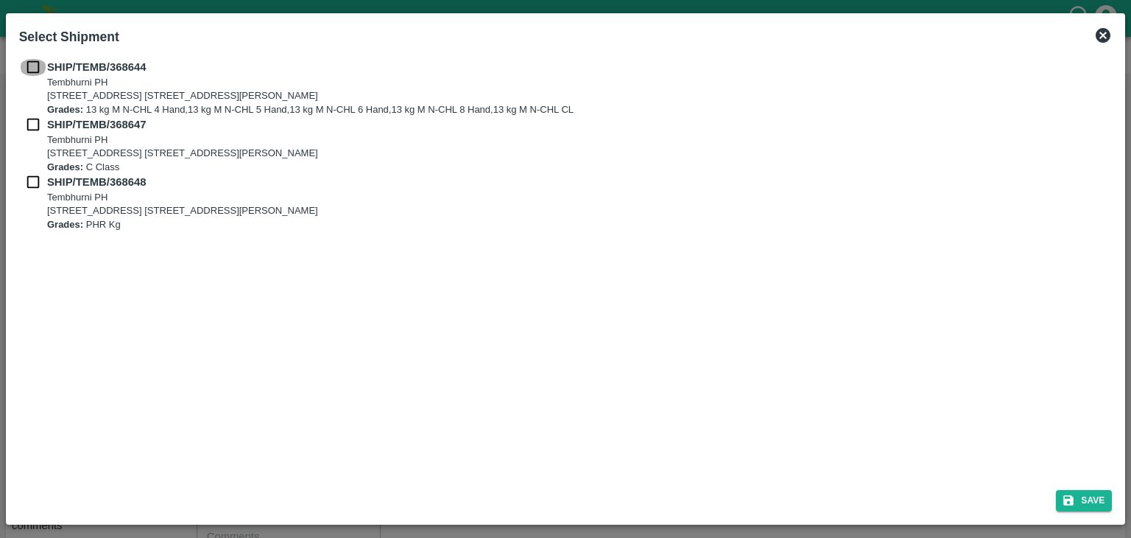
click at [28, 71] on input "checkbox" at bounding box center [33, 67] width 28 height 16
checkbox input "true"
drag, startPoint x: 32, startPoint y: 126, endPoint x: 29, endPoint y: 180, distance: 54.6
click at [29, 180] on div "SHIP/TEMB/368644 Tembhurni PH Tembhurni PH 205, PLOT NO. E-5, YASHSHREE INDUSTR…" at bounding box center [566, 145] width 1094 height 172
click at [29, 180] on input "checkbox" at bounding box center [33, 182] width 28 height 16
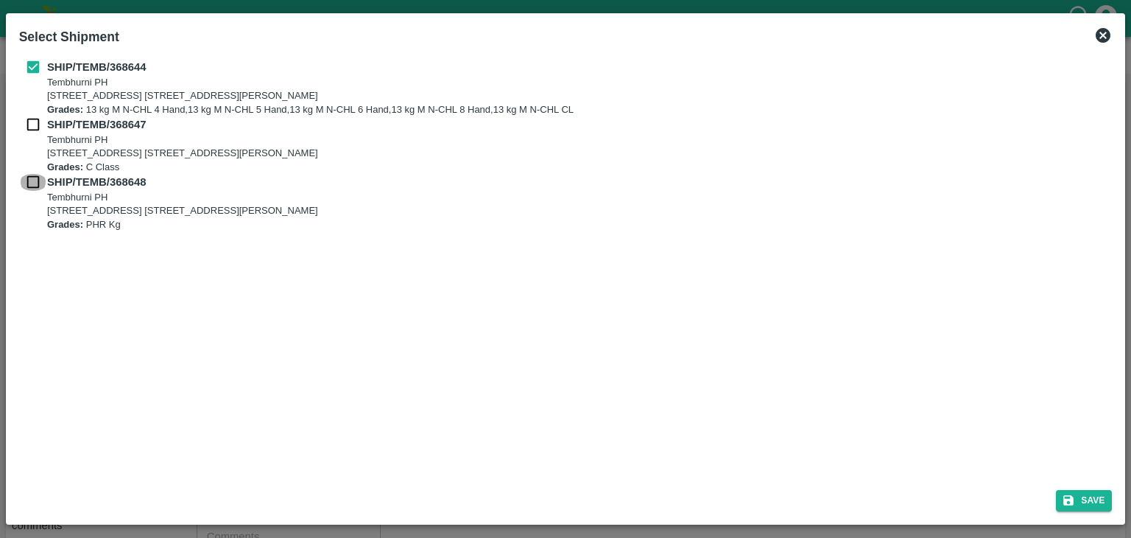
checkbox input "true"
click at [27, 134] on div "SHIP/TEMB/368647 Tembhurni PH Tembhurni PH 205, PLOT NO. E-5, YASHSHREE INDUSTR…" at bounding box center [566, 144] width 1094 height 57
click at [32, 127] on input "checkbox" at bounding box center [33, 124] width 28 height 16
checkbox input "true"
click at [1069, 490] on button "Save" at bounding box center [1084, 500] width 56 height 21
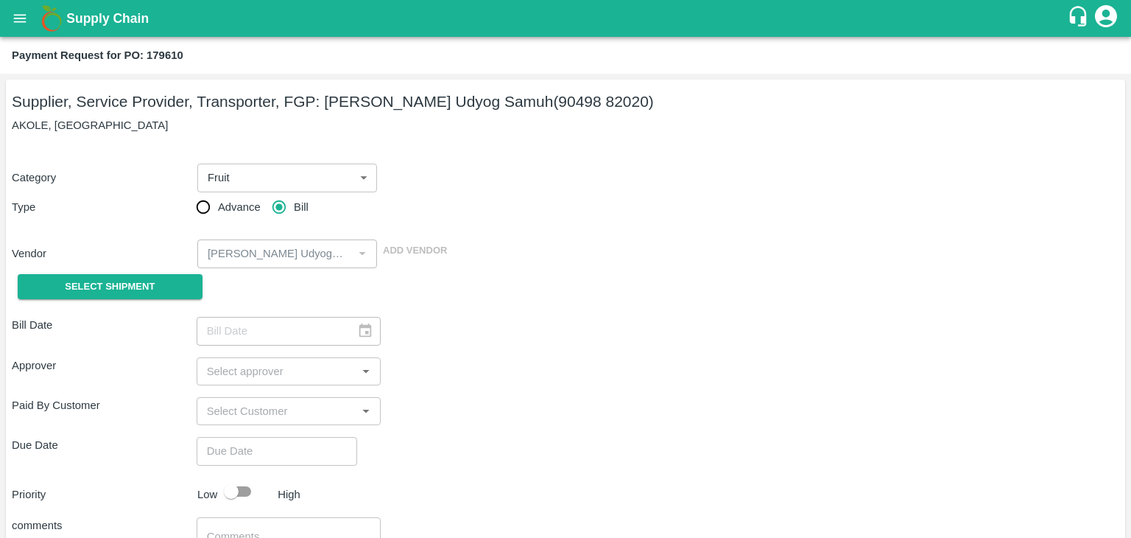
type input "06/10/2025"
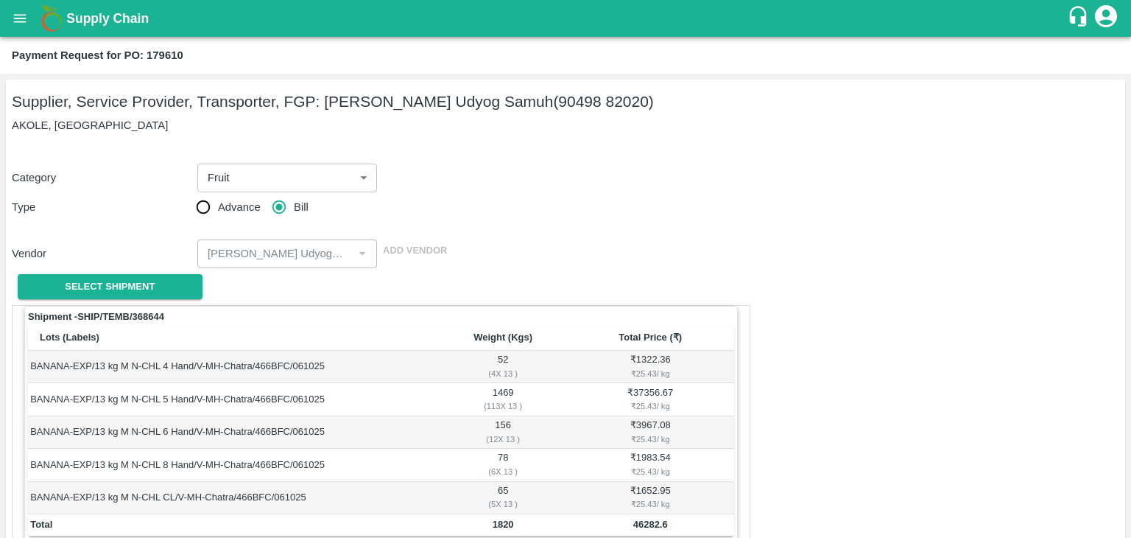
scroll to position [722, 0]
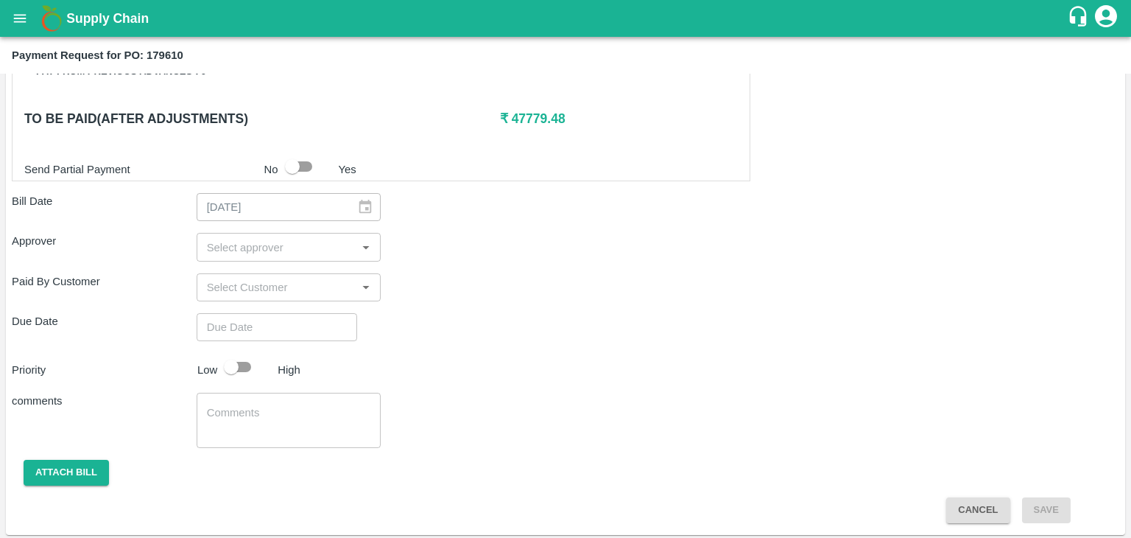
click at [289, 242] on input "input" at bounding box center [277, 246] width 152 height 19
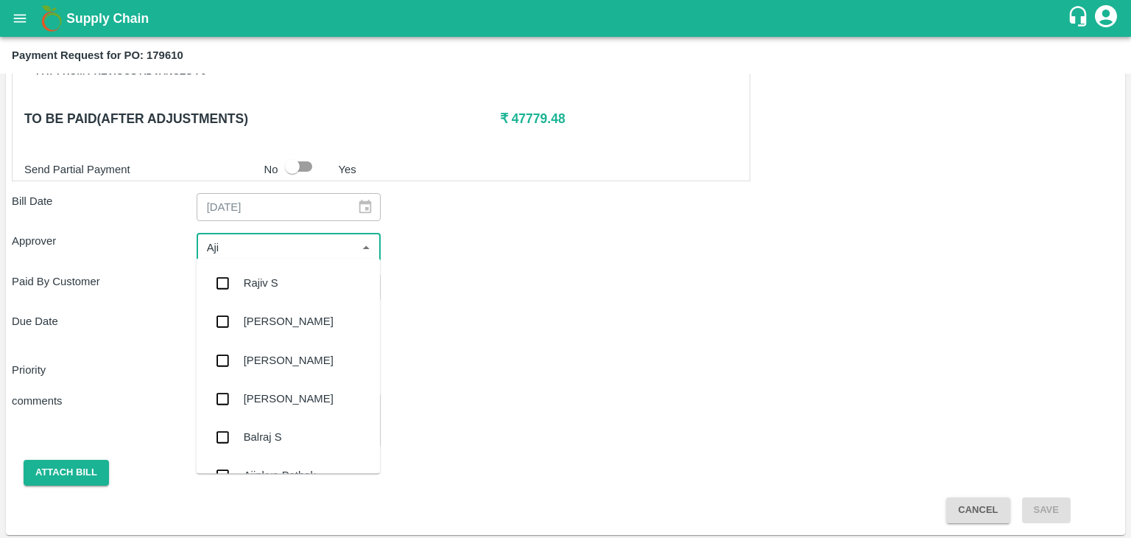
type input "Ajit"
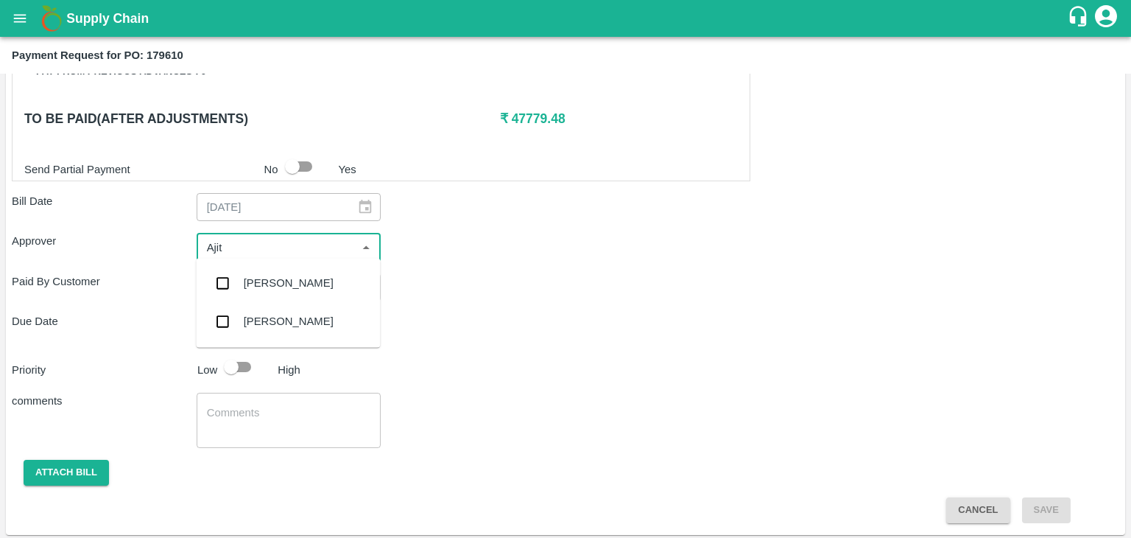
click at [290, 277] on div "Ajit Otari" at bounding box center [288, 283] width 184 height 38
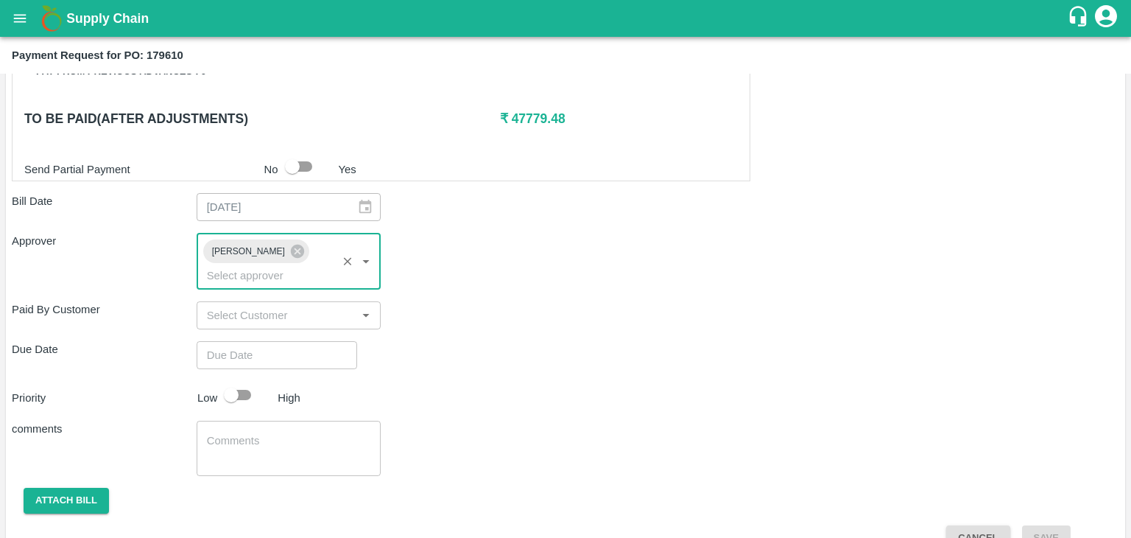
type input "DD/MM/YYYY hh:mm aa"
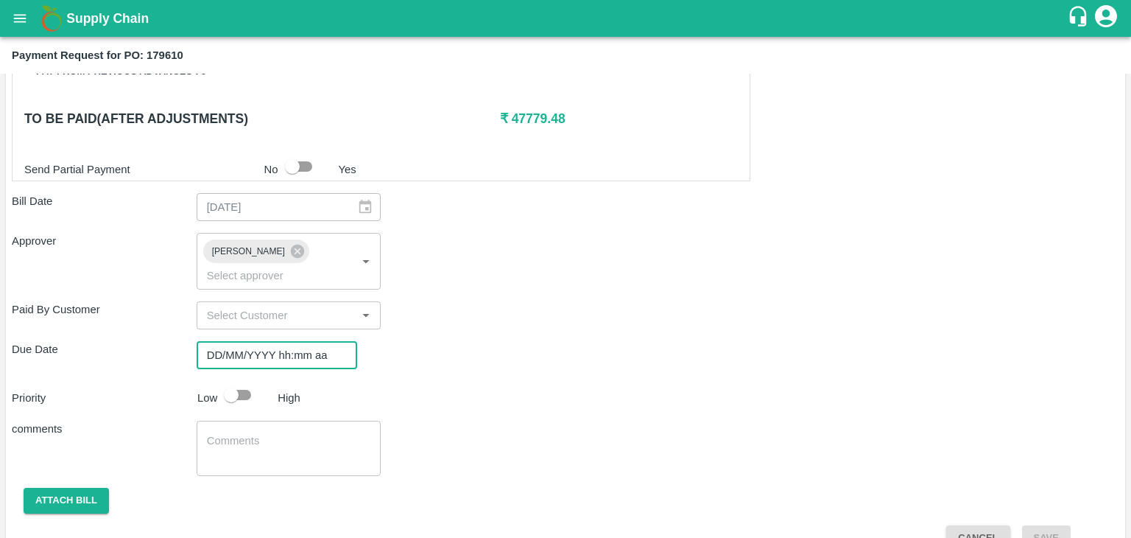
click at [317, 342] on input "DD/MM/YYYY hh:mm aa" at bounding box center [272, 355] width 150 height 28
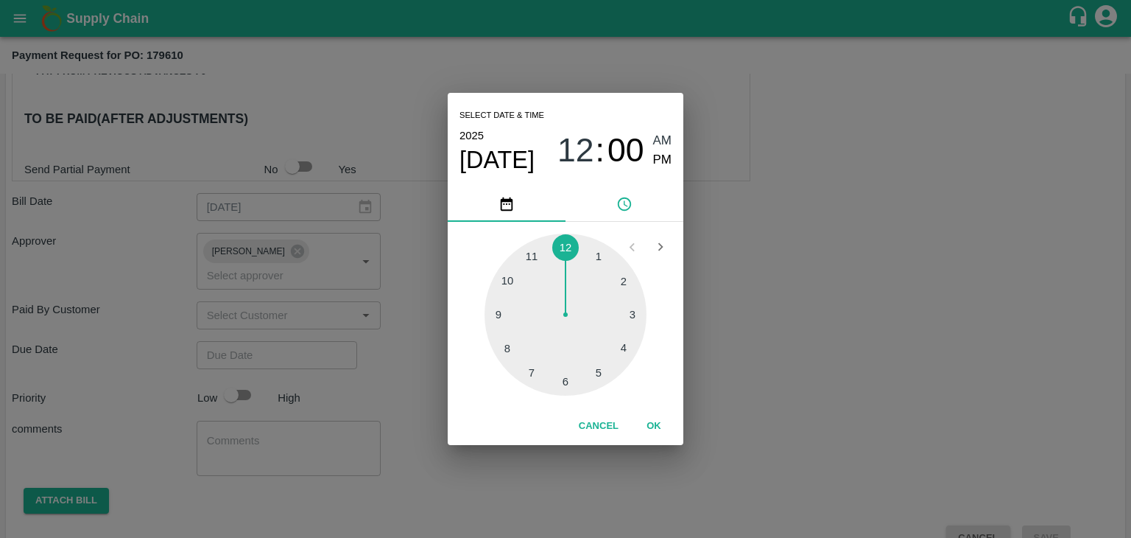
type input "11/10/2025 12:00 AM"
click at [657, 413] on button "OK" at bounding box center [653, 426] width 47 height 26
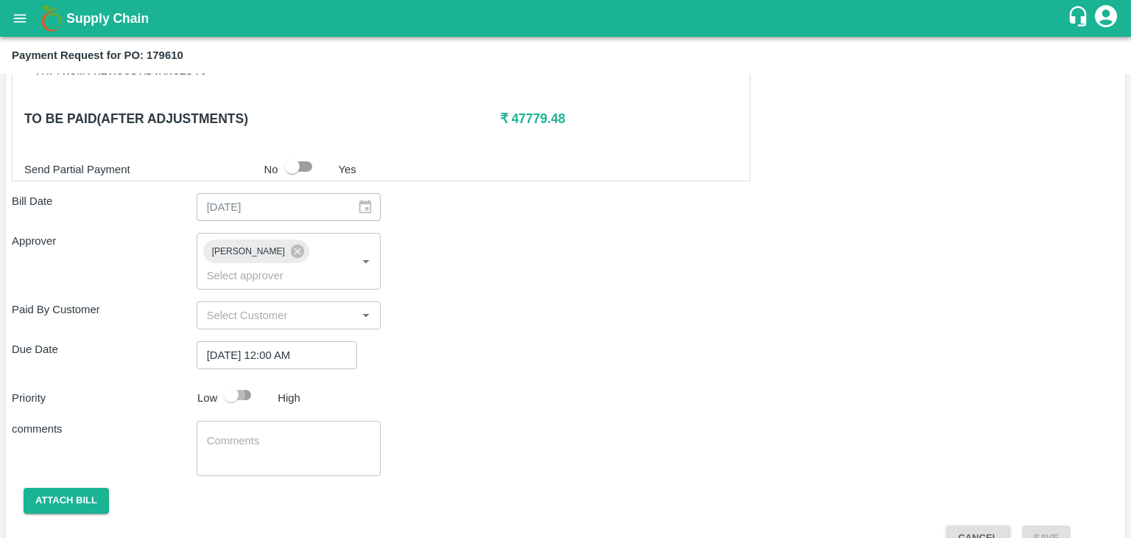
click at [246, 381] on input "checkbox" at bounding box center [231, 395] width 84 height 28
checkbox input "true"
click at [275, 433] on textarea at bounding box center [289, 448] width 164 height 31
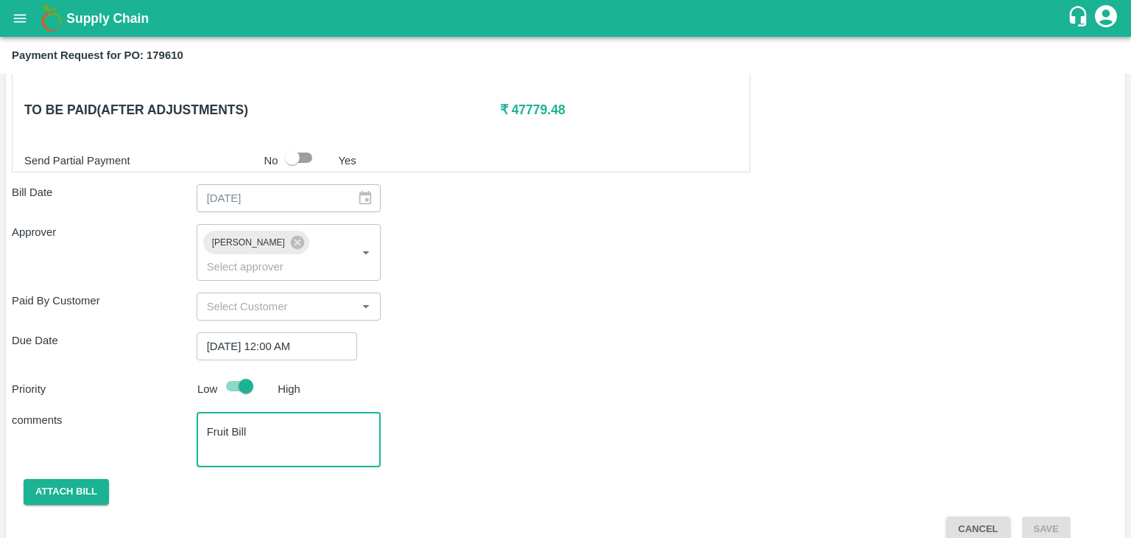
type textarea "Fruit Bill"
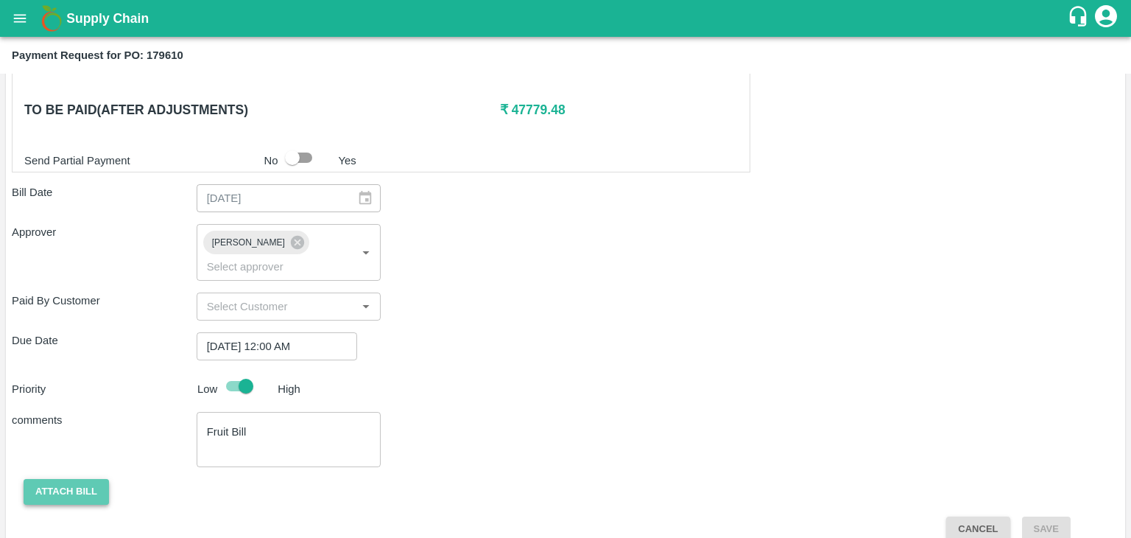
click at [54, 479] on button "Attach bill" at bounding box center [66, 492] width 85 height 26
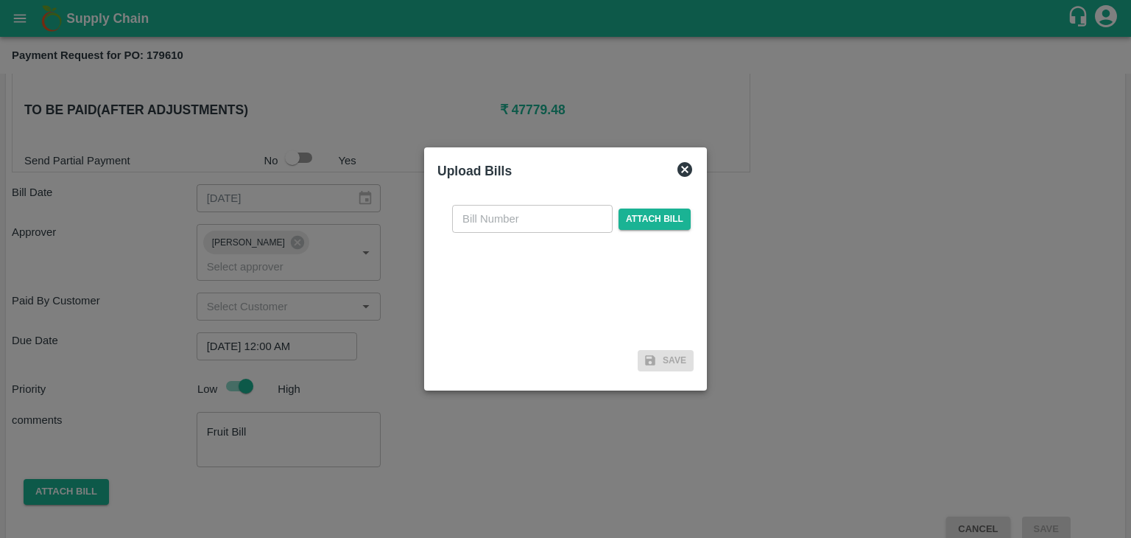
click at [570, 225] on input "text" at bounding box center [532, 219] width 161 height 28
type input "5"
type input "851"
click at [654, 217] on span "Attach bill" at bounding box center [655, 218] width 72 height 21
click at [0, 0] on input "Attach bill" at bounding box center [0, 0] width 0 height 0
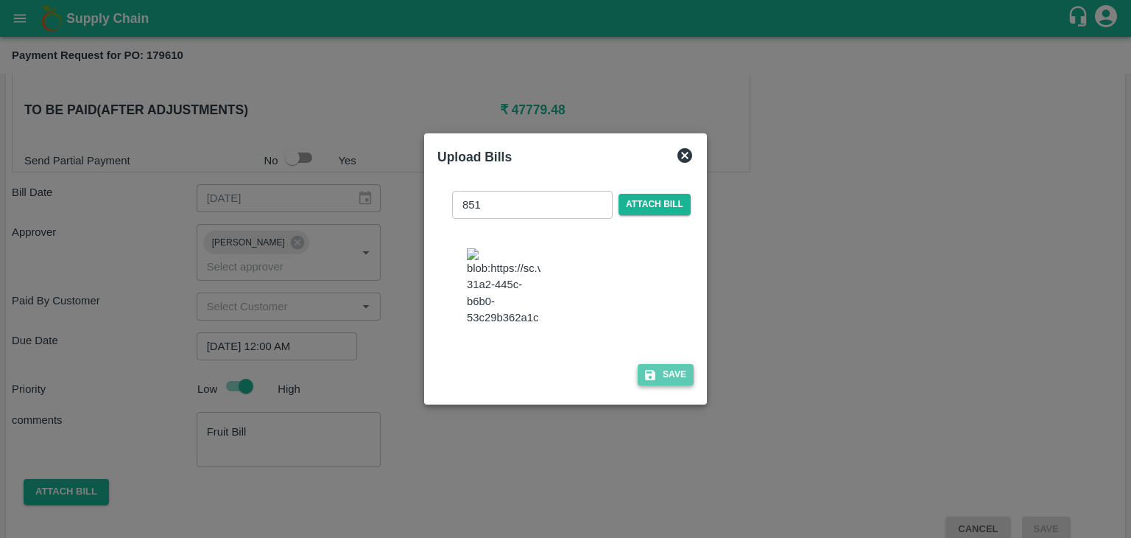
click at [683, 383] on button "Save" at bounding box center [666, 374] width 56 height 21
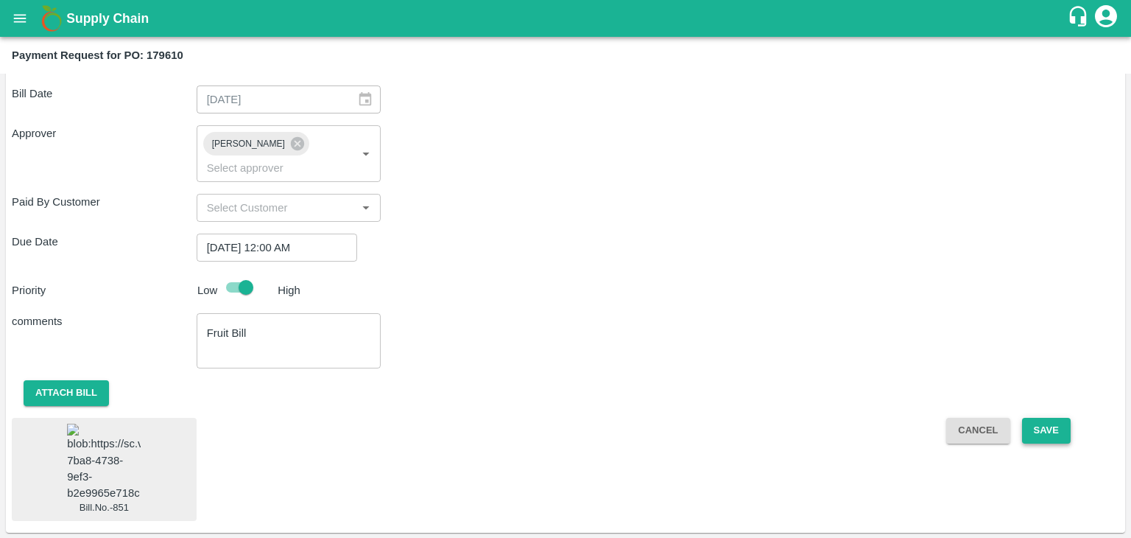
scroll to position [829, 0]
click at [1063, 418] on button "Save" at bounding box center [1046, 431] width 49 height 26
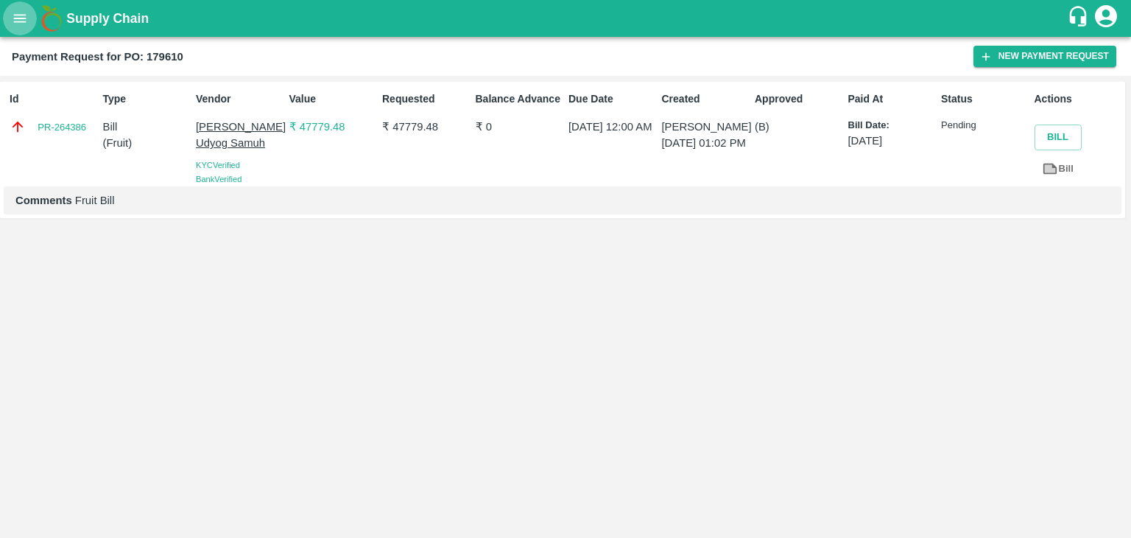
click at [15, 17] on icon "open drawer" at bounding box center [20, 18] width 16 height 16
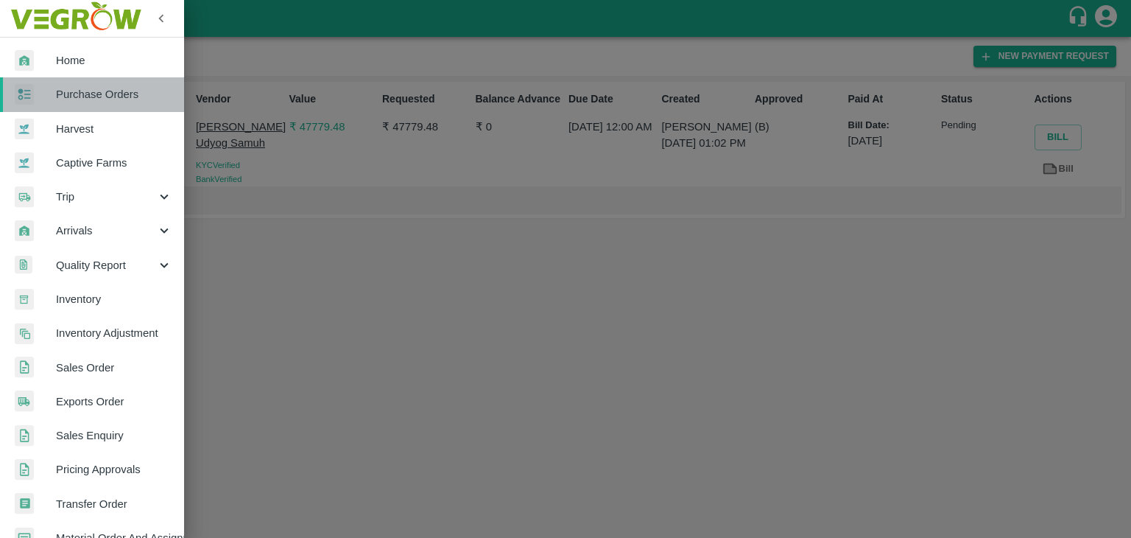
click at [112, 89] on span "Purchase Orders" at bounding box center [114, 94] width 116 height 16
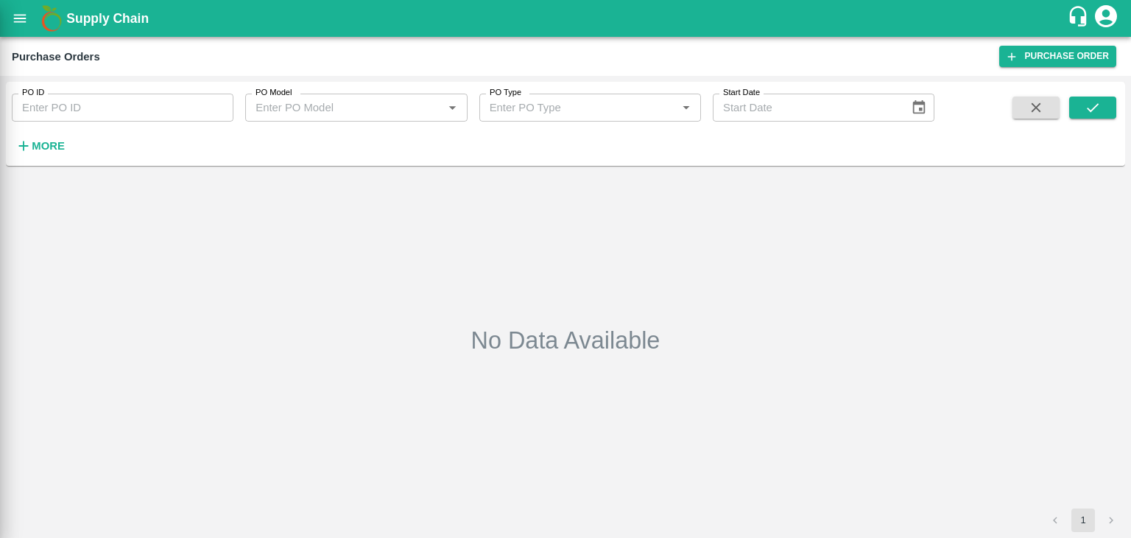
click at [200, 104] on div at bounding box center [565, 269] width 1131 height 538
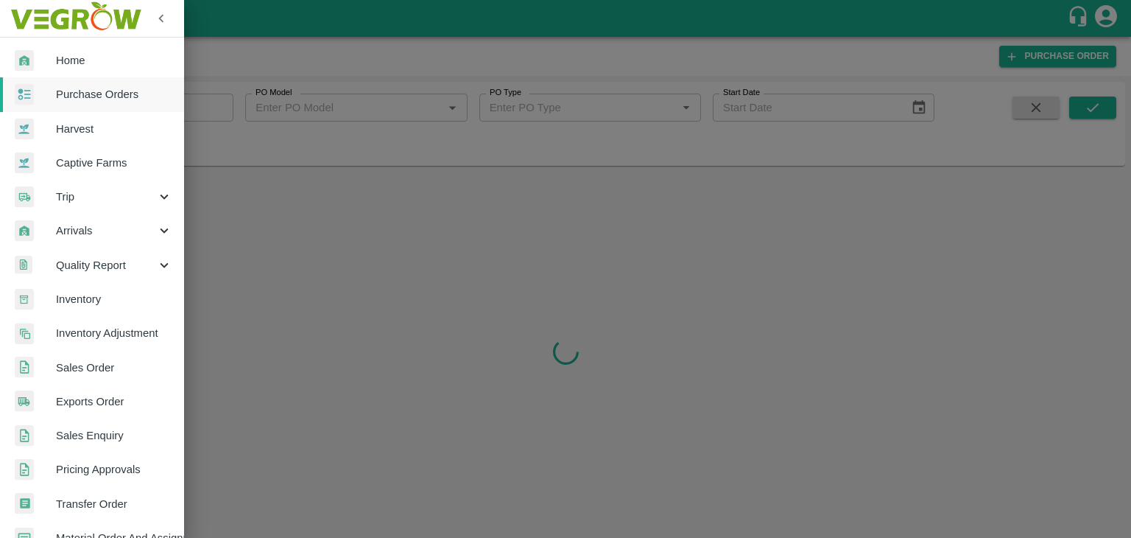
click at [219, 110] on div at bounding box center [565, 269] width 1131 height 538
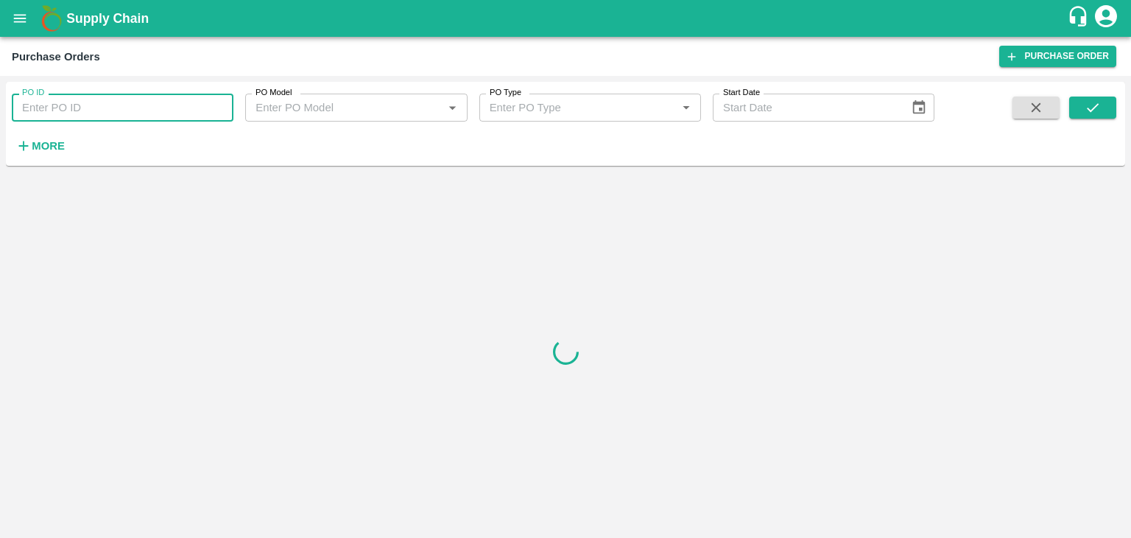
click at [216, 105] on input "PO ID" at bounding box center [123, 108] width 222 height 28
paste input "179049"
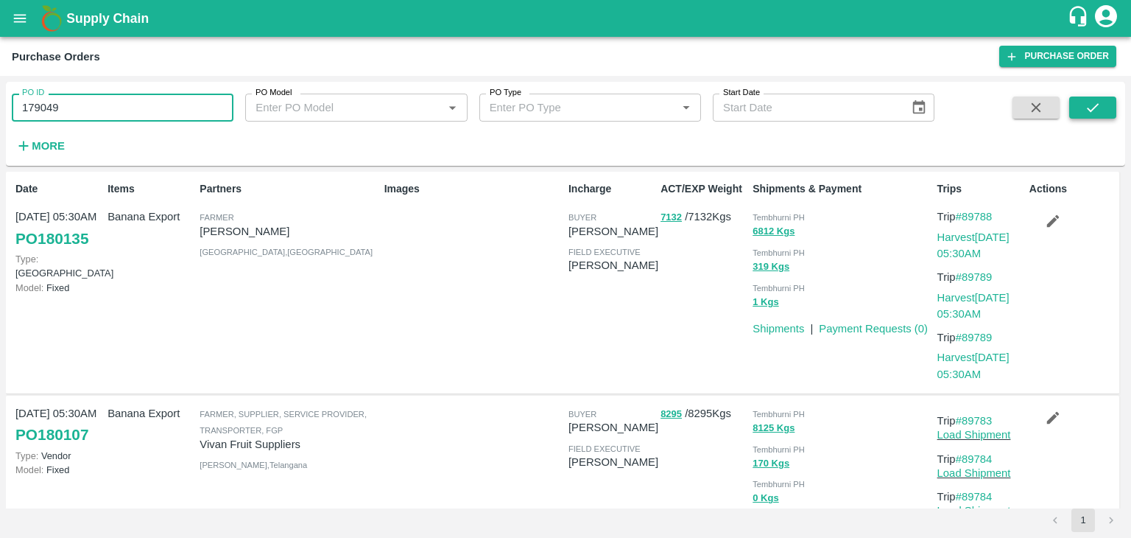
type input "179049"
click at [1101, 117] on button "submit" at bounding box center [1092, 107] width 47 height 22
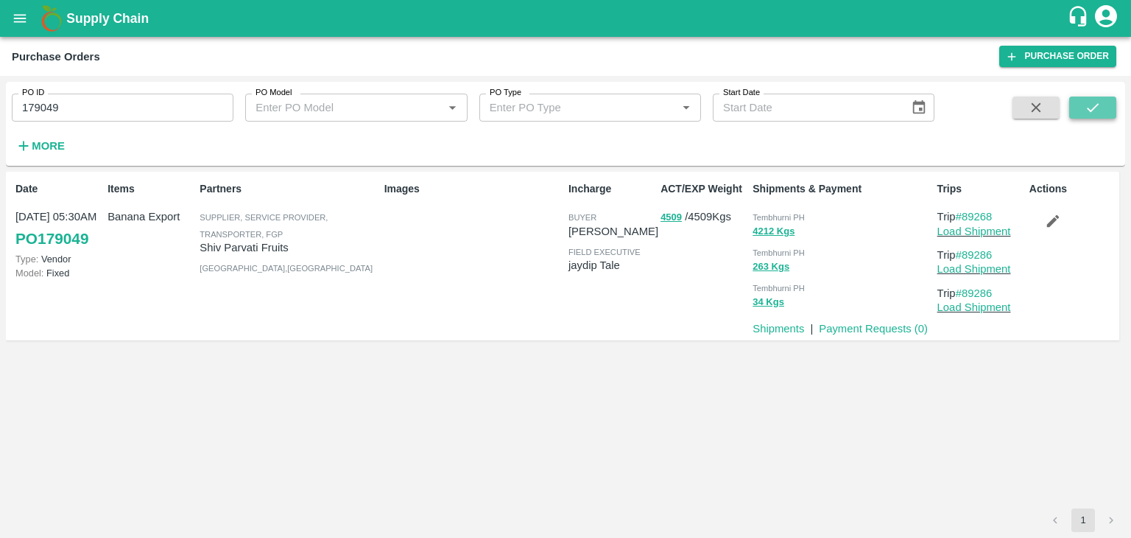
click at [1101, 117] on button "submit" at bounding box center [1092, 107] width 47 height 22
click at [875, 330] on link "Payment Requests ( 0 )" at bounding box center [873, 329] width 109 height 12
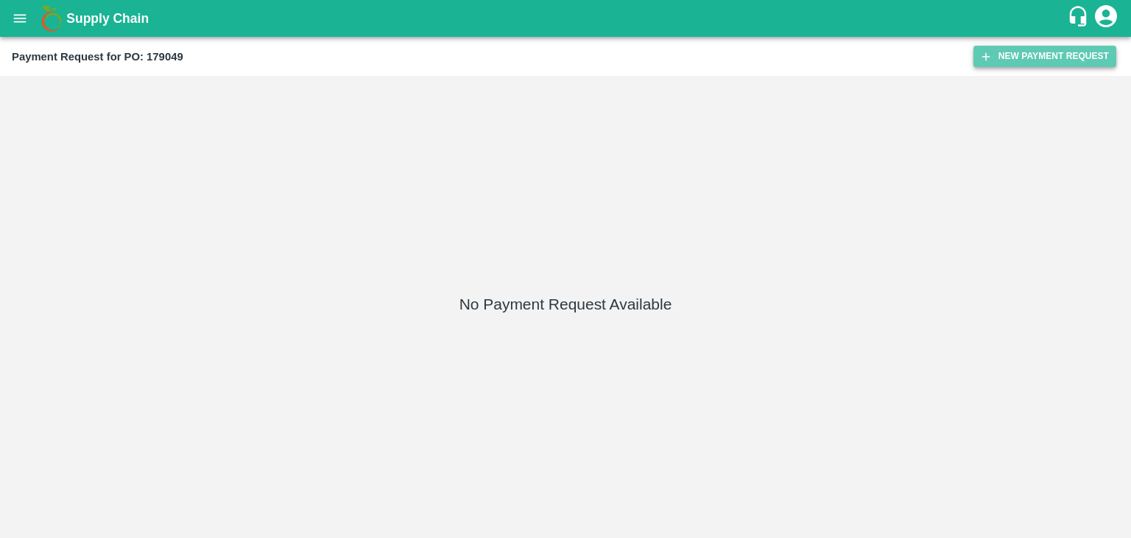
click at [1026, 63] on button "New Payment Request" at bounding box center [1045, 56] width 143 height 21
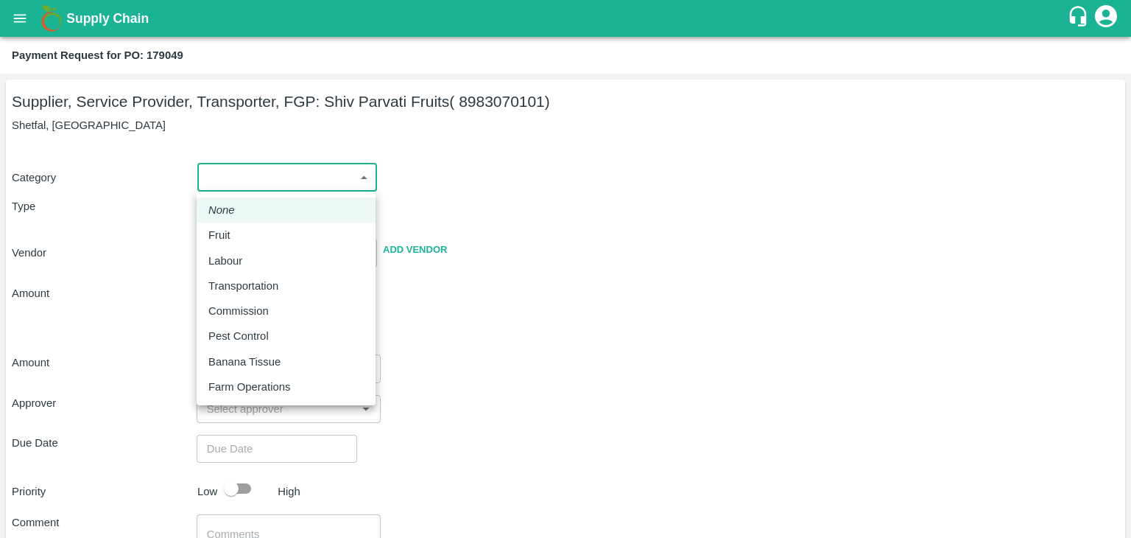
click at [213, 179] on body "Supply Chain Payment Request for PO: 179049 Supplier, Service Provider, Transpo…" at bounding box center [565, 269] width 1131 height 538
click at [243, 231] on div "Fruit" at bounding box center [285, 235] width 155 height 16
type input "1"
type input "Shiv Parvati Fruits - 8983070101(Supplier, Service Provider, Transporter, FGP)"
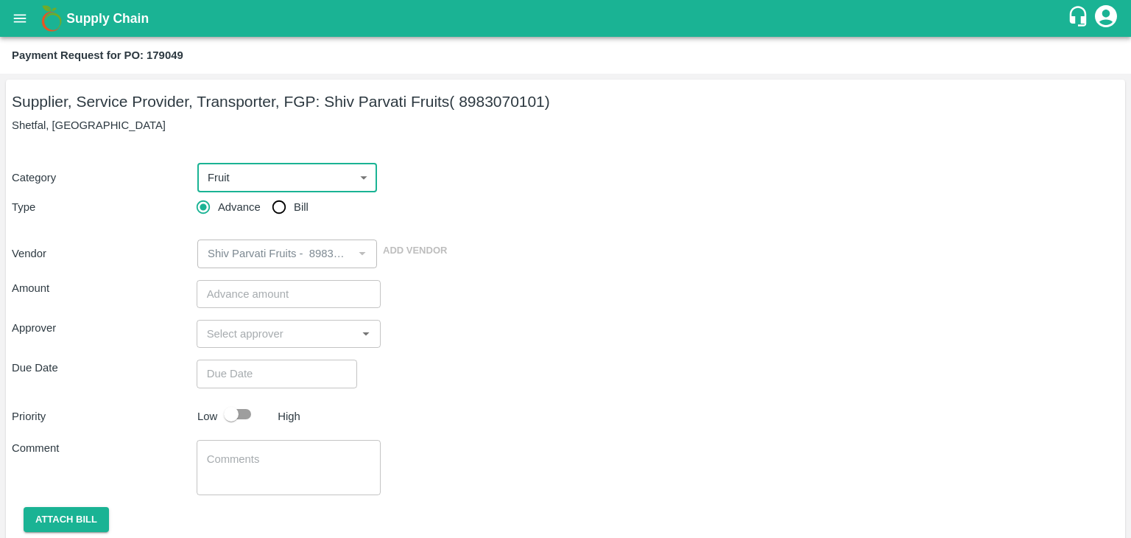
click at [279, 216] on input "Bill" at bounding box center [278, 206] width 29 height 29
radio input "true"
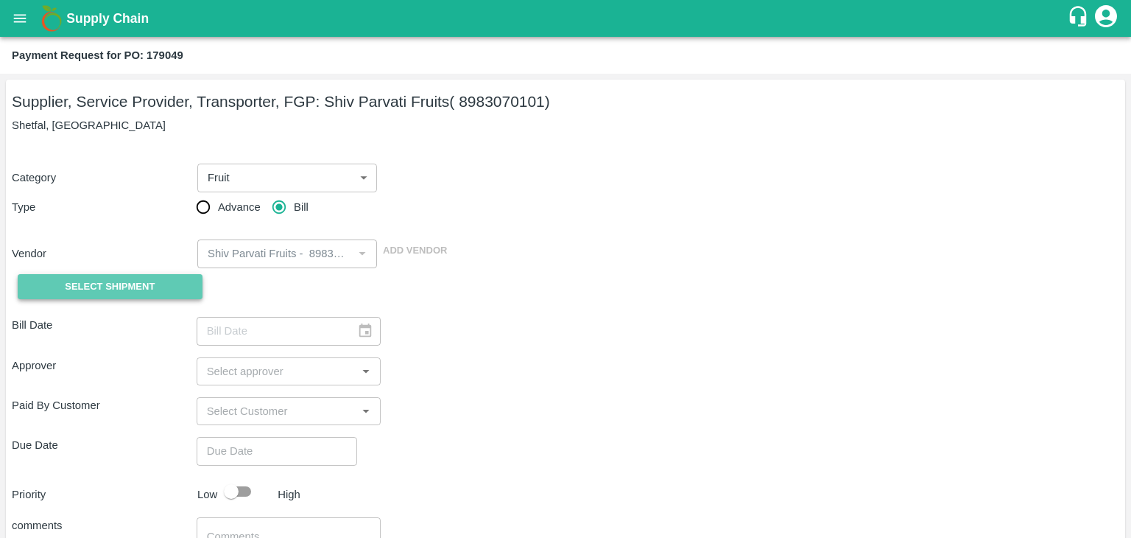
click at [136, 278] on span "Select Shipment" at bounding box center [110, 286] width 90 height 17
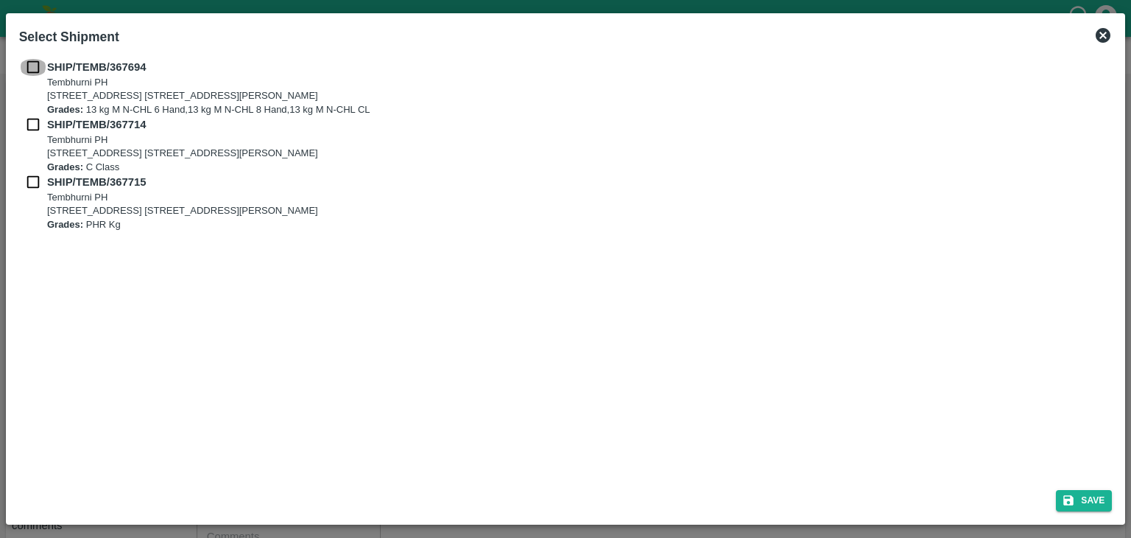
click at [26, 67] on input "checkbox" at bounding box center [33, 67] width 28 height 16
checkbox input "true"
click at [31, 114] on div "SHIP/TEMB/367694 Tembhurni PH Tembhurni PH 205, PLOT NO. E-5, YASHSHREE INDUSTR…" at bounding box center [566, 87] width 1094 height 57
click at [29, 125] on input "checkbox" at bounding box center [33, 124] width 28 height 16
checkbox input "true"
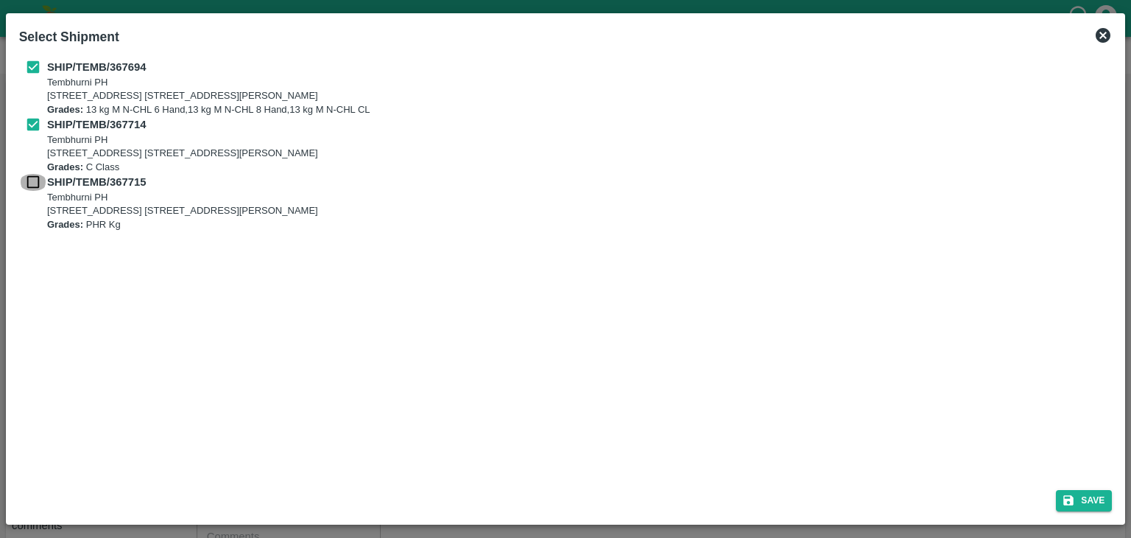
click at [31, 183] on input "checkbox" at bounding box center [33, 182] width 28 height 16
checkbox input "true"
click at [1111, 502] on button "Save" at bounding box center [1084, 500] width 56 height 21
type input "02/10/2025"
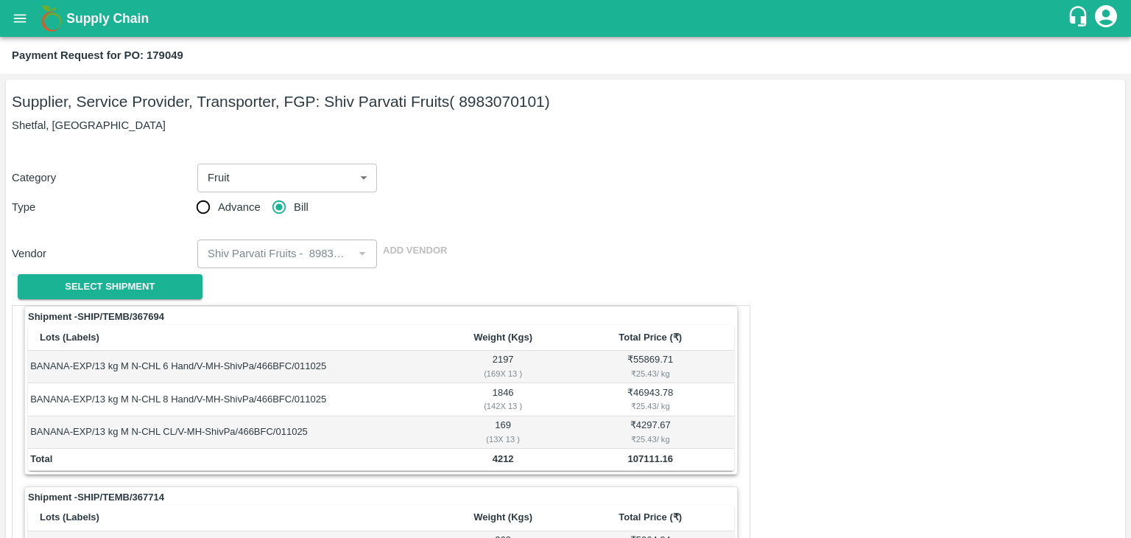
scroll to position [657, 0]
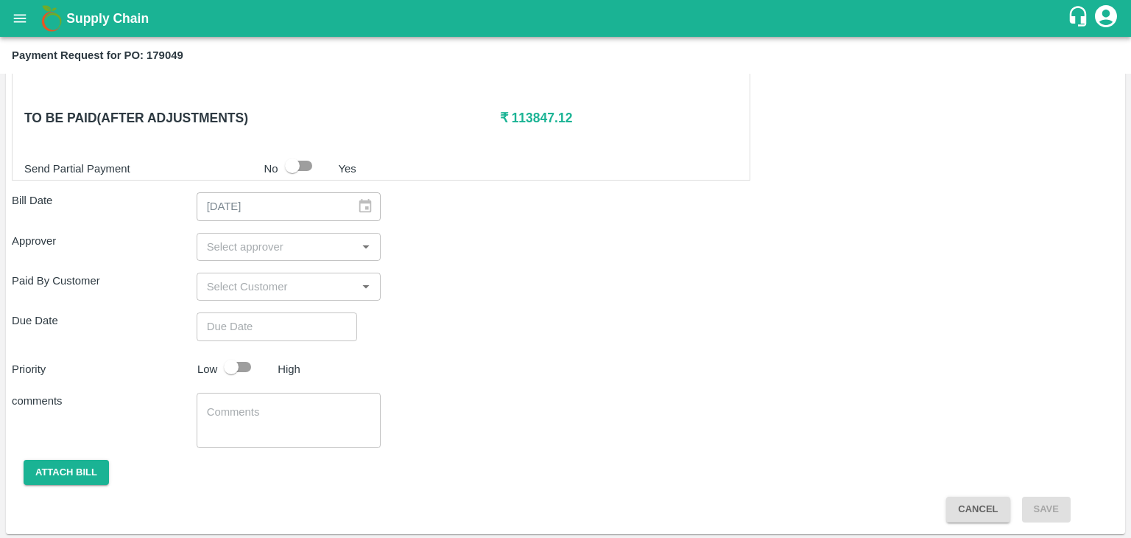
click at [293, 237] on input "input" at bounding box center [277, 246] width 152 height 19
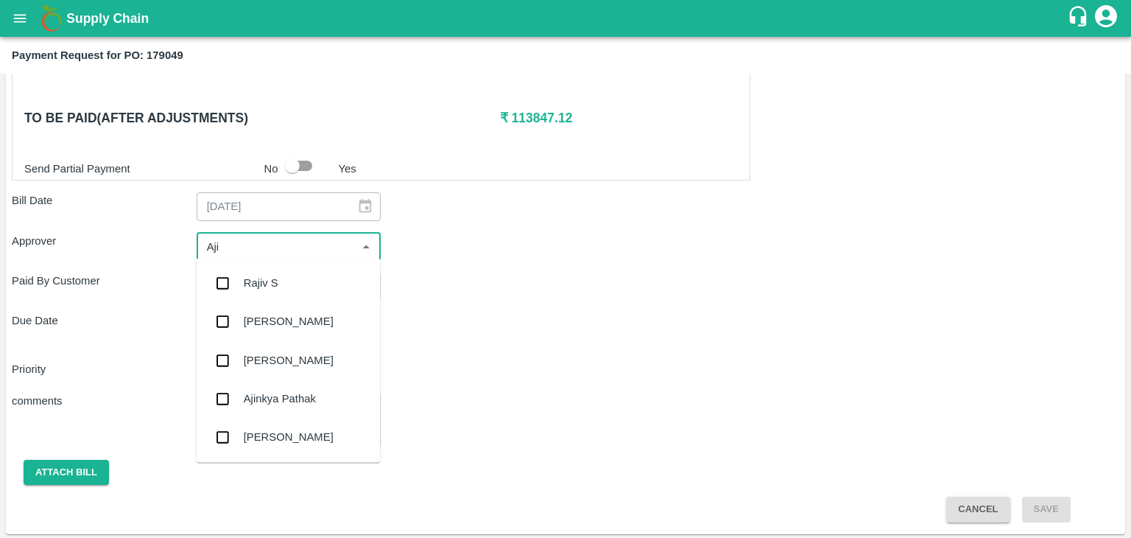
type input "Ajit"
click at [292, 282] on div "Ajit Otari" at bounding box center [288, 283] width 184 height 38
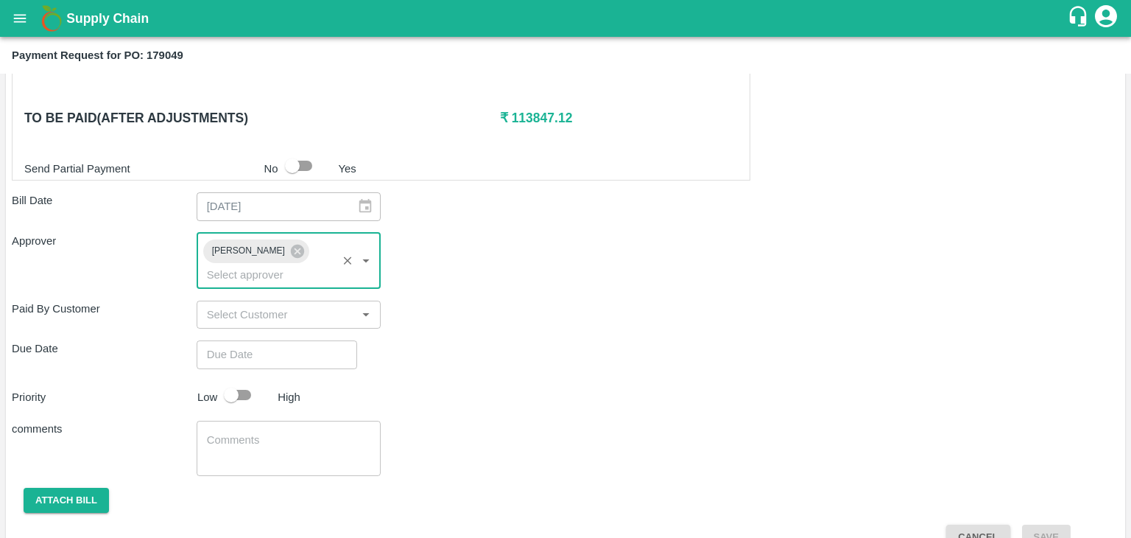
type input "DD/MM/YYYY hh:mm aa"
click at [326, 340] on input "DD/MM/YYYY hh:mm aa" at bounding box center [272, 354] width 150 height 28
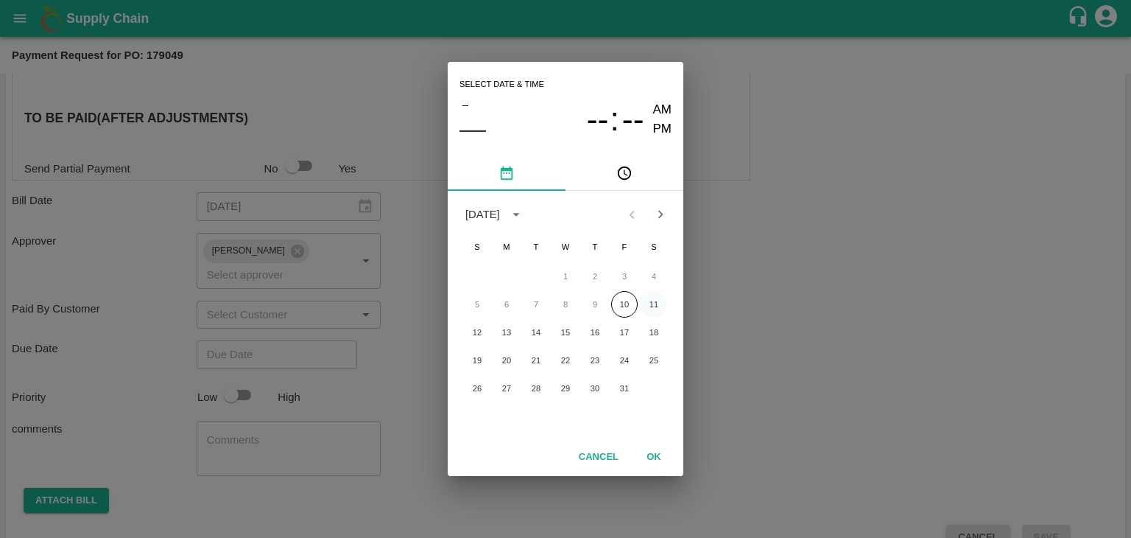
click at [660, 303] on button "11" at bounding box center [654, 304] width 27 height 27
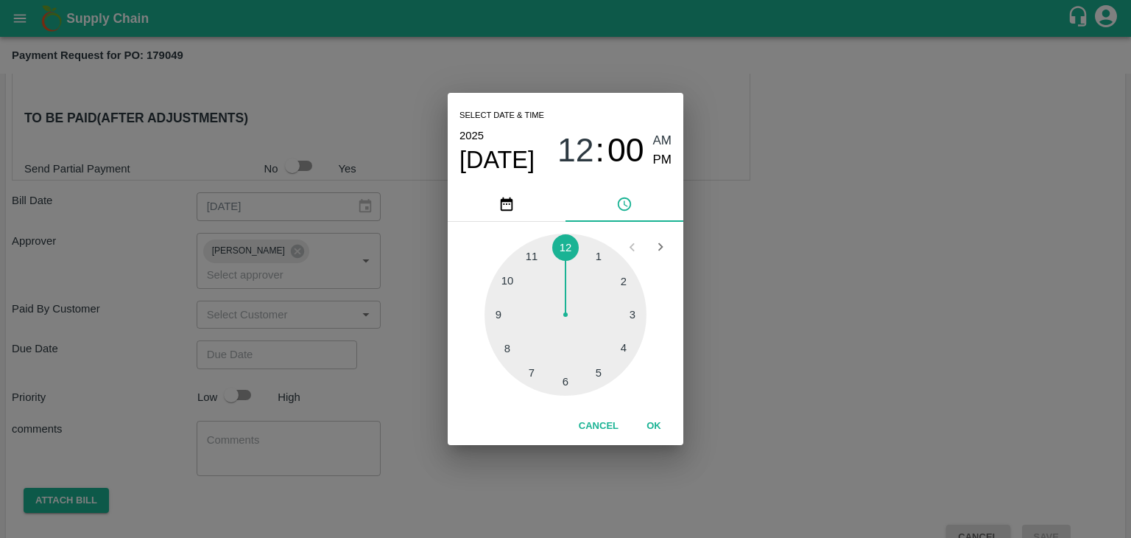
type input "11/10/2025 12:00 AM"
click at [655, 420] on button "OK" at bounding box center [653, 426] width 47 height 26
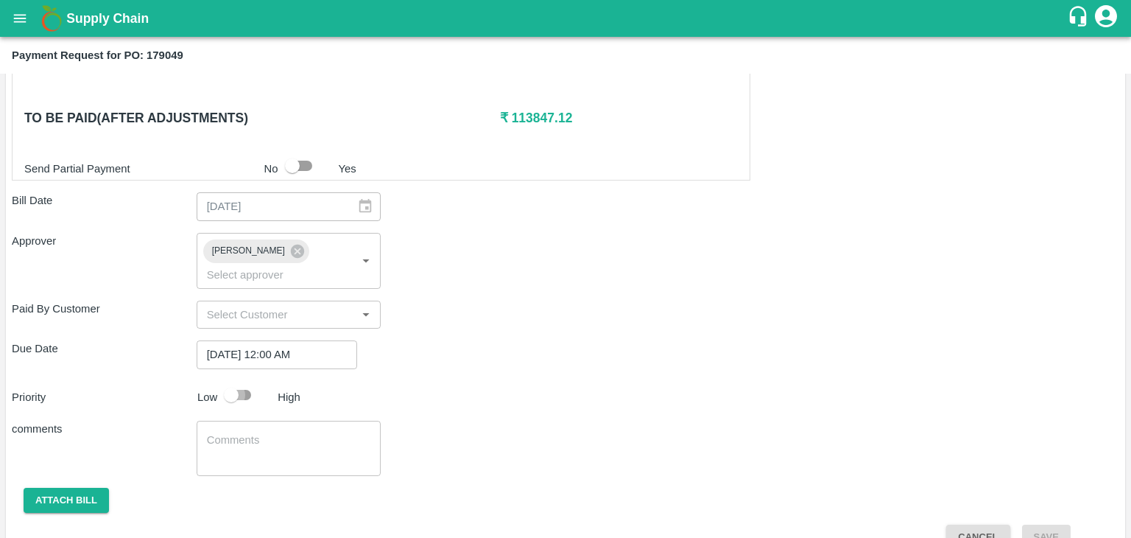
click at [245, 381] on input "checkbox" at bounding box center [231, 395] width 84 height 28
checkbox input "true"
click at [299, 438] on textarea at bounding box center [289, 447] width 164 height 31
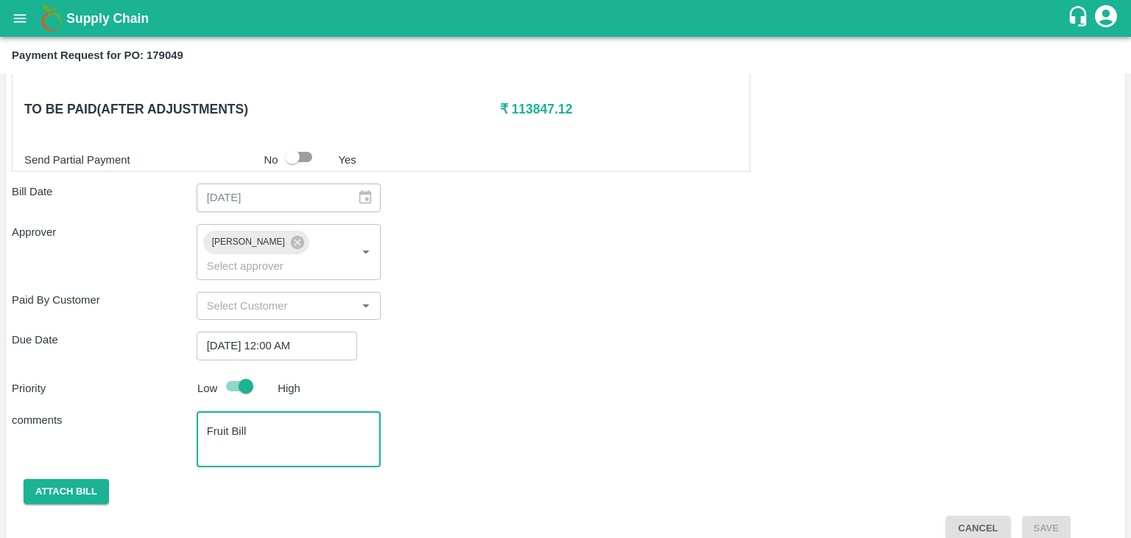
type textarea "Fruit Bill"
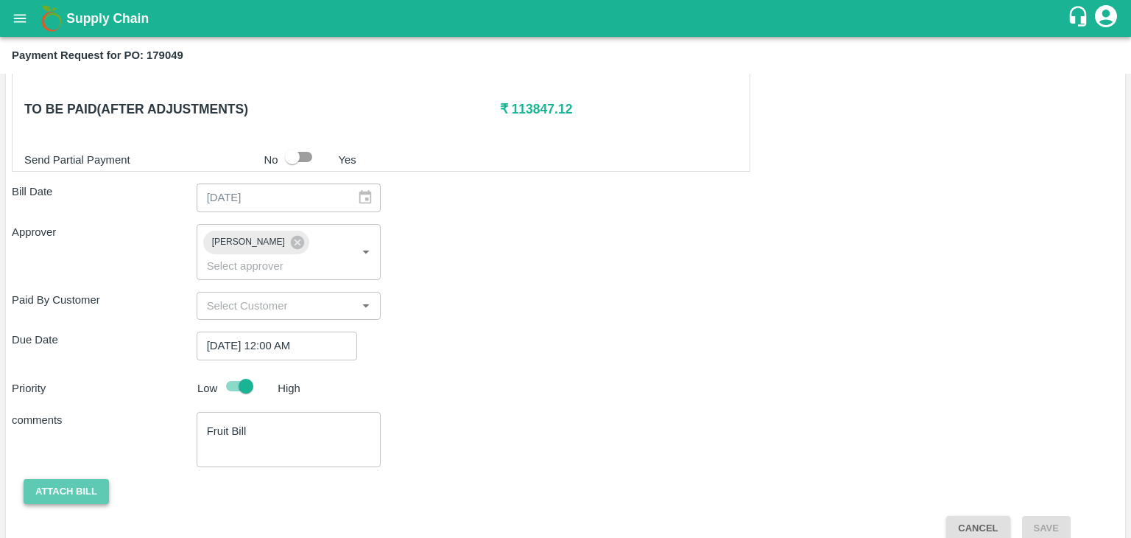
click at [71, 479] on button "Attach bill" at bounding box center [66, 492] width 85 height 26
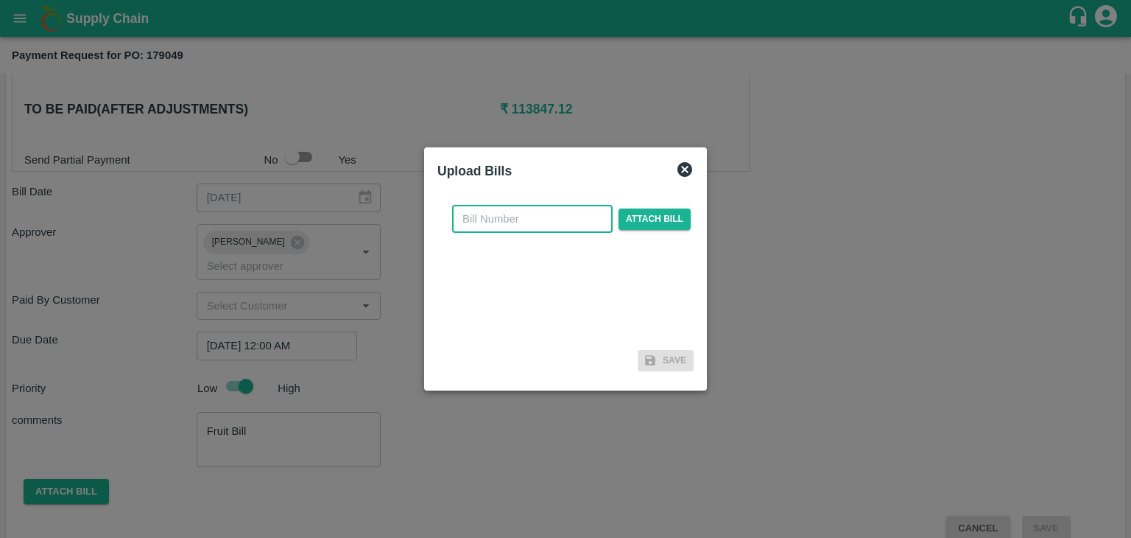
click at [566, 222] on input "text" at bounding box center [532, 219] width 161 height 28
type input "5"
type input "646"
click at [650, 211] on span "Attach bill" at bounding box center [655, 218] width 72 height 21
click at [0, 0] on input "Attach bill" at bounding box center [0, 0] width 0 height 0
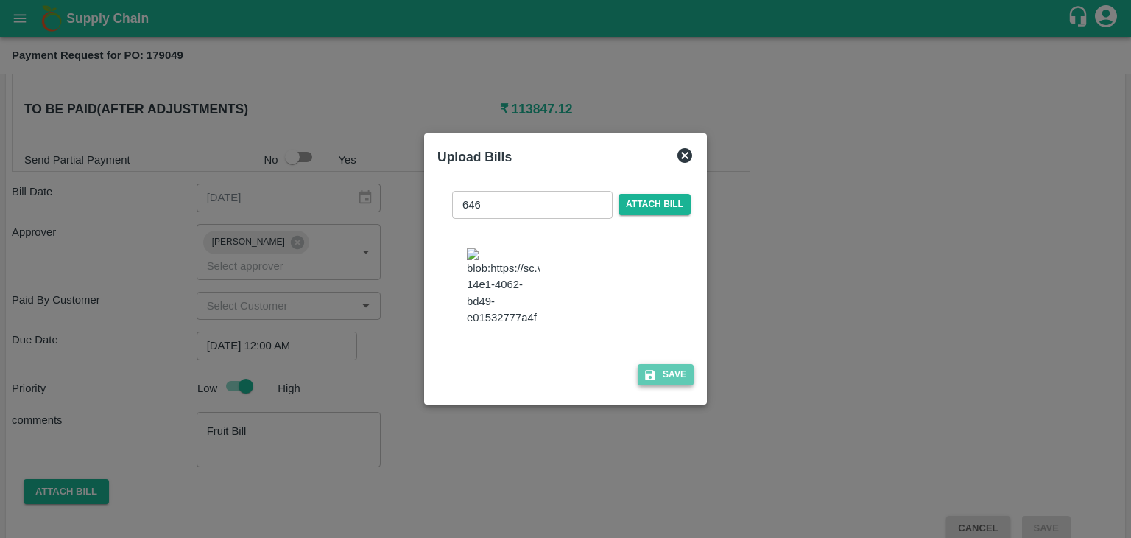
click at [669, 373] on button "Save" at bounding box center [666, 374] width 56 height 21
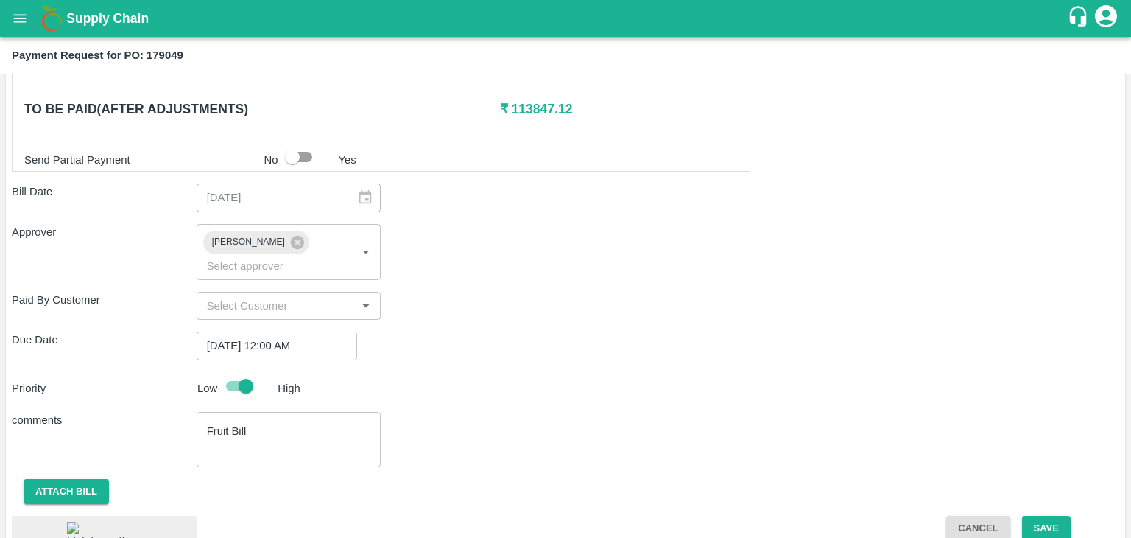
scroll to position [755, 0]
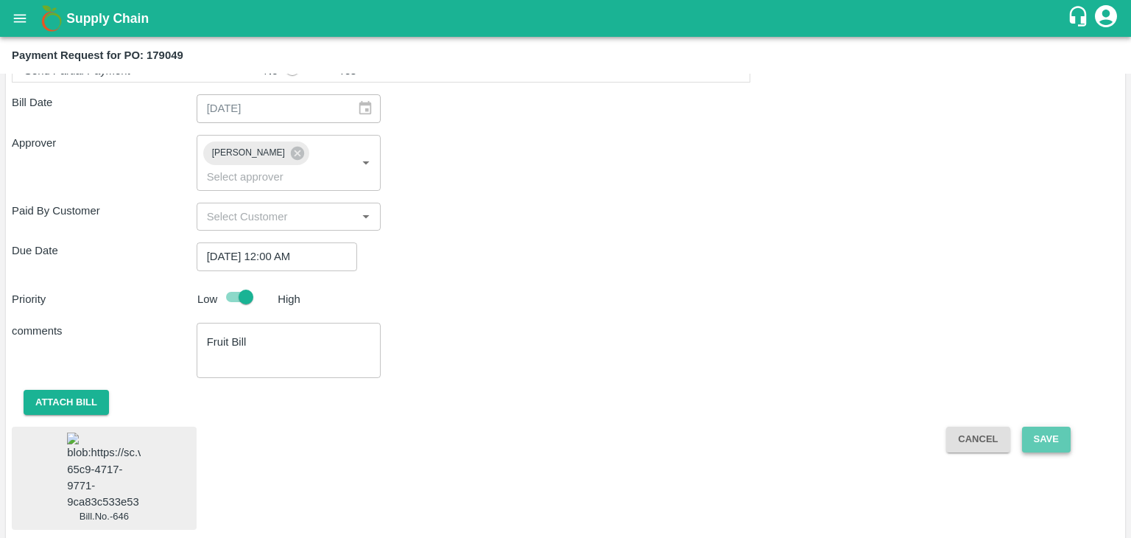
click at [1056, 426] on button "Save" at bounding box center [1046, 439] width 49 height 26
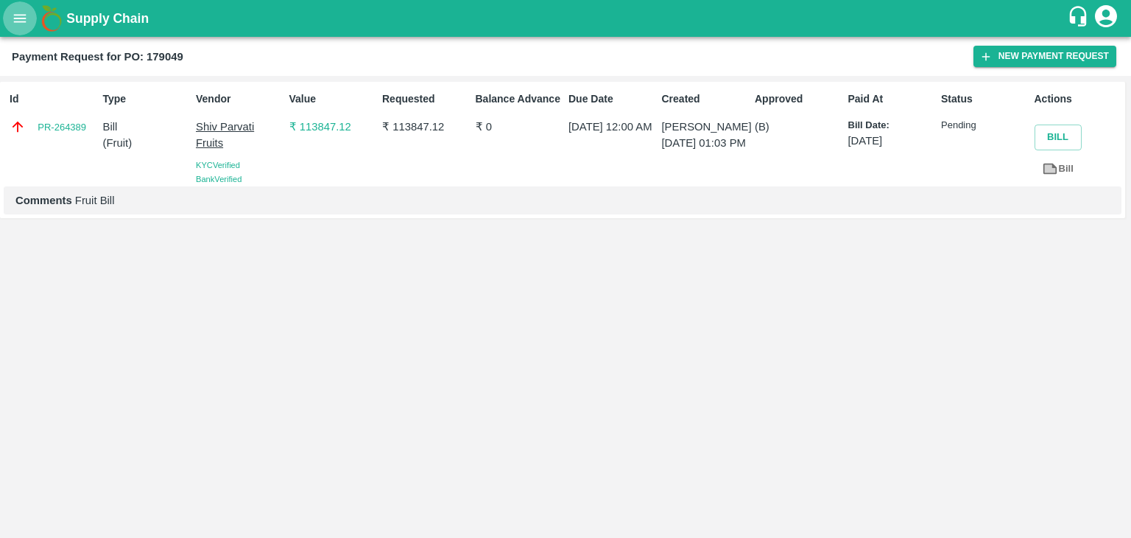
click at [27, 27] on button "open drawer" at bounding box center [20, 18] width 34 height 34
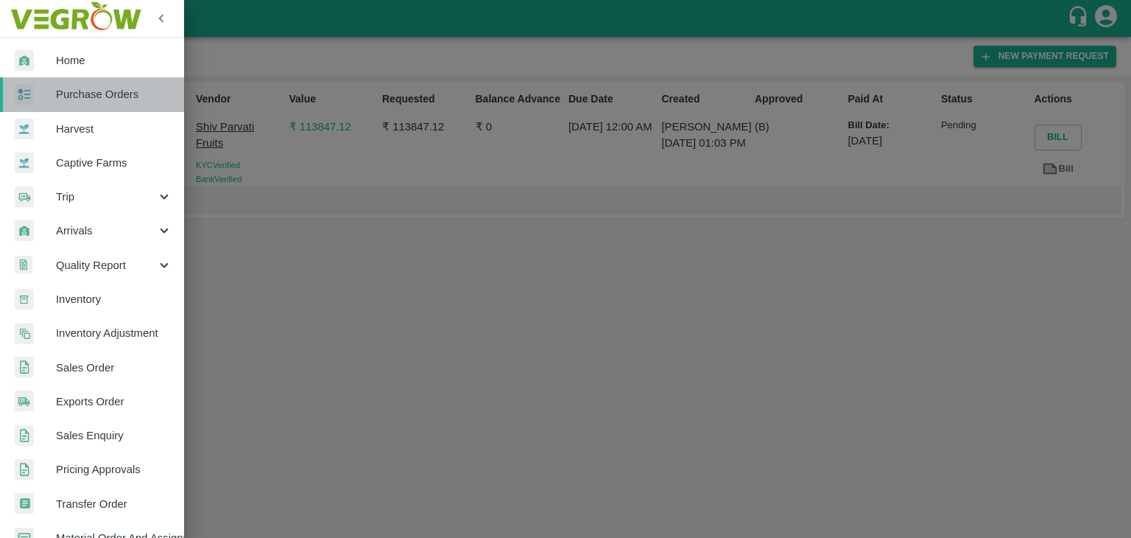
click at [97, 89] on span "Purchase Orders" at bounding box center [114, 94] width 116 height 16
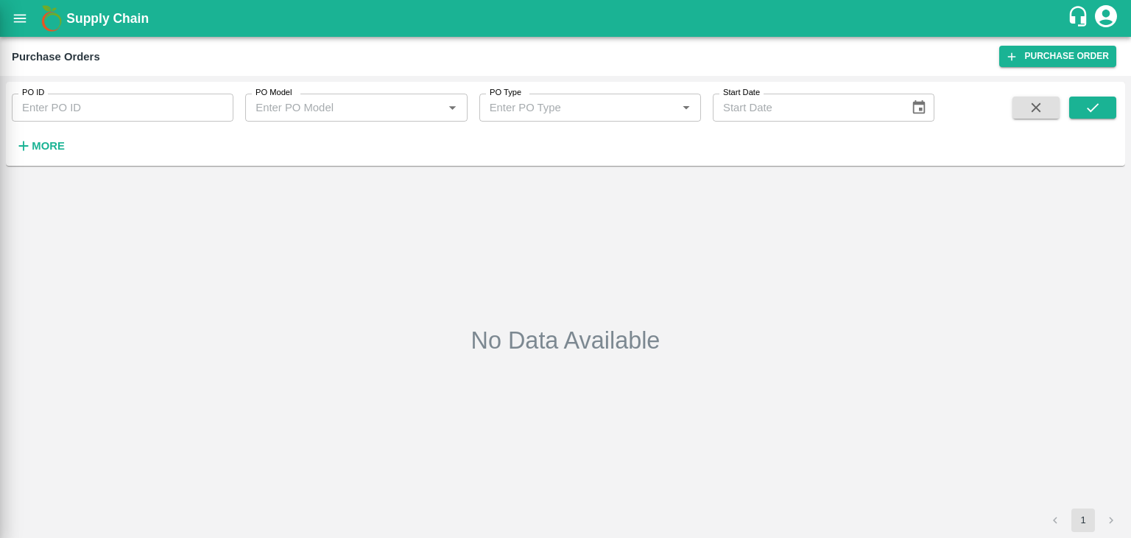
click at [165, 106] on div at bounding box center [565, 269] width 1131 height 538
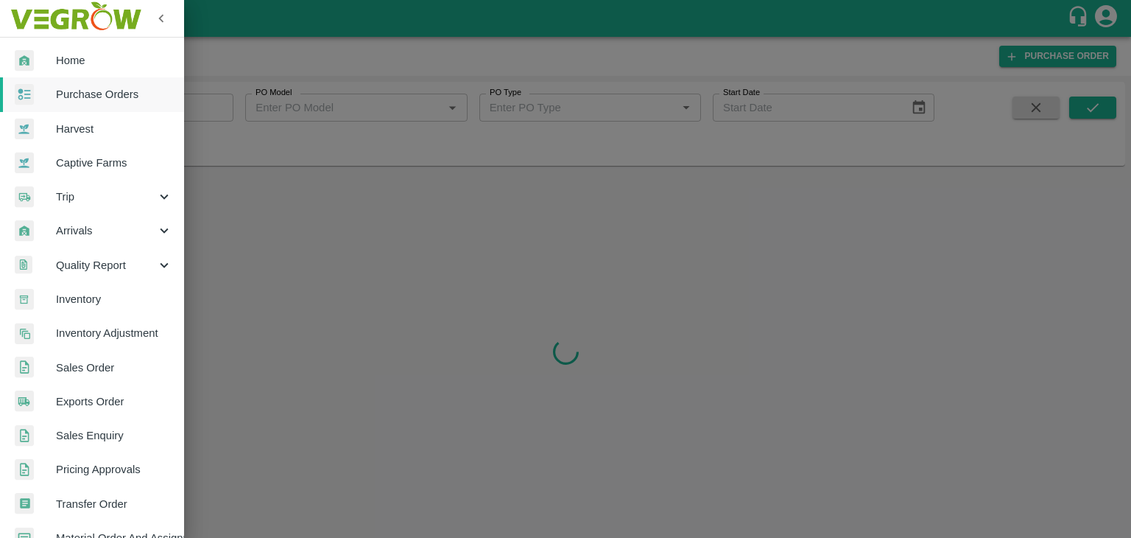
click at [197, 106] on div at bounding box center [565, 269] width 1131 height 538
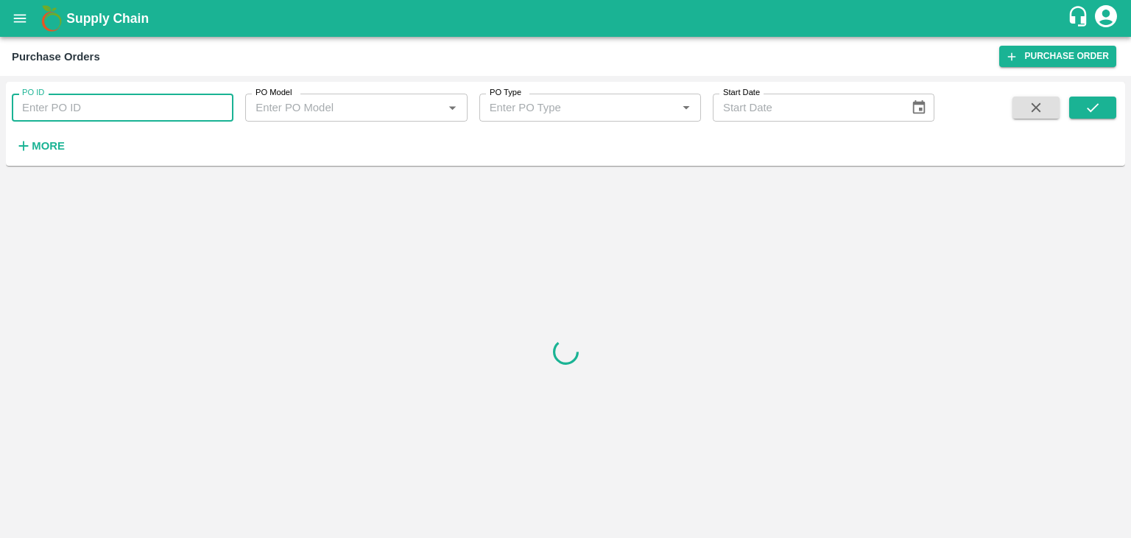
click at [217, 107] on input "PO ID" at bounding box center [123, 108] width 222 height 28
paste input "180072"
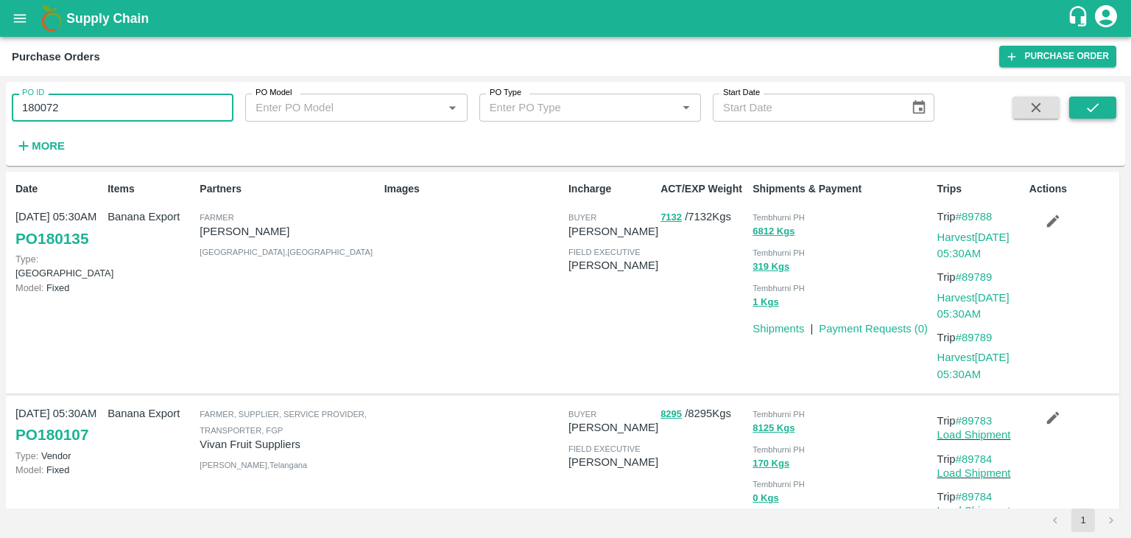
type input "180072"
click at [1101, 102] on button "submit" at bounding box center [1092, 107] width 47 height 22
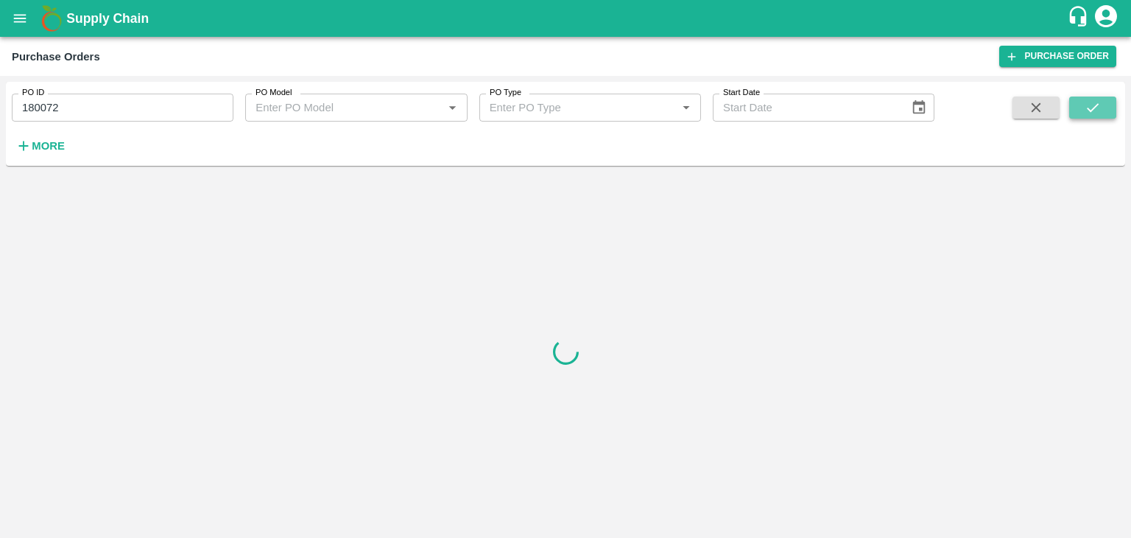
click at [1101, 102] on button "submit" at bounding box center [1092, 107] width 47 height 22
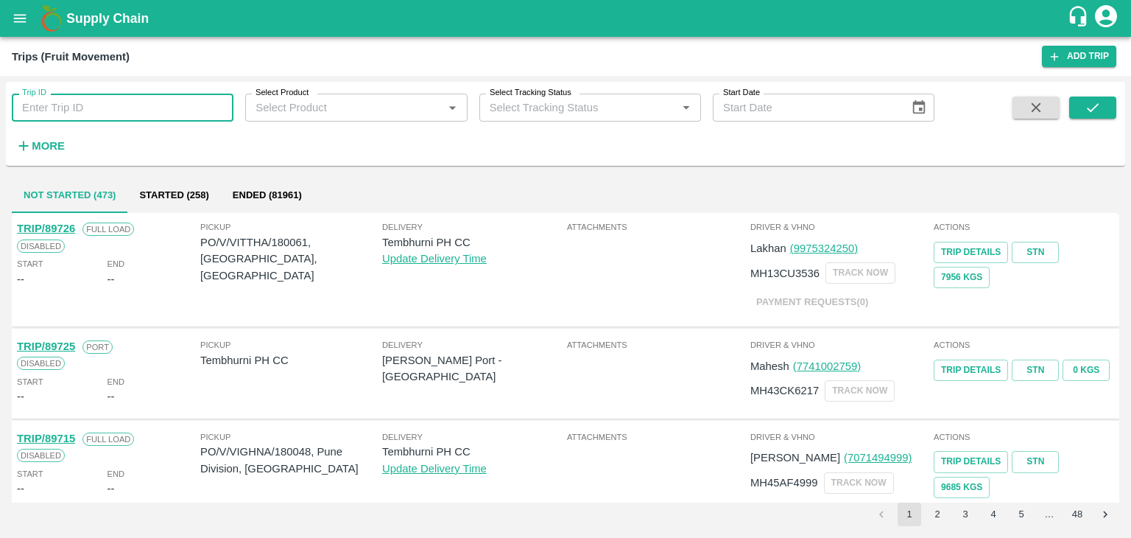
drag, startPoint x: 0, startPoint y: 0, endPoint x: 91, endPoint y: 115, distance: 146.3
click at [91, 115] on input "Trip ID" at bounding box center [123, 108] width 222 height 28
type input "89743"
click at [1090, 102] on icon "submit" at bounding box center [1093, 107] width 16 height 16
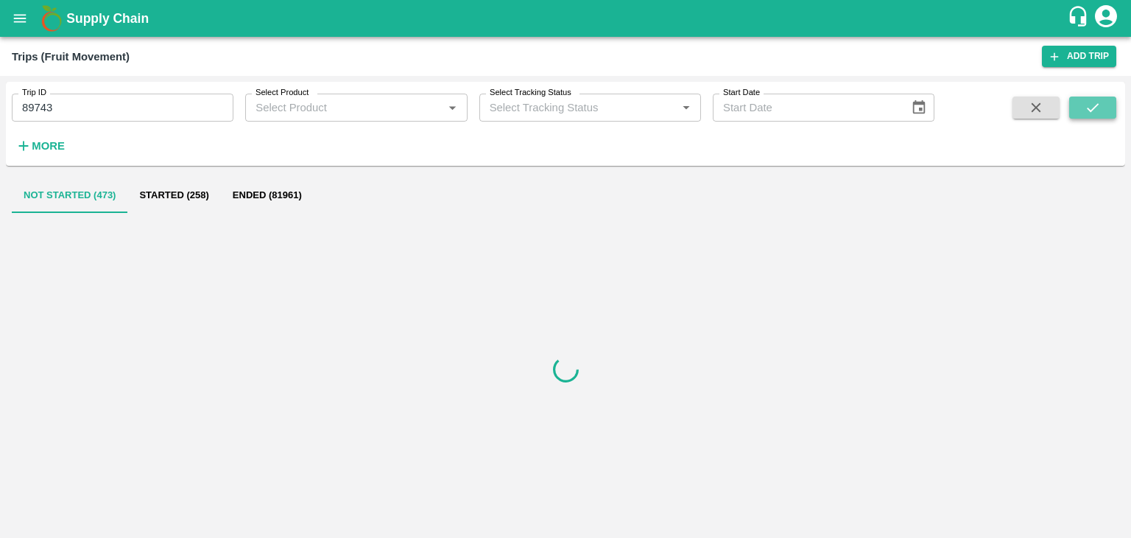
click at [1090, 102] on icon "submit" at bounding box center [1093, 107] width 16 height 16
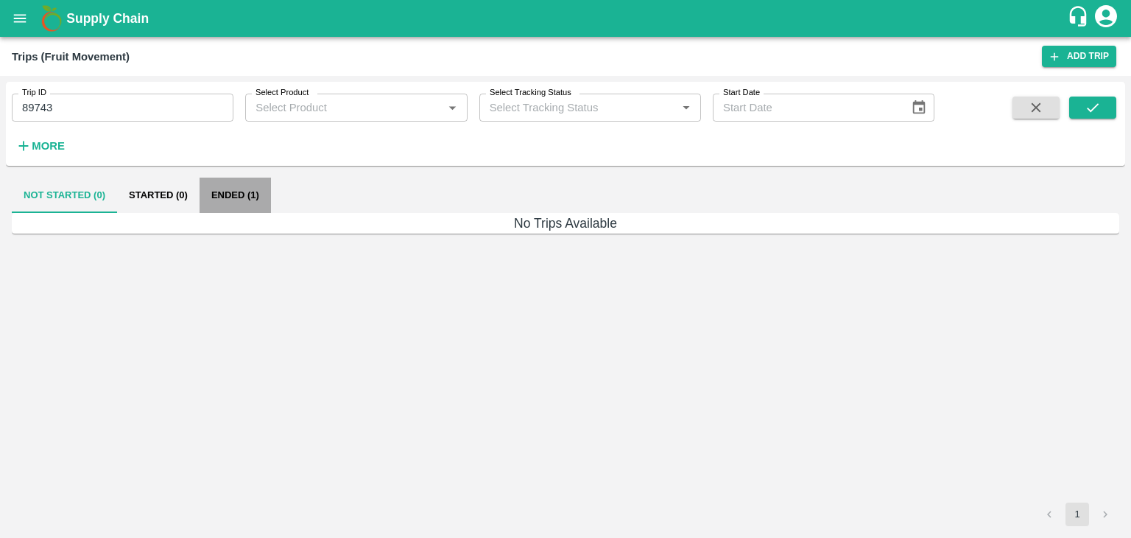
click at [234, 194] on button "Ended (1)" at bounding box center [235, 194] width 71 height 35
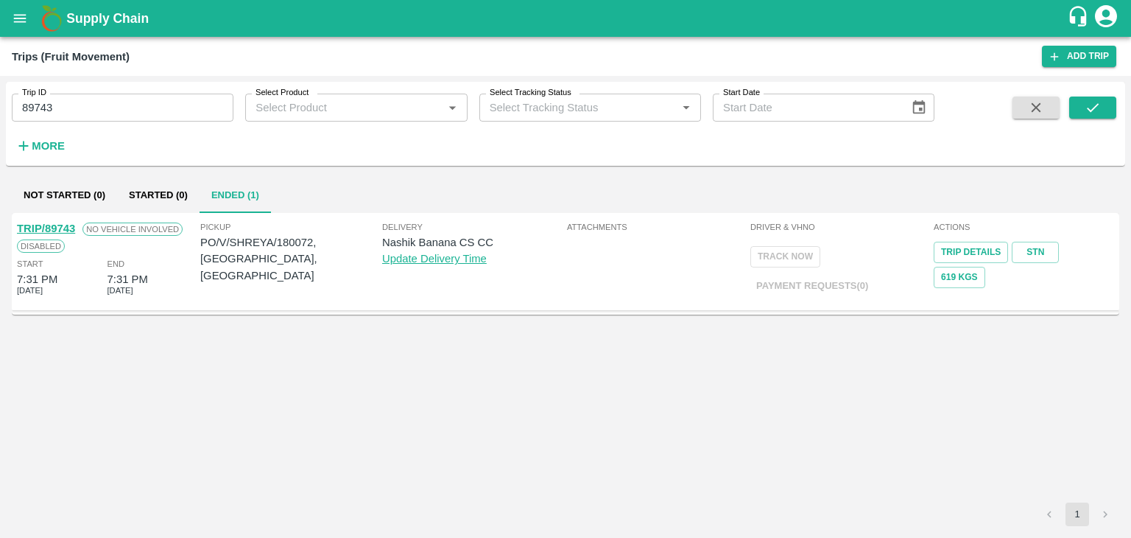
click at [57, 225] on link "TRIP/89743" at bounding box center [46, 228] width 58 height 12
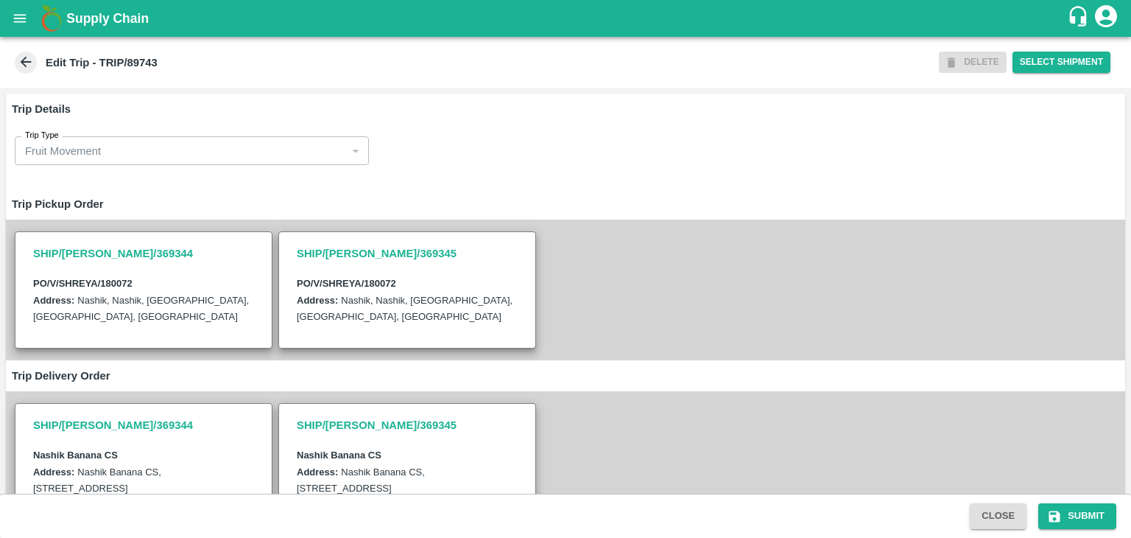
scroll to position [362, 0]
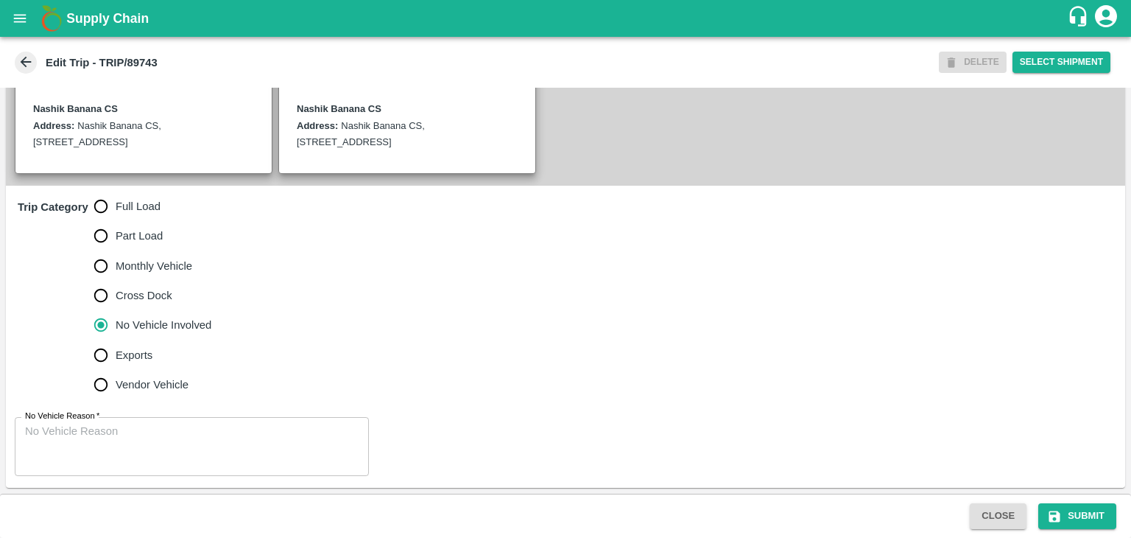
click at [116, 205] on span "Full Load" at bounding box center [138, 206] width 45 height 16
click at [116, 205] on input "Full Load" at bounding box center [100, 205] width 29 height 29
radio input "true"
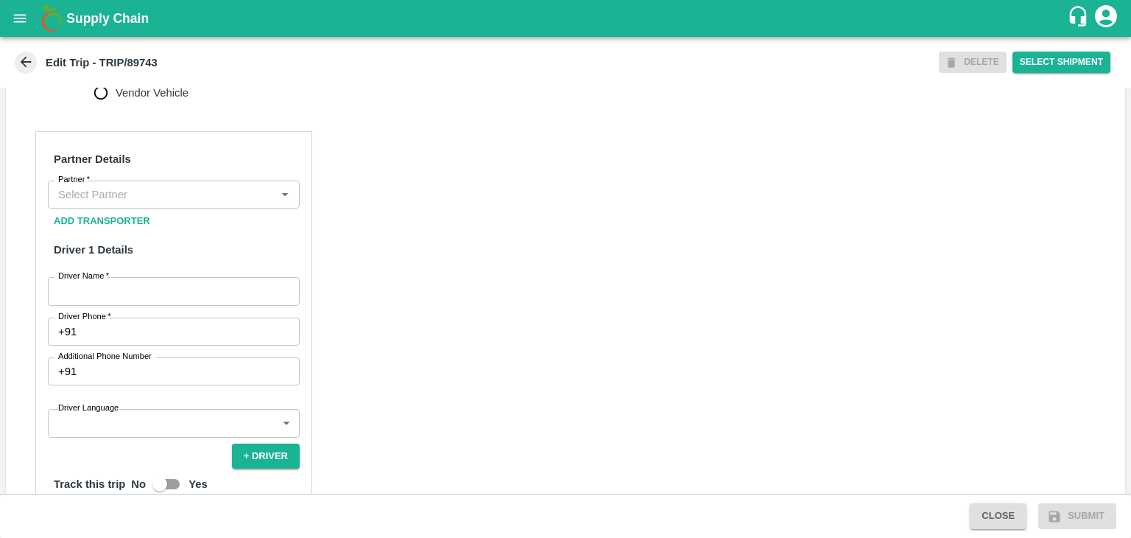
scroll to position [639, 0]
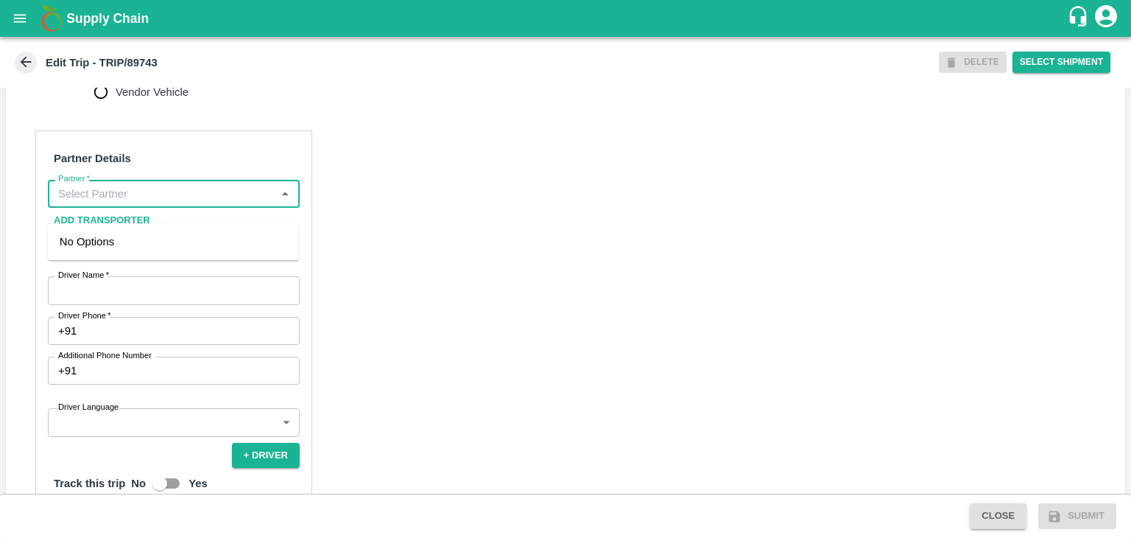
click at [135, 203] on input "Partner   *" at bounding box center [161, 193] width 219 height 19
click at [156, 230] on div "[PERSON_NAME] ( [PERSON_NAME] Transport )-[GEOGRAPHIC_DATA], Pune-9860466997(Tr…" at bounding box center [173, 258] width 251 height 58
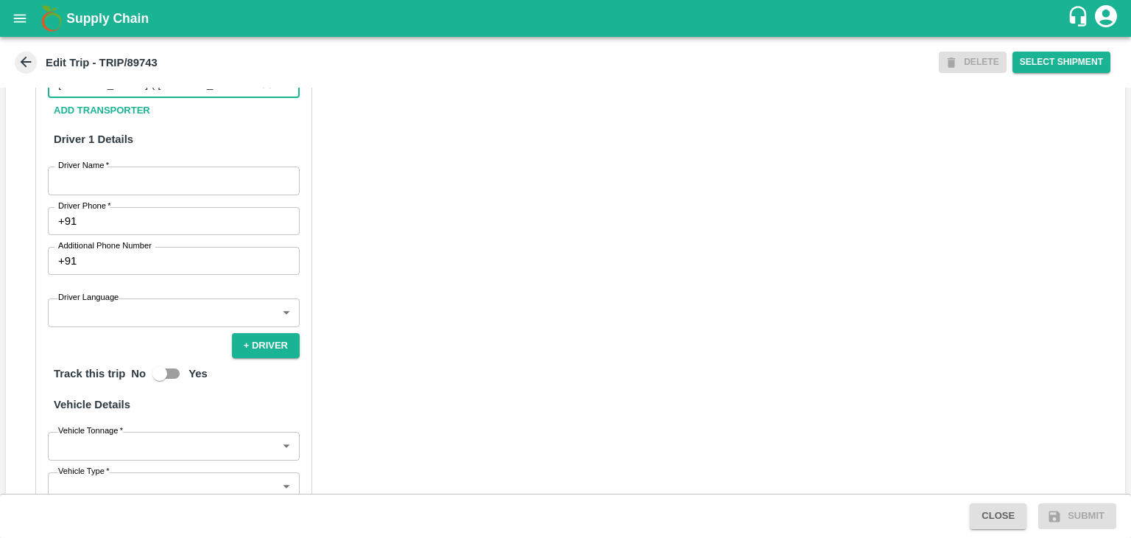
scroll to position [755, 0]
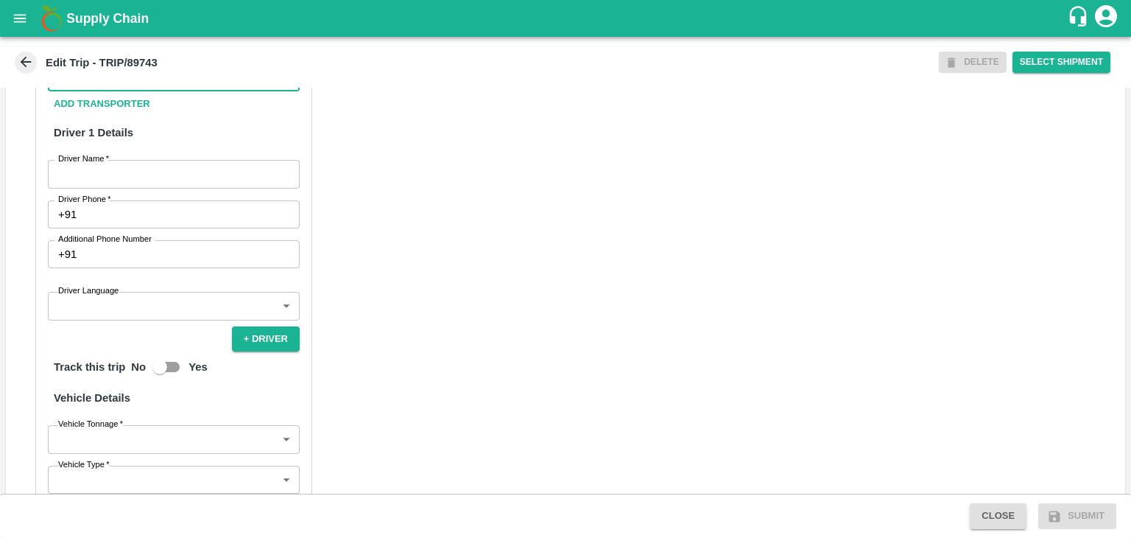
type input "[PERSON_NAME] ( [PERSON_NAME] Transport )-[GEOGRAPHIC_DATA], Pune-9860466997(Tr…"
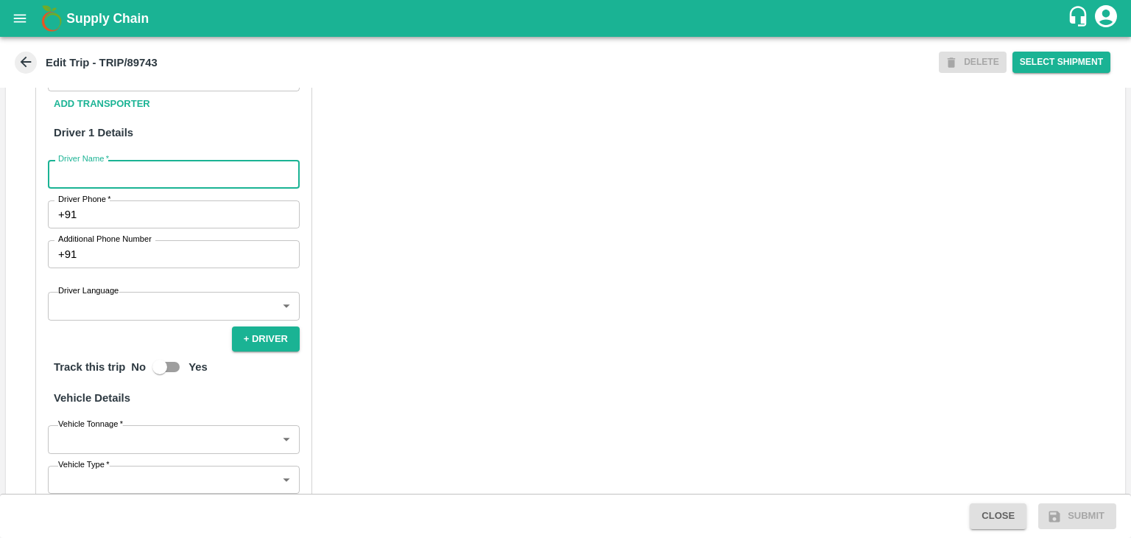
click at [137, 179] on input "Driver Name   *" at bounding box center [174, 174] width 252 height 28
type input "Godase"
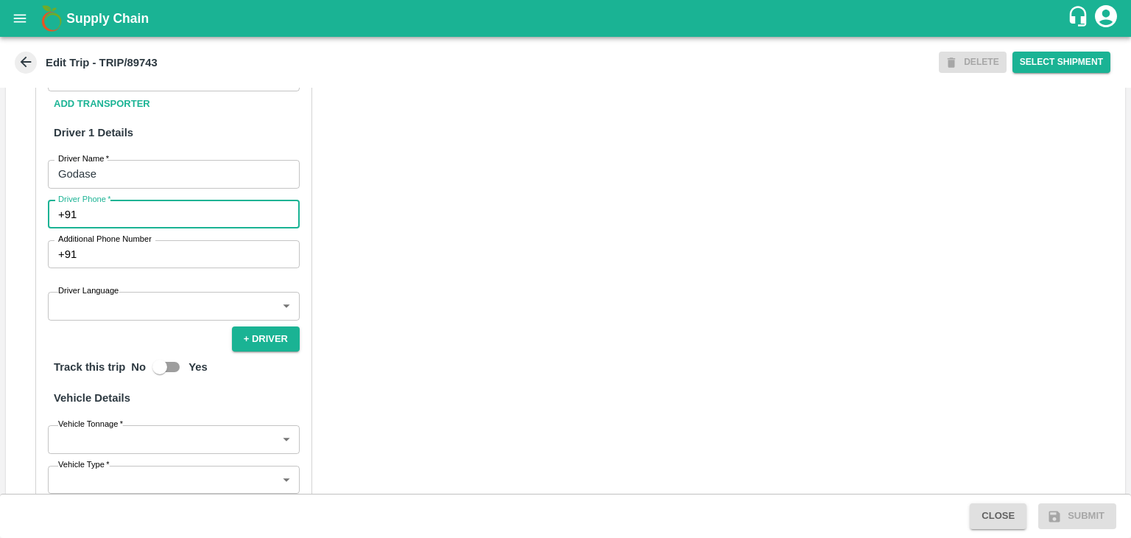
click at [133, 228] on input "Driver Phone   *" at bounding box center [190, 214] width 217 height 28
type input "9975280177"
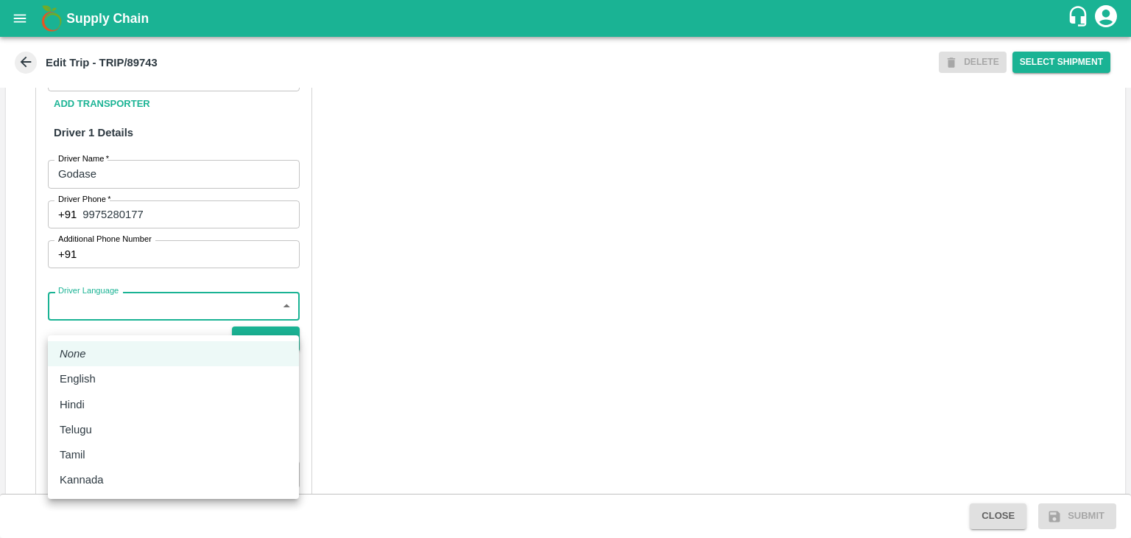
click at [133, 334] on body "Supply Chain Edit Trip - TRIP/89743 DELETE Select Shipment Trip Details Trip Ty…" at bounding box center [565, 269] width 1131 height 538
click at [111, 393] on li "Hindi" at bounding box center [173, 404] width 251 height 25
type input "hi"
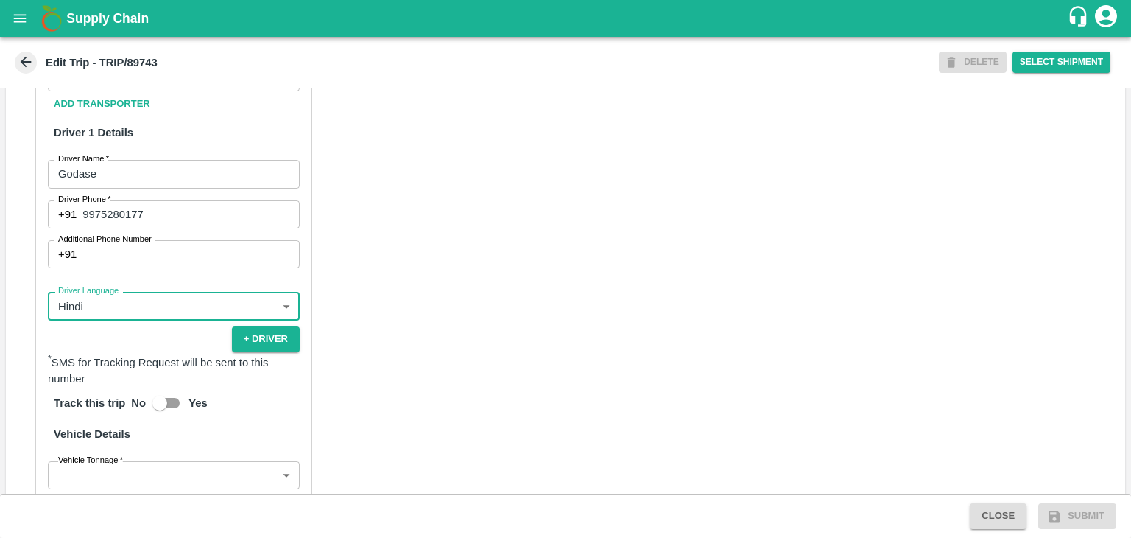
scroll to position [1019, 0]
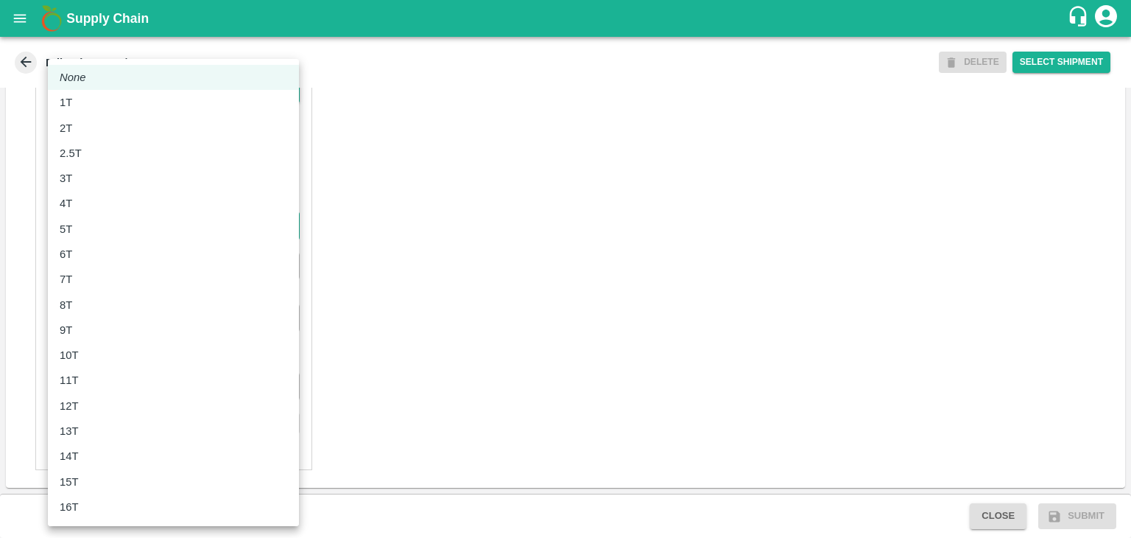
click at [125, 229] on body "Supply Chain Edit Trip - TRIP/89743 DELETE Select Shipment Trip Details Trip Ty…" at bounding box center [565, 269] width 1131 height 538
click at [93, 298] on div "8T" at bounding box center [174, 305] width 228 height 16
type input "8000"
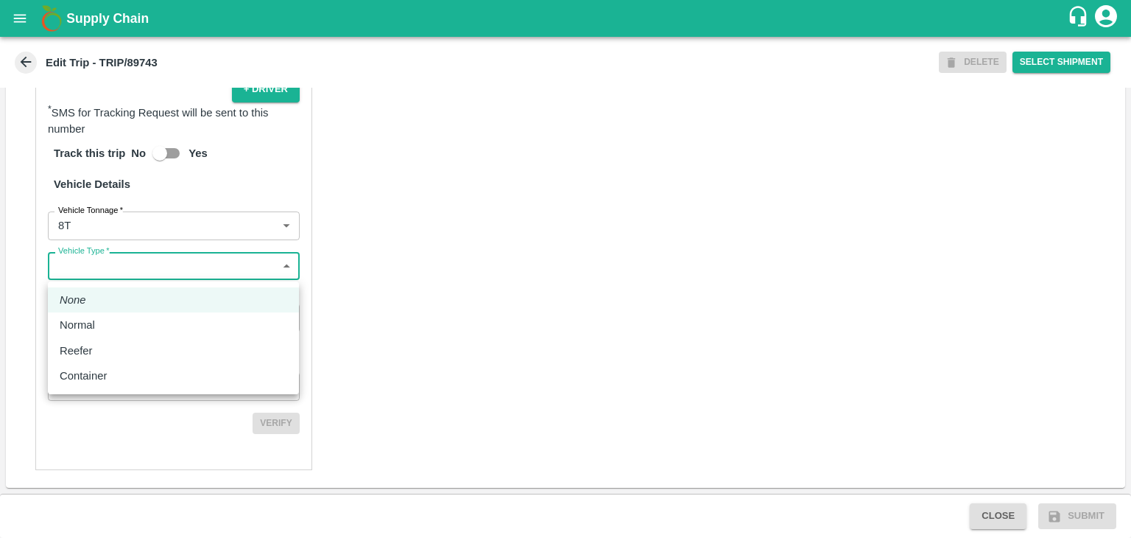
click at [152, 274] on body "Supply Chain Edit Trip - TRIP/89743 DELETE Select Shipment Trip Details Trip Ty…" at bounding box center [565, 269] width 1131 height 538
click at [118, 326] on div "Normal" at bounding box center [174, 325] width 228 height 16
type input "Normal"
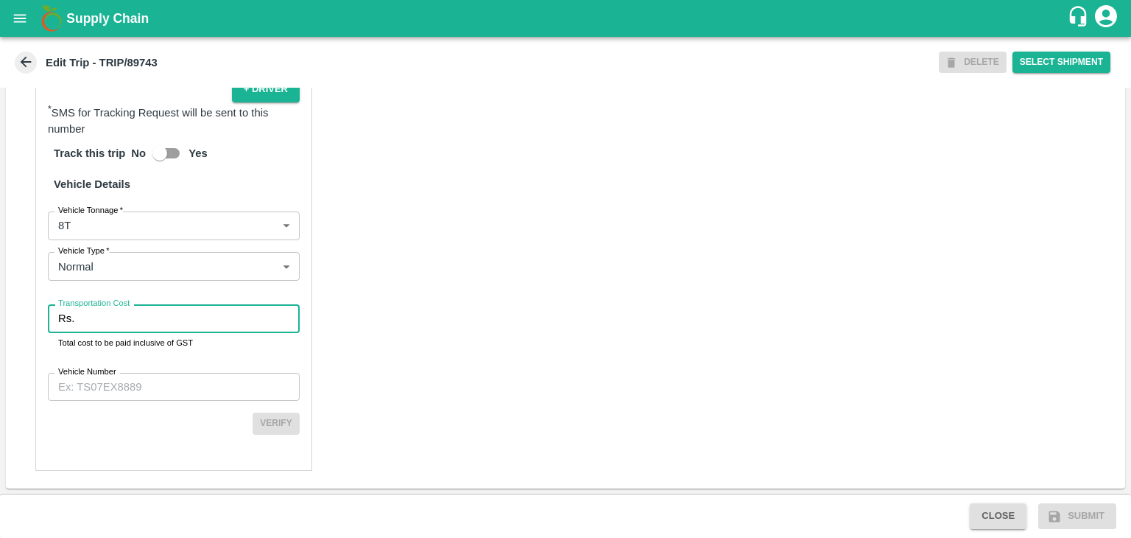
click at [118, 326] on input "Transportation Cost" at bounding box center [189, 318] width 219 height 28
